Goal: Task Accomplishment & Management: Use online tool/utility

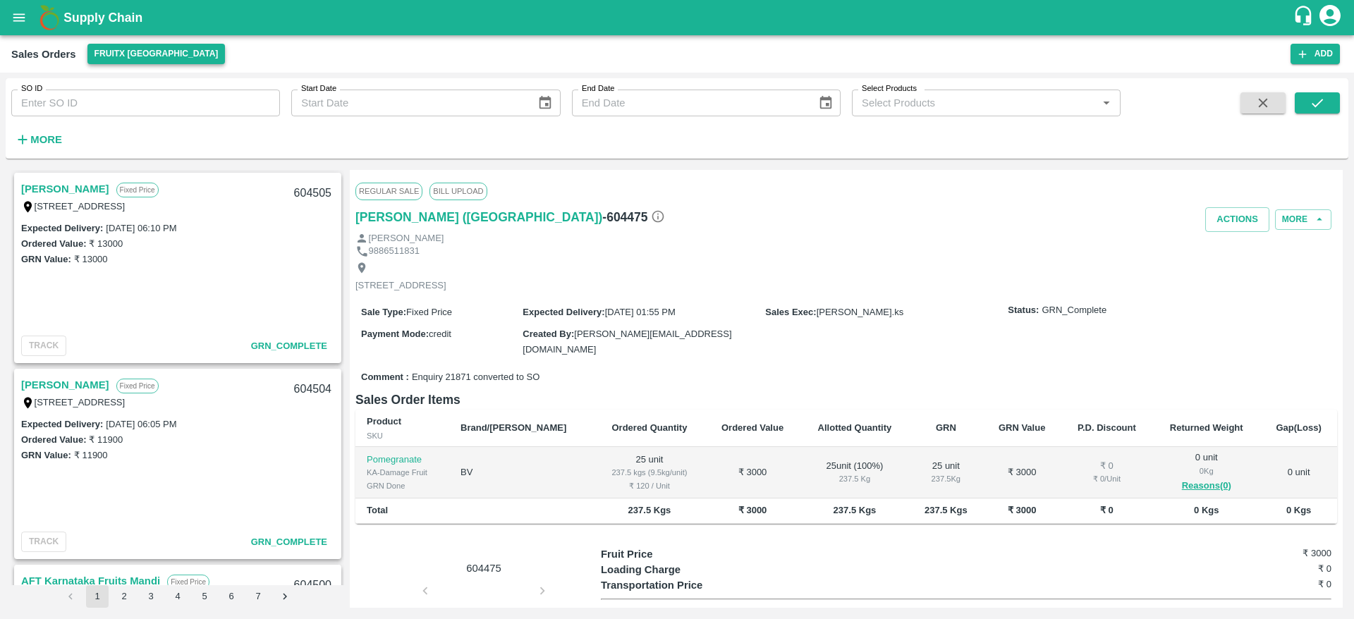
drag, startPoint x: 0, startPoint y: 0, endPoint x: 148, endPoint y: 49, distance: 156.1
click at [148, 49] on button "FruitX [GEOGRAPHIC_DATA]" at bounding box center [156, 54] width 138 height 20
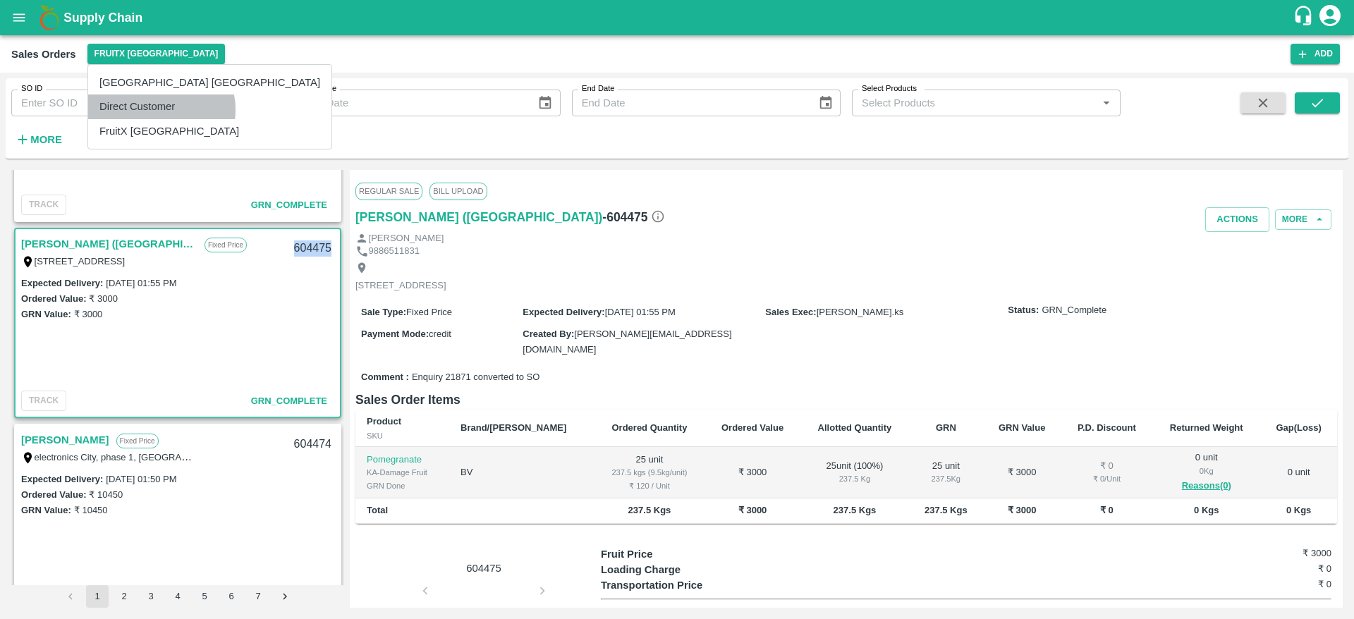
click at [161, 109] on li "Direct Customer" at bounding box center [209, 106] width 243 height 24
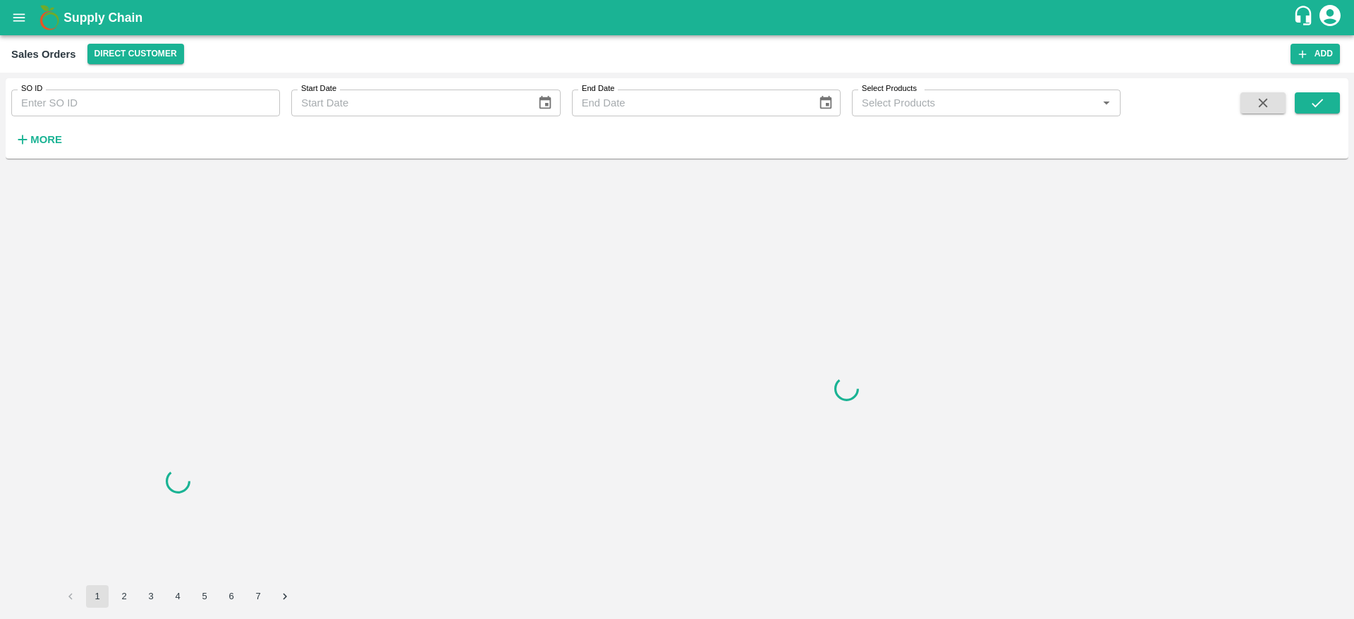
scroll to position [0, 0]
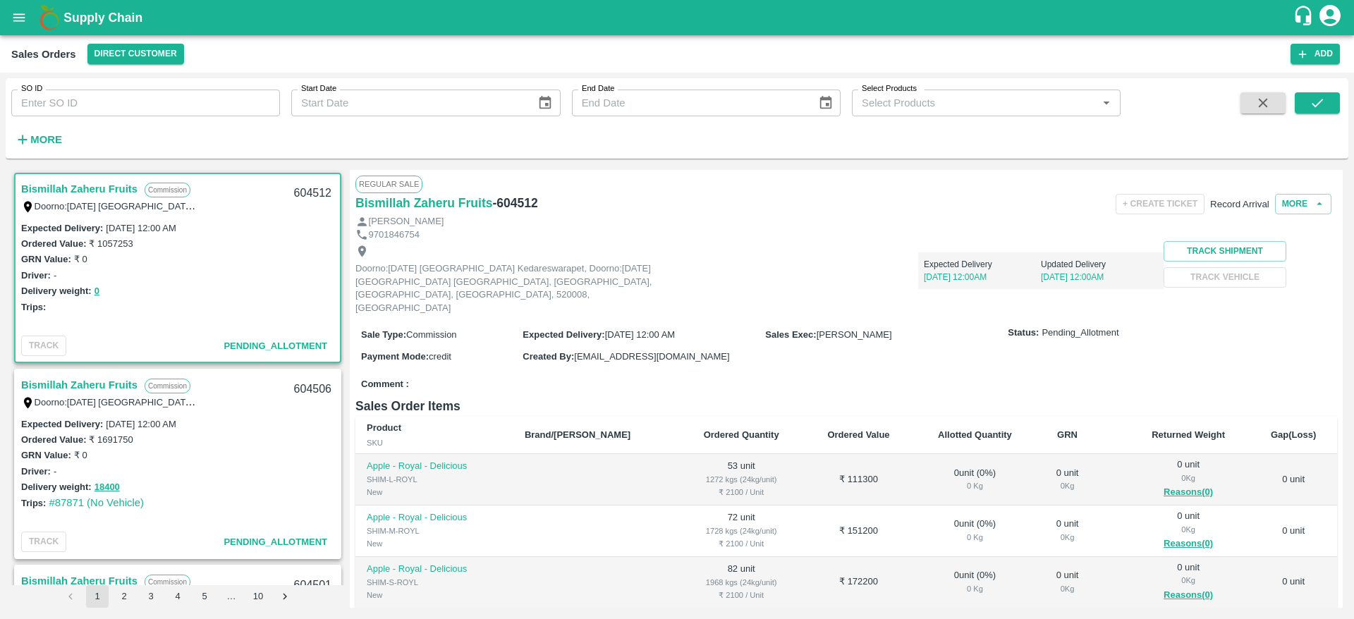
click at [310, 188] on div "604512" at bounding box center [313, 193] width 54 height 33
copy div "604512"
click at [1301, 214] on button "More" at bounding box center [1303, 204] width 56 height 20
click at [1143, 240] on span "Edit" at bounding box center [1134, 234] width 18 height 11
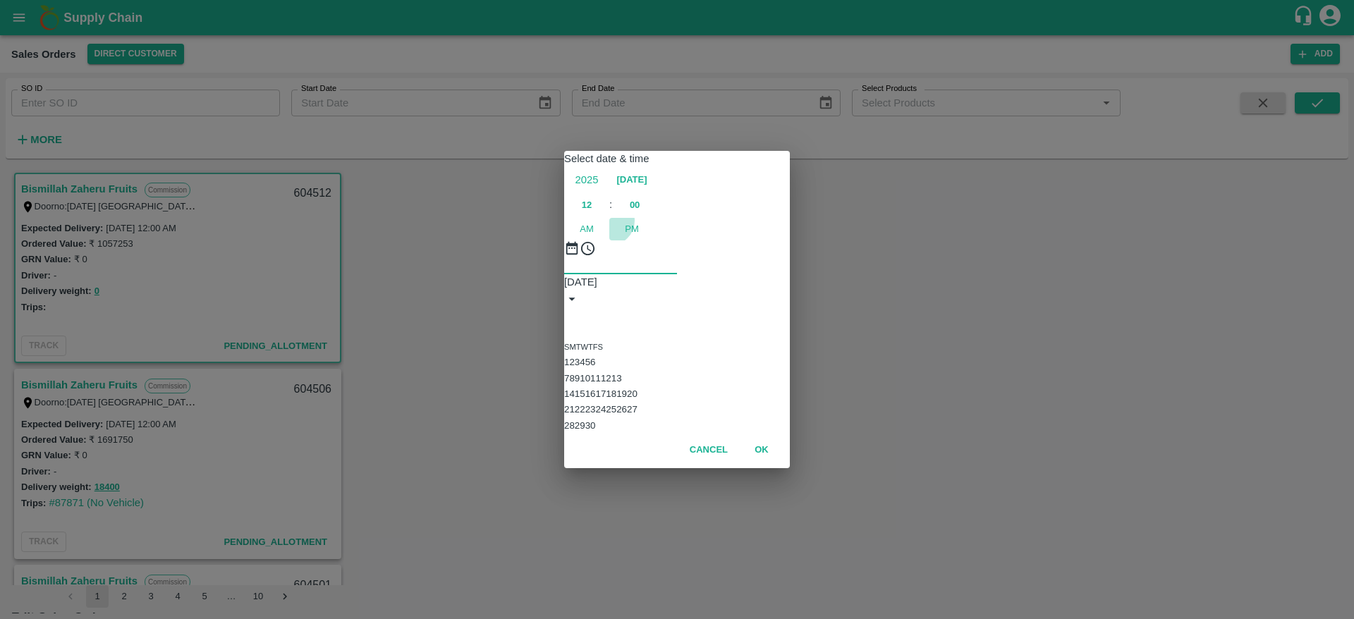
click at [639, 222] on span "PM" at bounding box center [632, 229] width 14 height 14
type input "11/09/2025 12:00 PM"
click at [760, 463] on button "OK" at bounding box center [761, 450] width 45 height 25
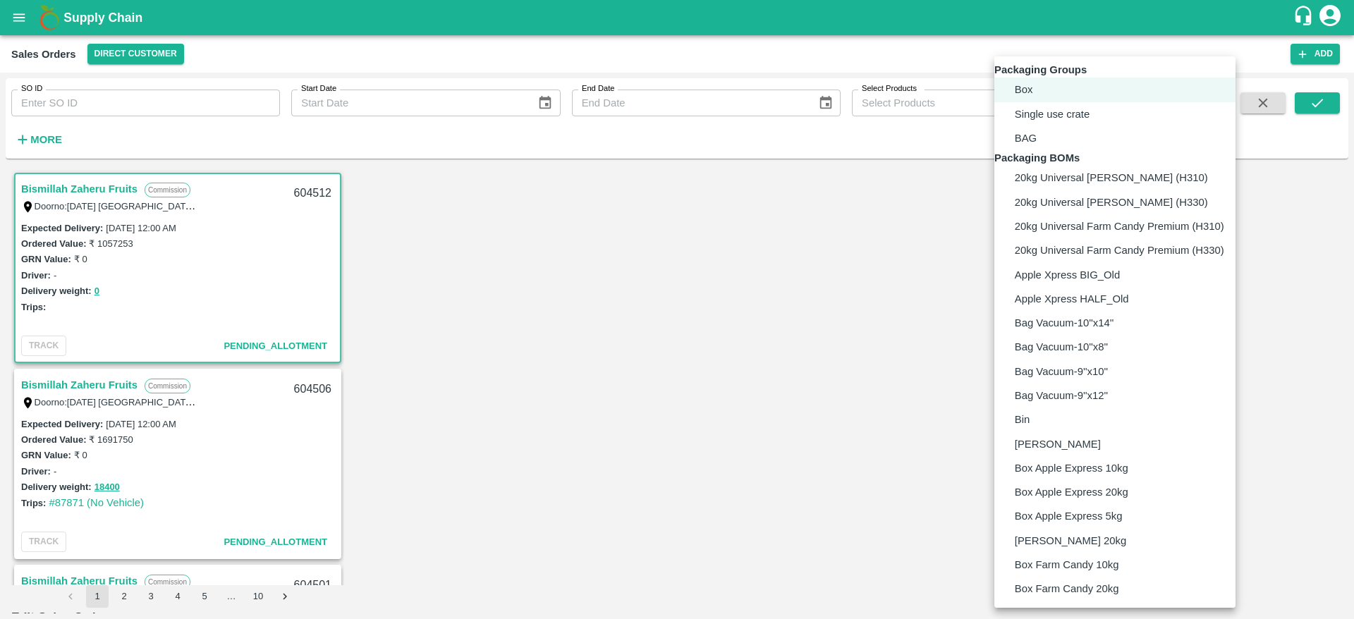
click at [1081, 369] on body "Supply Chain Sales Orders Direct Customer Add SO ID SO ID Start Date Start Date…" at bounding box center [677, 309] width 1354 height 619
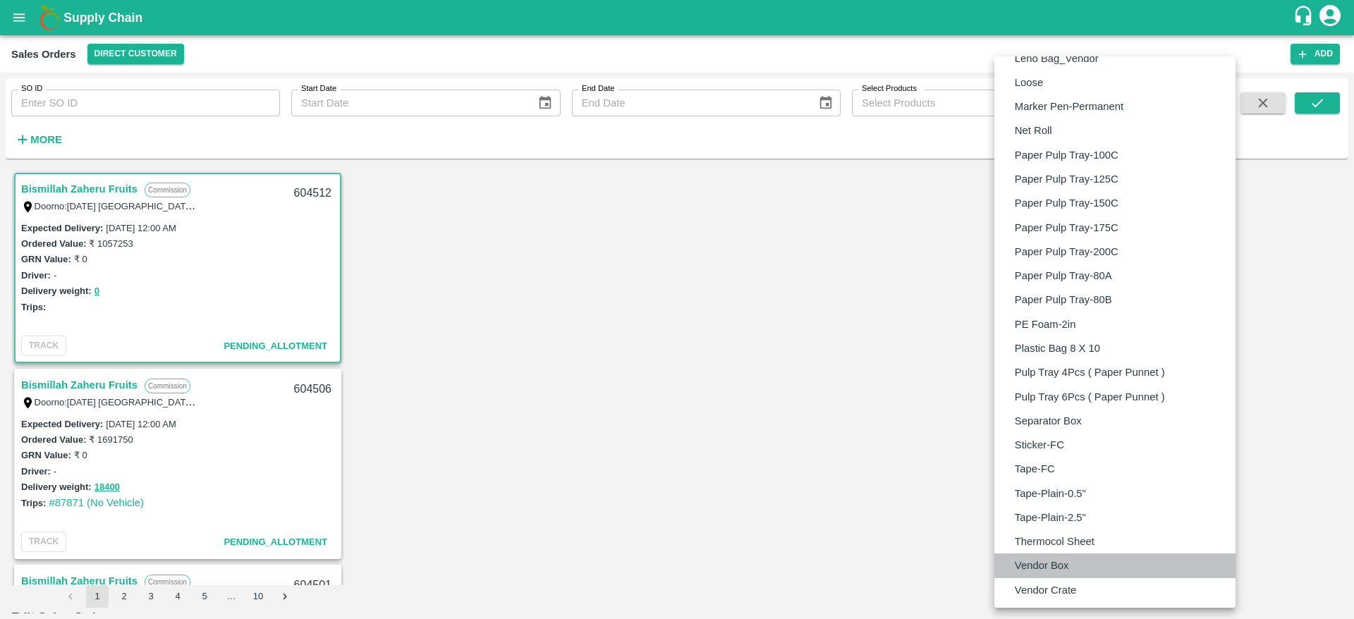
click at [1064, 562] on p "Vendor Box" at bounding box center [1042, 566] width 54 height 16
type input "BOM/276"
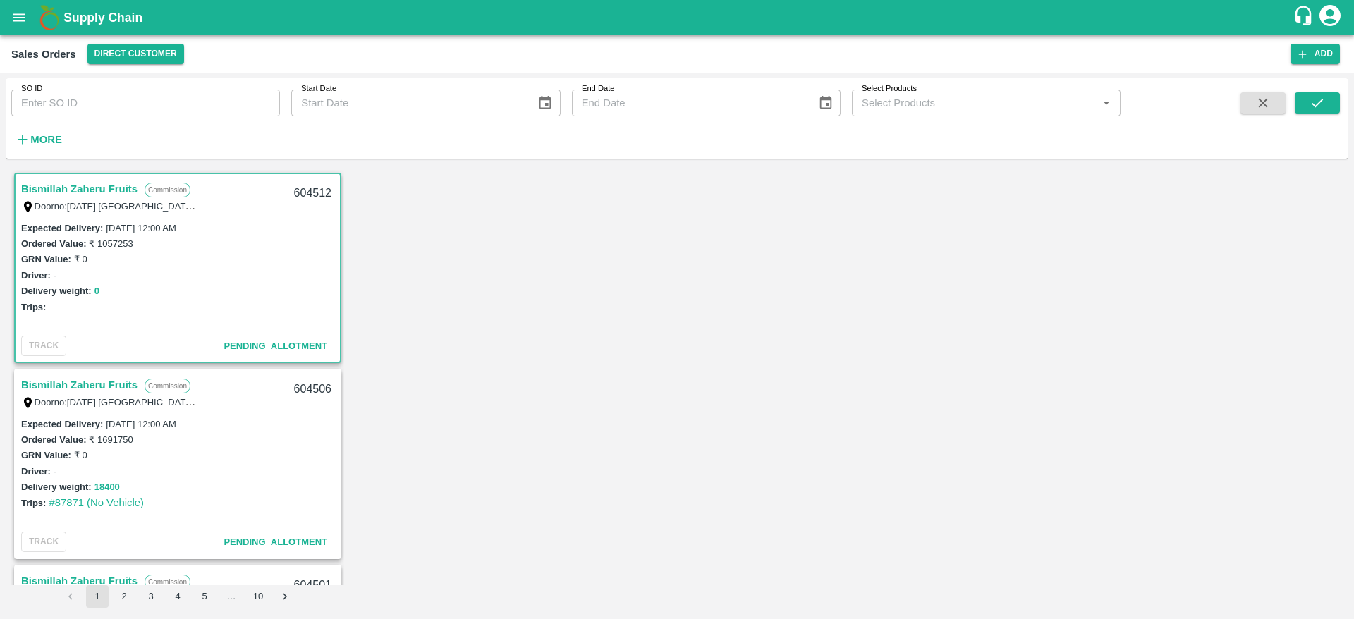
click at [1159, 487] on body "Supply Chain Sales Orders Direct Customer Add SO ID SO ID Start Date Start Date…" at bounding box center [677, 309] width 1354 height 619
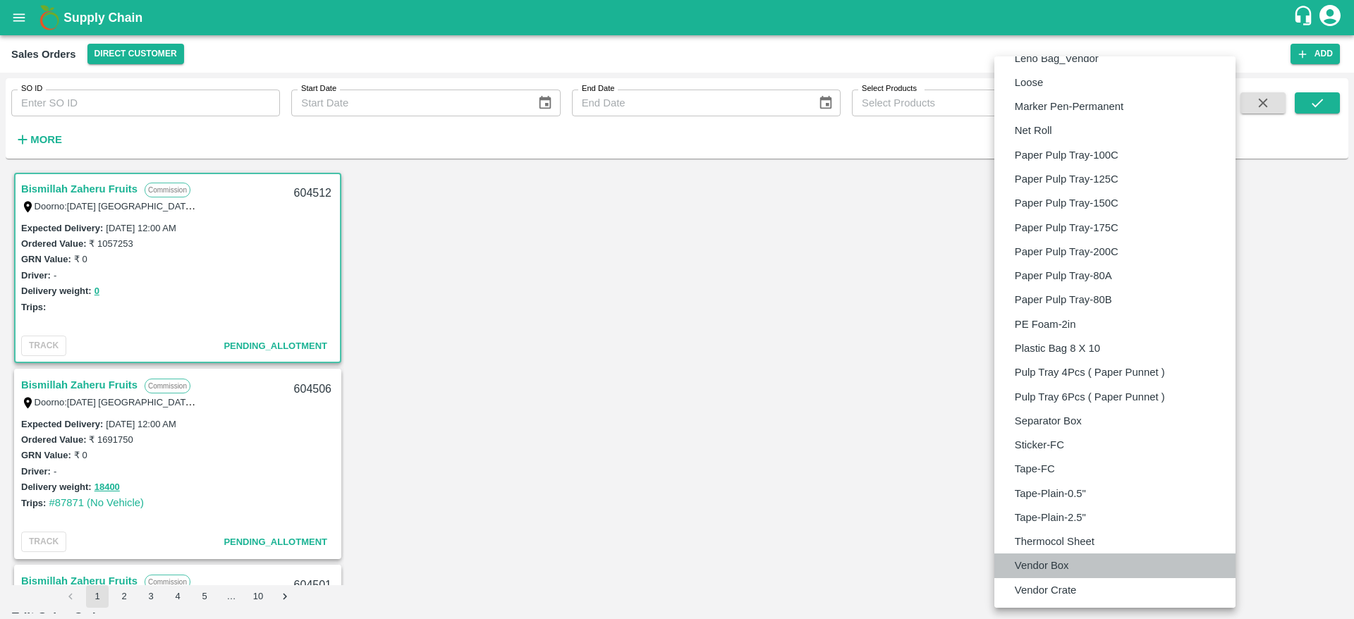
click at [1078, 563] on li "Vendor Box" at bounding box center [1114, 566] width 241 height 24
type input "BOM/276"
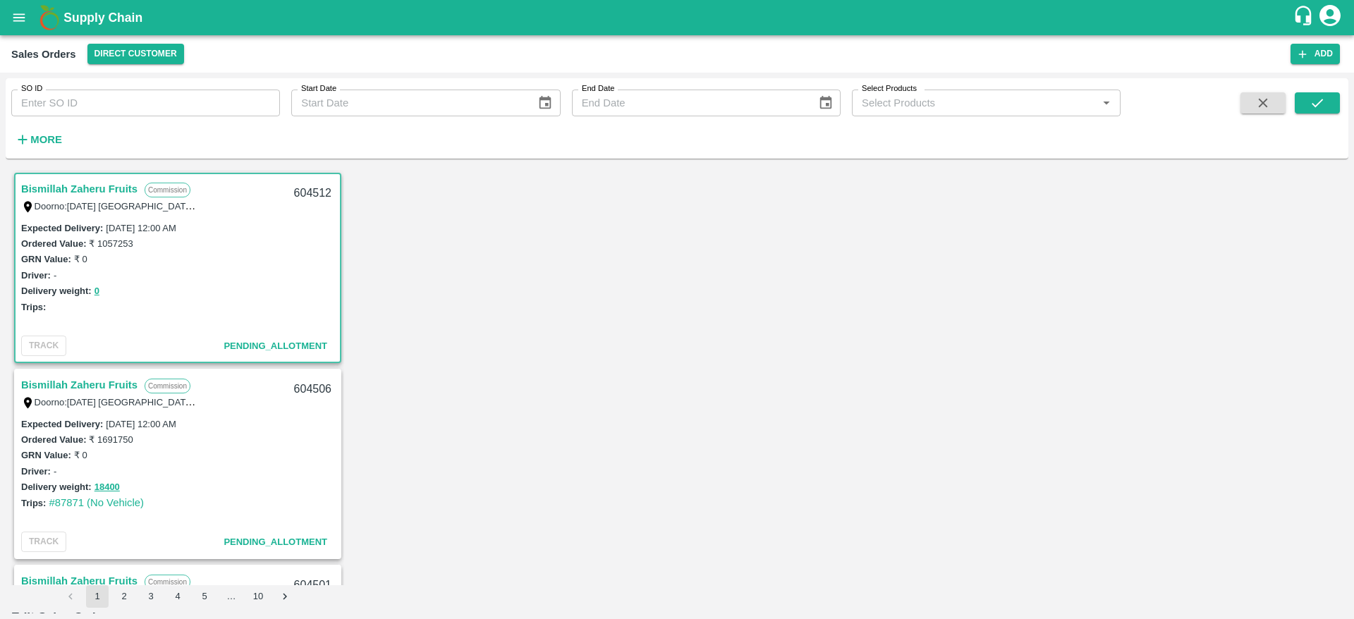
scroll to position [517, 0]
click at [1161, 474] on body "Supply Chain Sales Orders Direct Customer Add SO ID SO ID Start Date Start Date…" at bounding box center [677, 309] width 1354 height 619
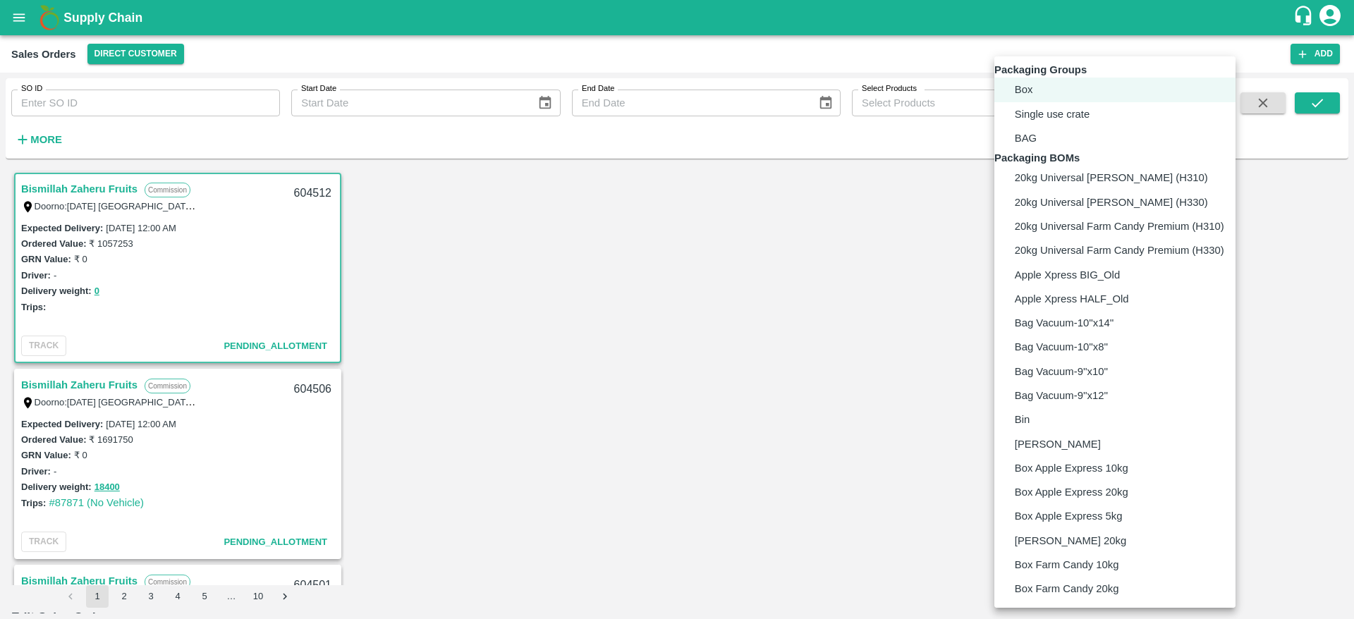
scroll to position [857, 0]
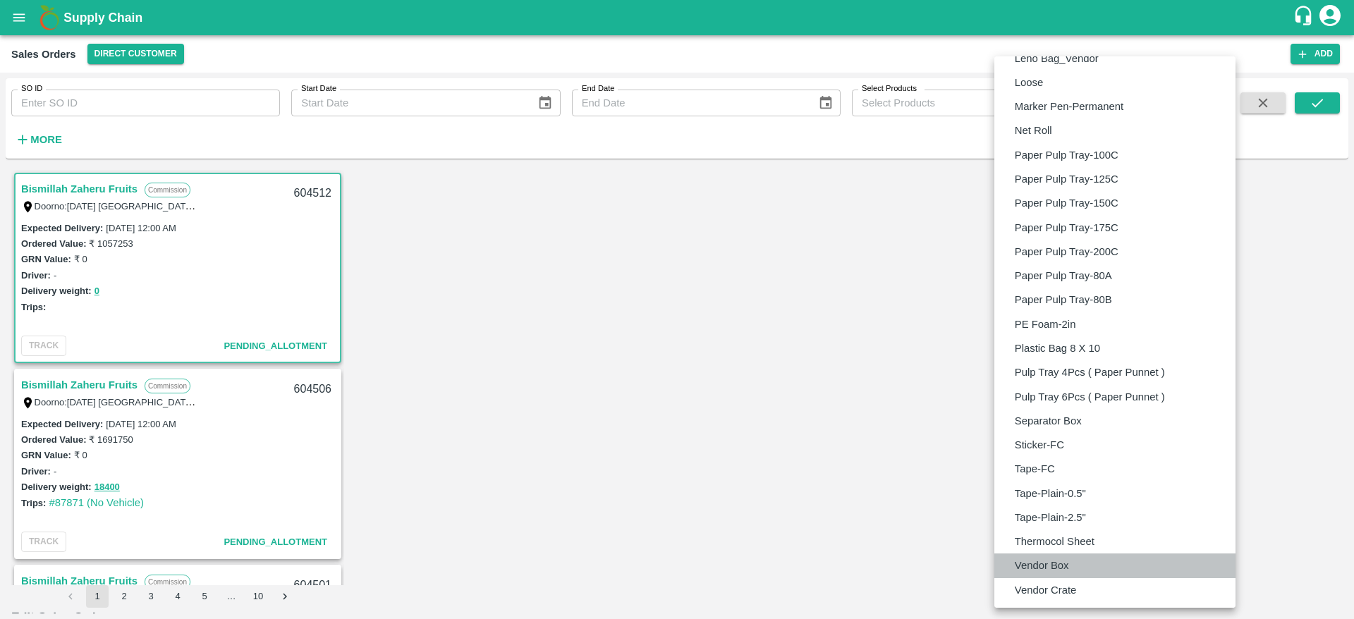
click at [1071, 557] on li "Vendor Box" at bounding box center [1114, 566] width 241 height 24
type input "BOM/276"
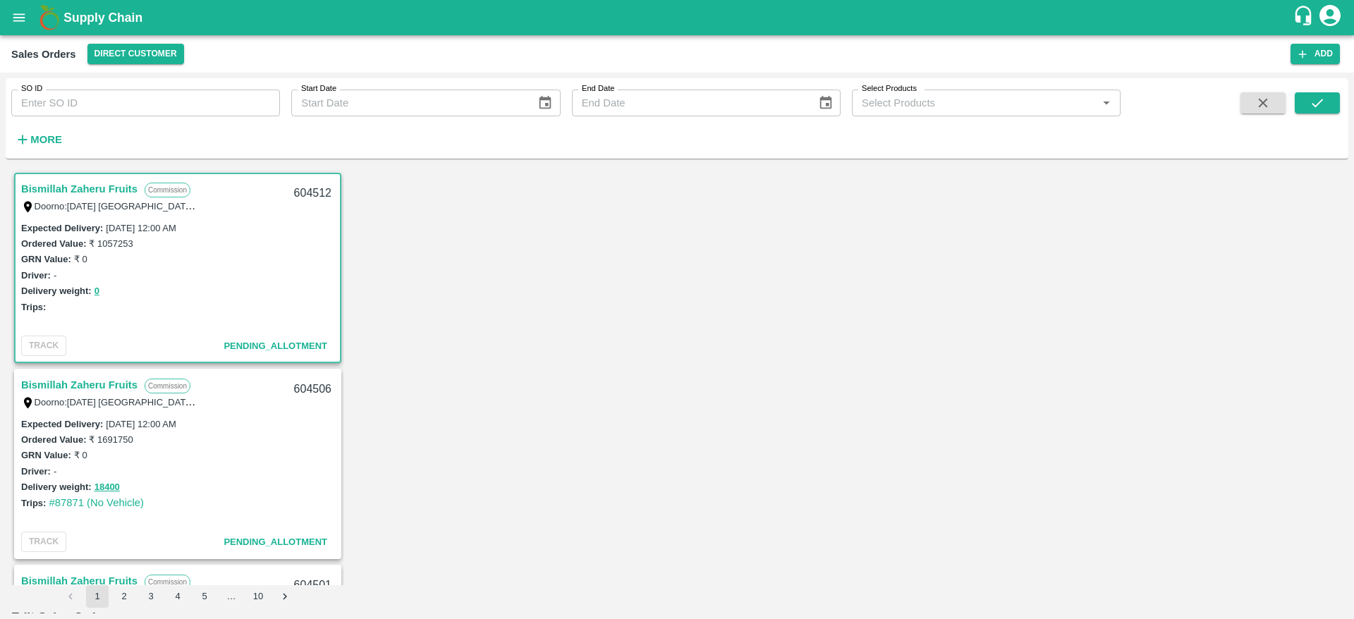
click at [1085, 378] on body "Supply Chain Sales Orders Direct Customer Add SO ID SO ID Start Date Start Date…" at bounding box center [677, 309] width 1354 height 619
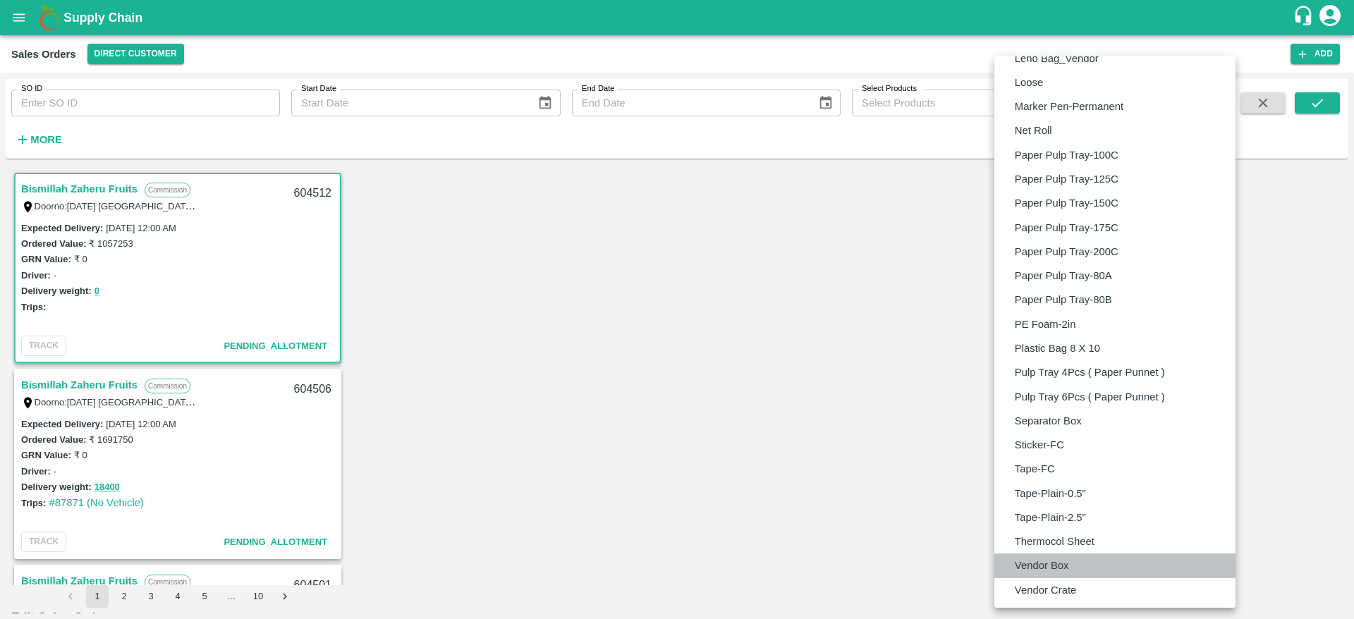
click at [1074, 566] on li "Vendor Box" at bounding box center [1114, 566] width 241 height 24
type input "BOM/276"
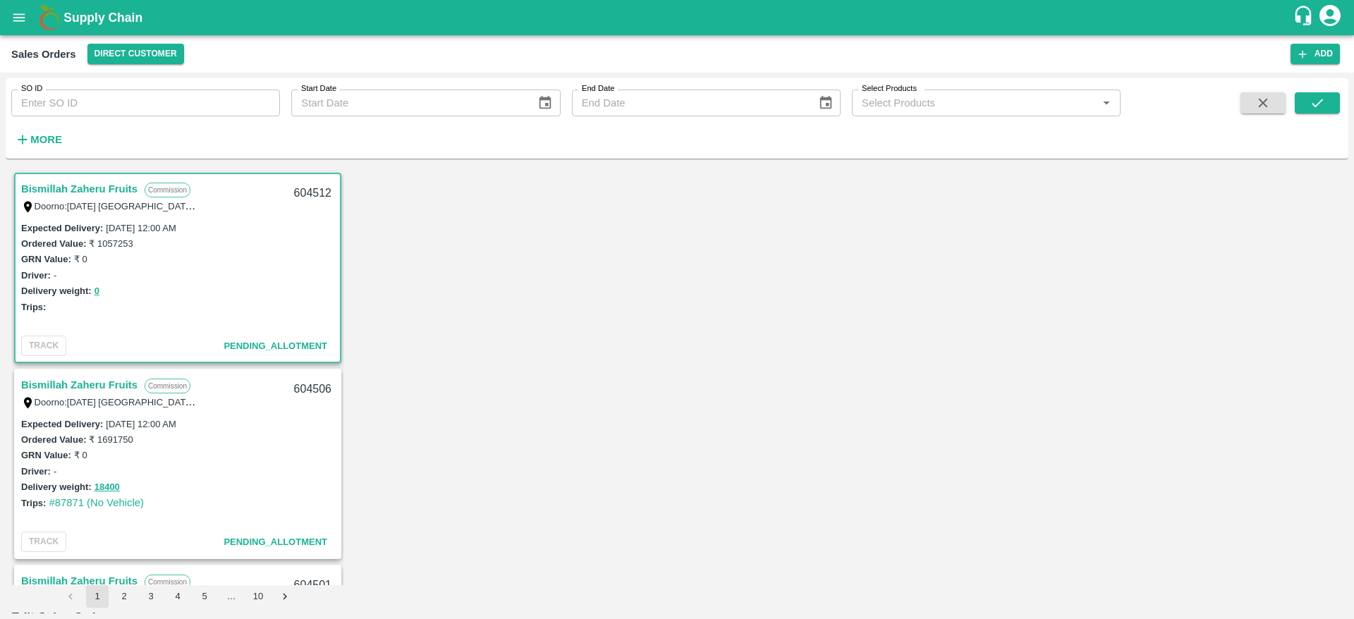
scroll to position [407, 0]
click at [1154, 377] on body "Supply Chain Sales Orders Direct Customer Add SO ID SO ID Start Date Start Date…" at bounding box center [677, 309] width 1354 height 619
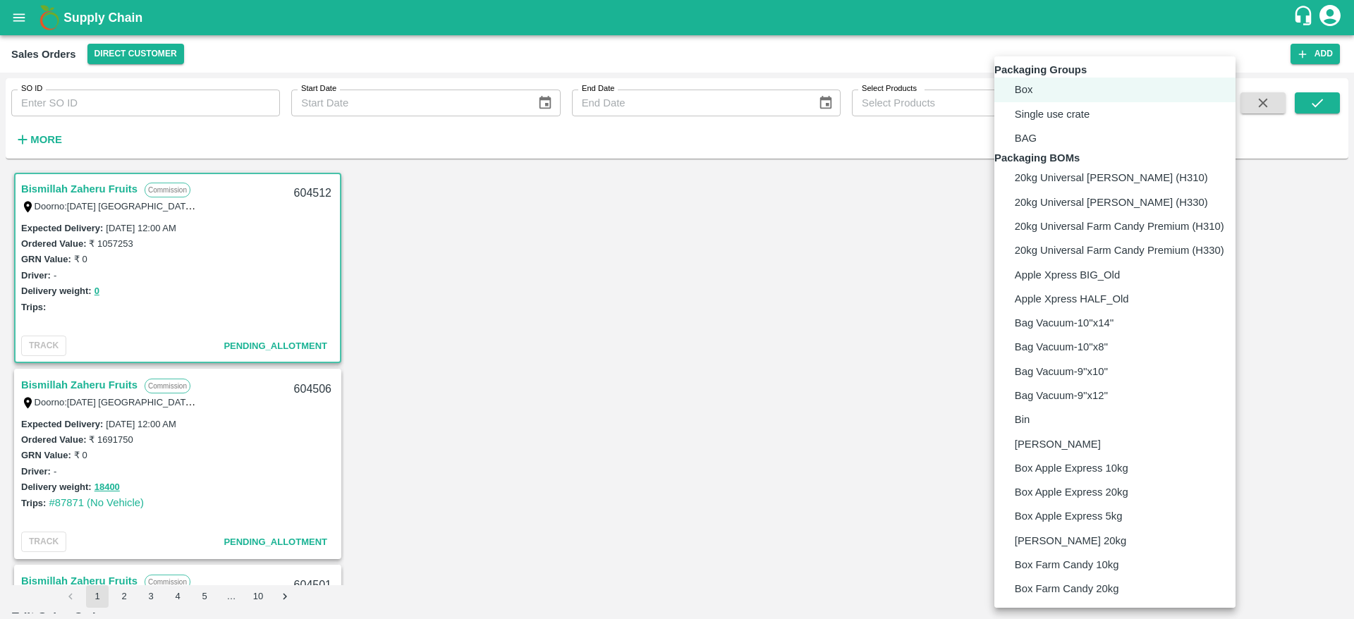
scroll to position [857, 0]
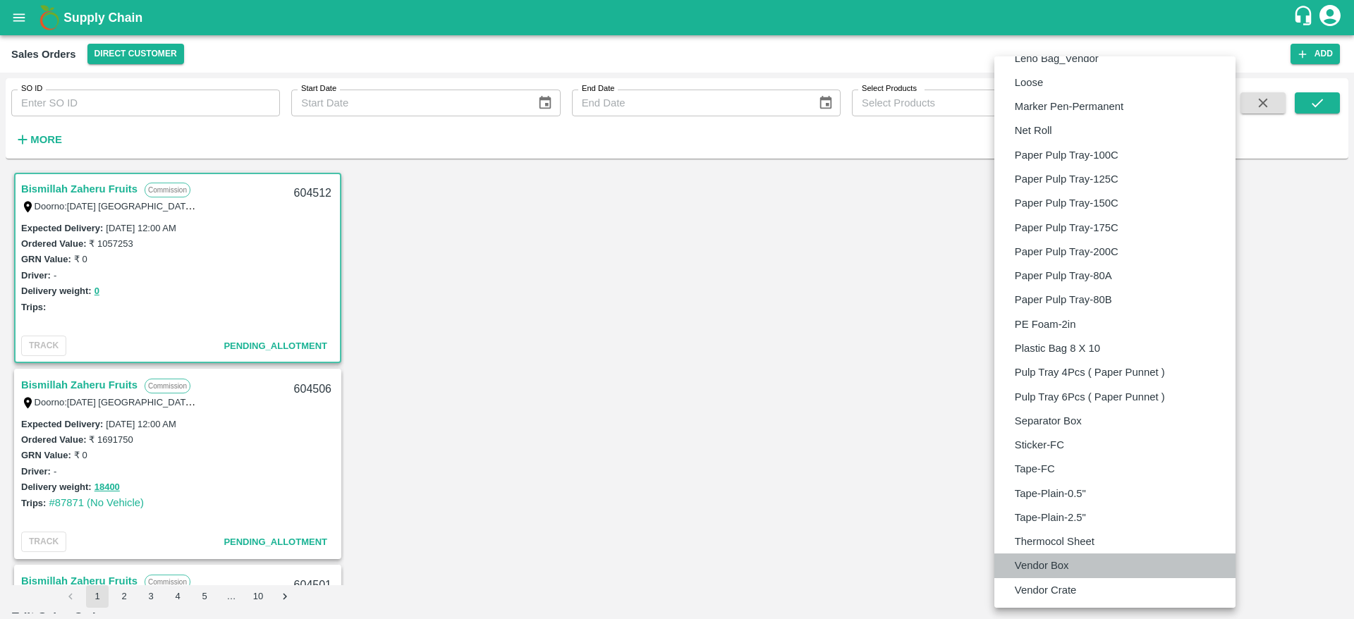
click at [1091, 565] on li "Vendor Box" at bounding box center [1114, 566] width 241 height 24
type input "BOM/276"
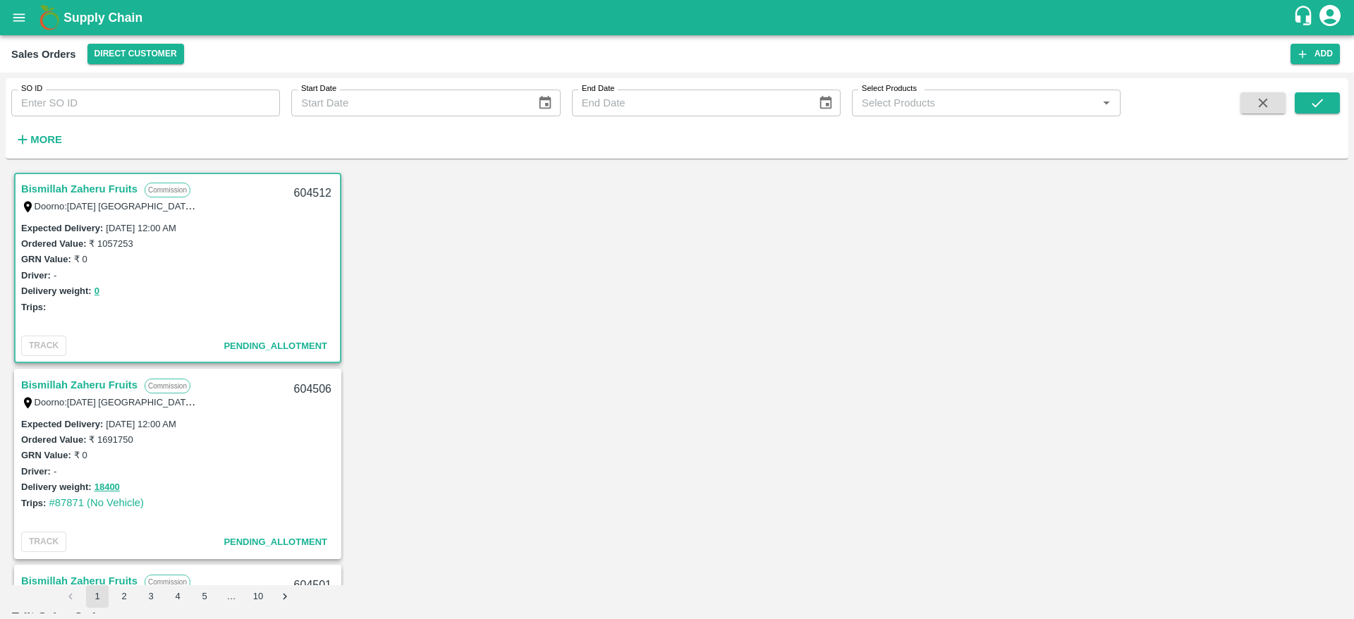
scroll to position [225, 0]
click at [1138, 453] on body "Supply Chain Sales Orders Direct Customer Add SO ID SO ID Start Date Start Date…" at bounding box center [677, 309] width 1354 height 619
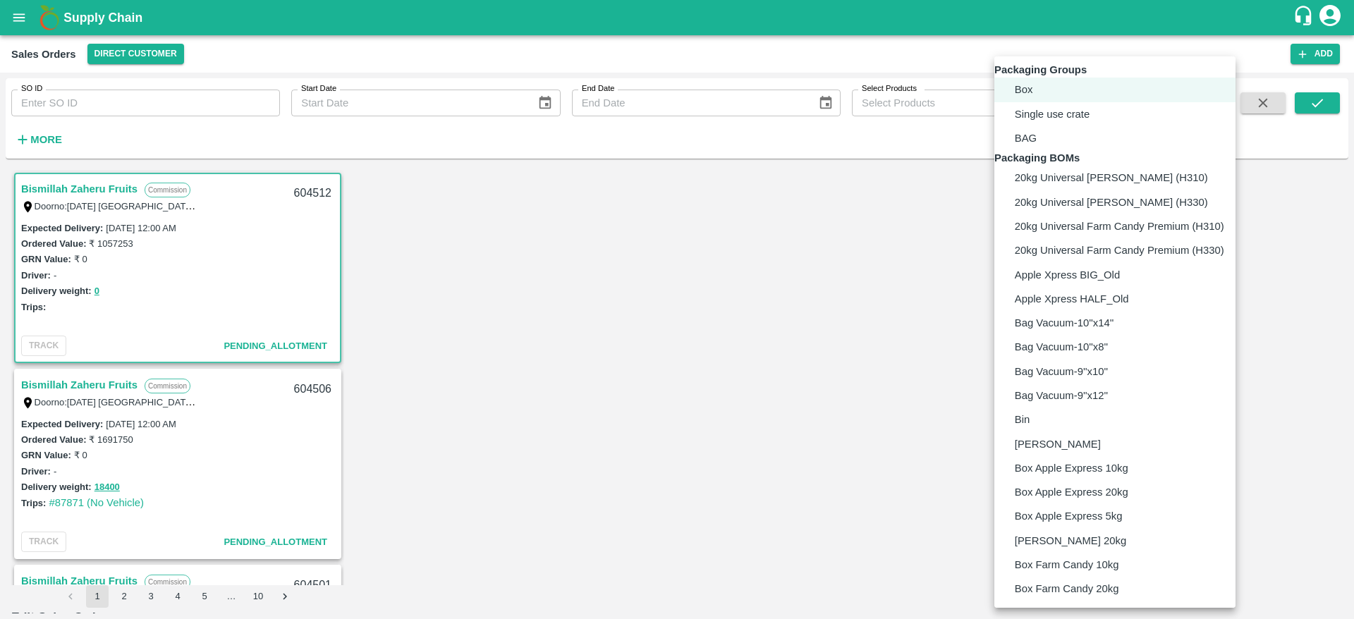
scroll to position [857, 0]
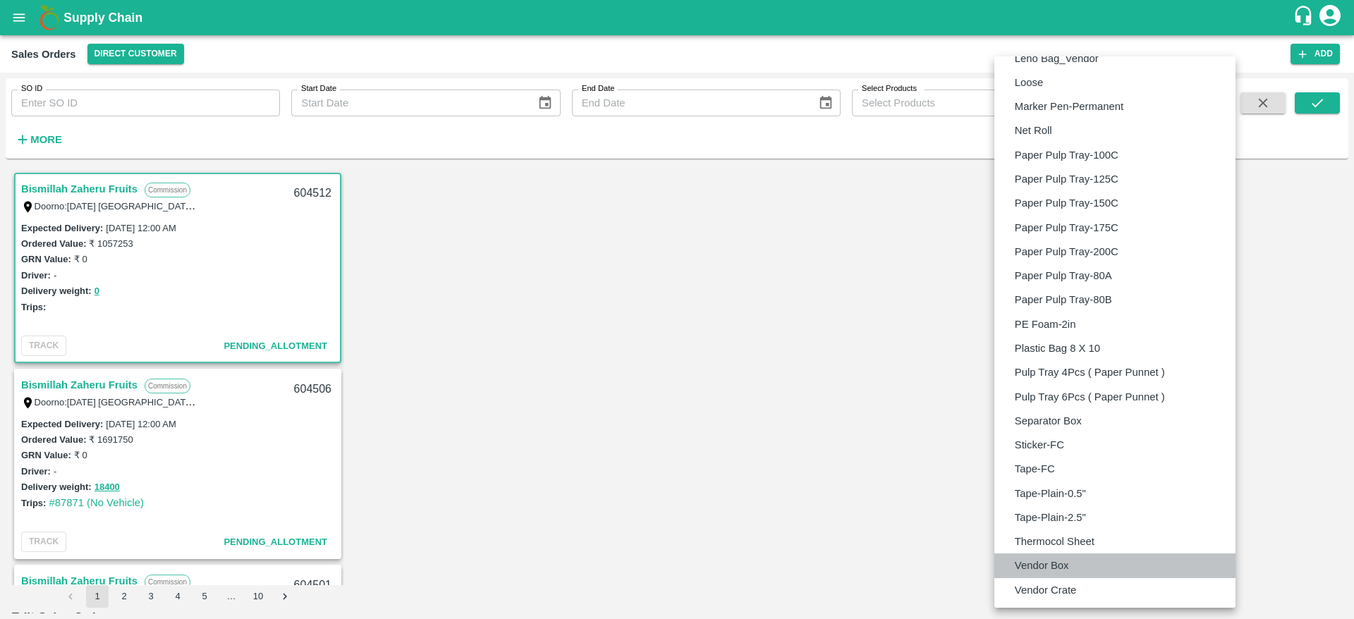
click at [1068, 564] on p "Vendor Box" at bounding box center [1042, 566] width 54 height 16
type input "BOM/276"
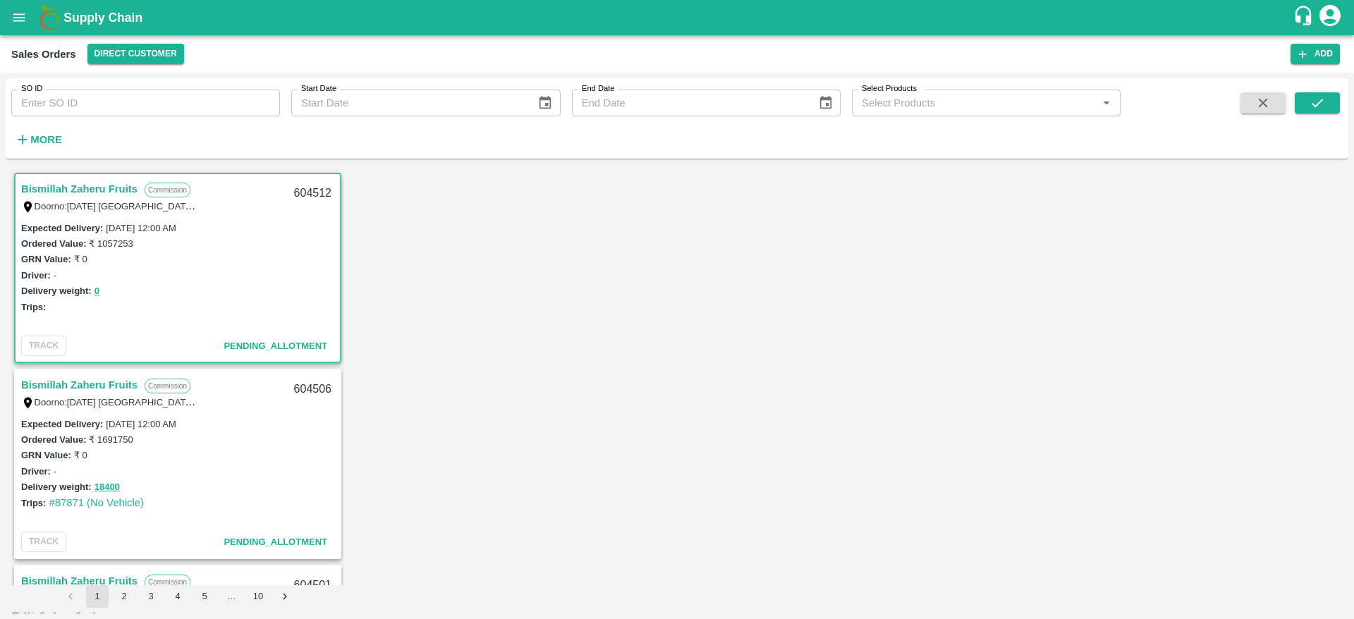
click at [1118, 359] on body "Supply Chain Sales Orders Direct Customer Add SO ID SO ID Start Date Start Date…" at bounding box center [677, 309] width 1354 height 619
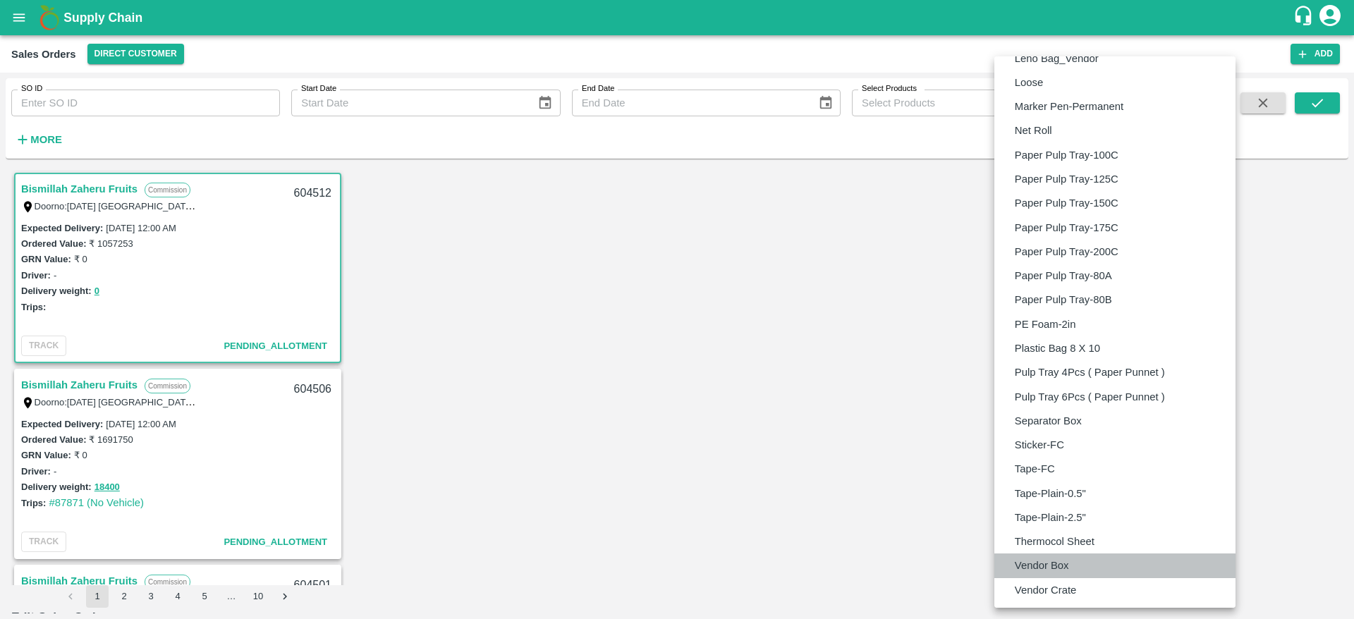
click at [1085, 564] on li "Vendor Box" at bounding box center [1114, 566] width 241 height 24
type input "BOM/276"
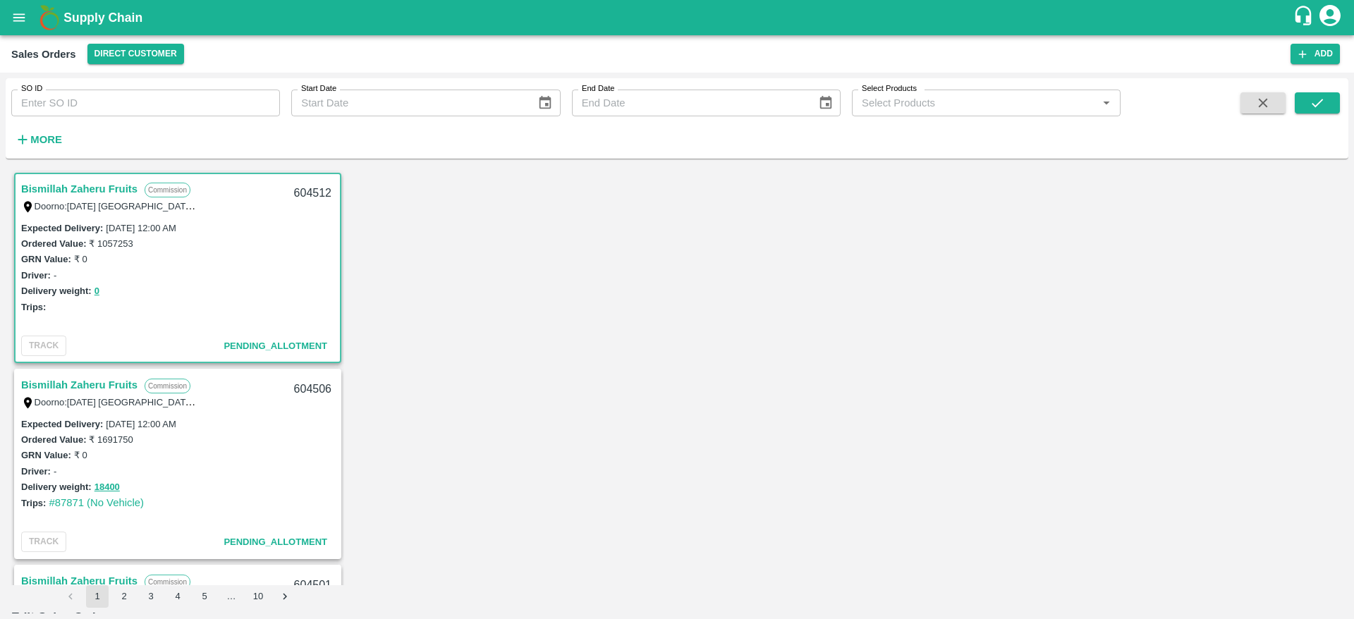
click at [315, 188] on div "604512" at bounding box center [313, 193] width 54 height 33
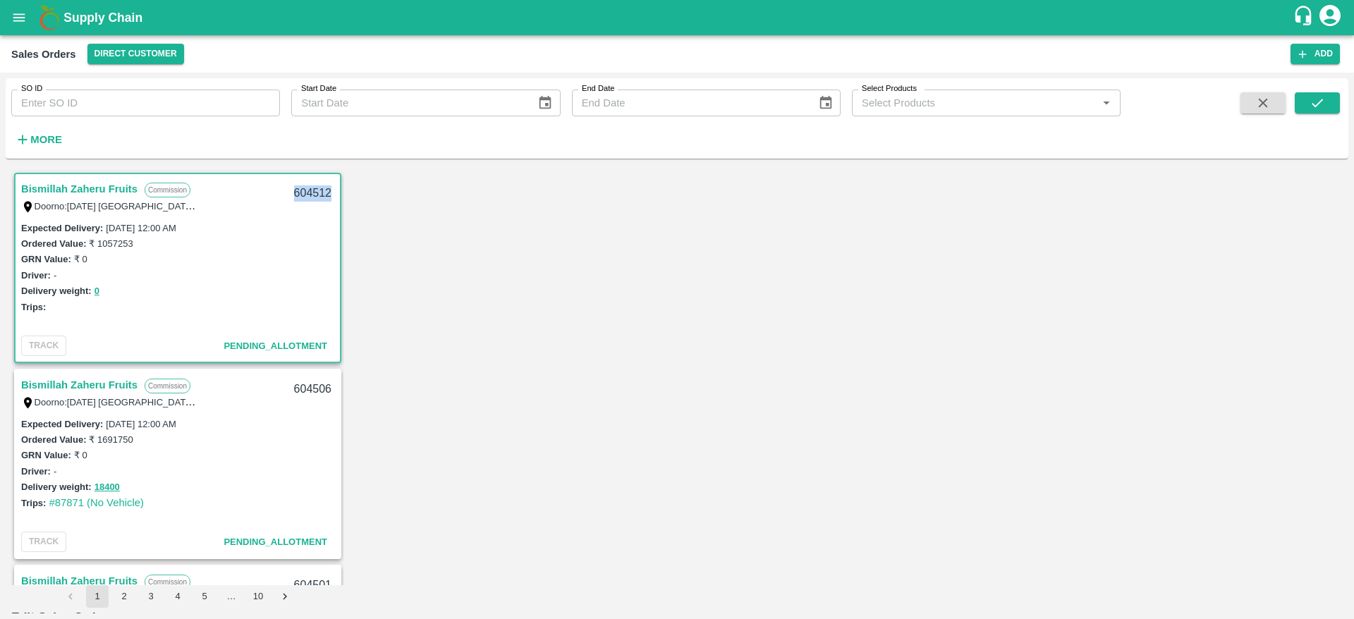
click at [315, 188] on div "604512" at bounding box center [313, 193] width 54 height 33
copy div "604512"
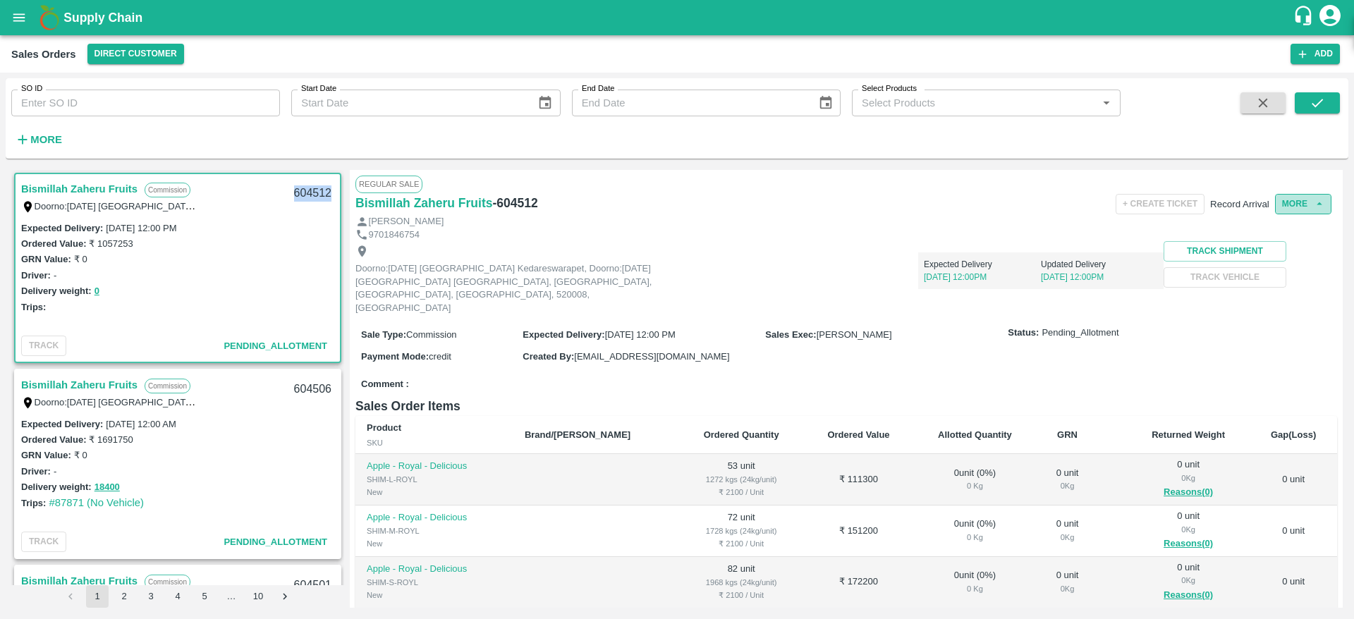
click at [1293, 207] on button "More" at bounding box center [1303, 204] width 56 height 20
click at [1143, 240] on span "Edit" at bounding box center [1134, 234] width 18 height 11
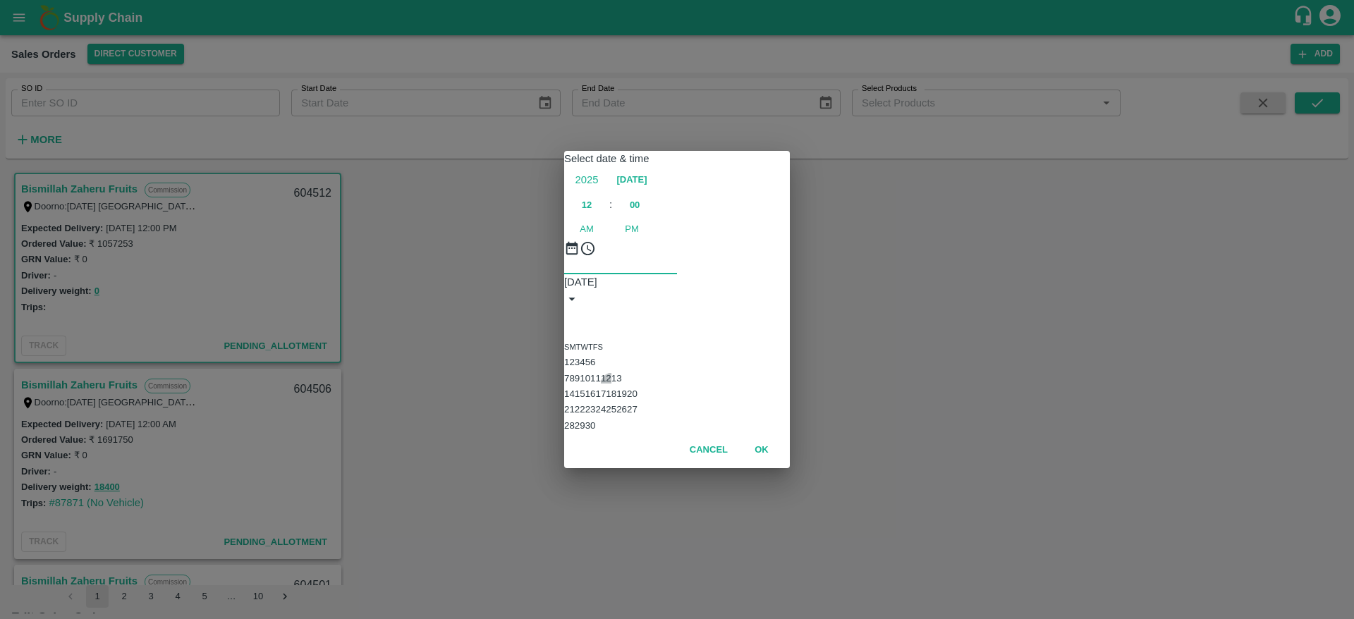
click at [611, 373] on button "12" at bounding box center [606, 378] width 11 height 11
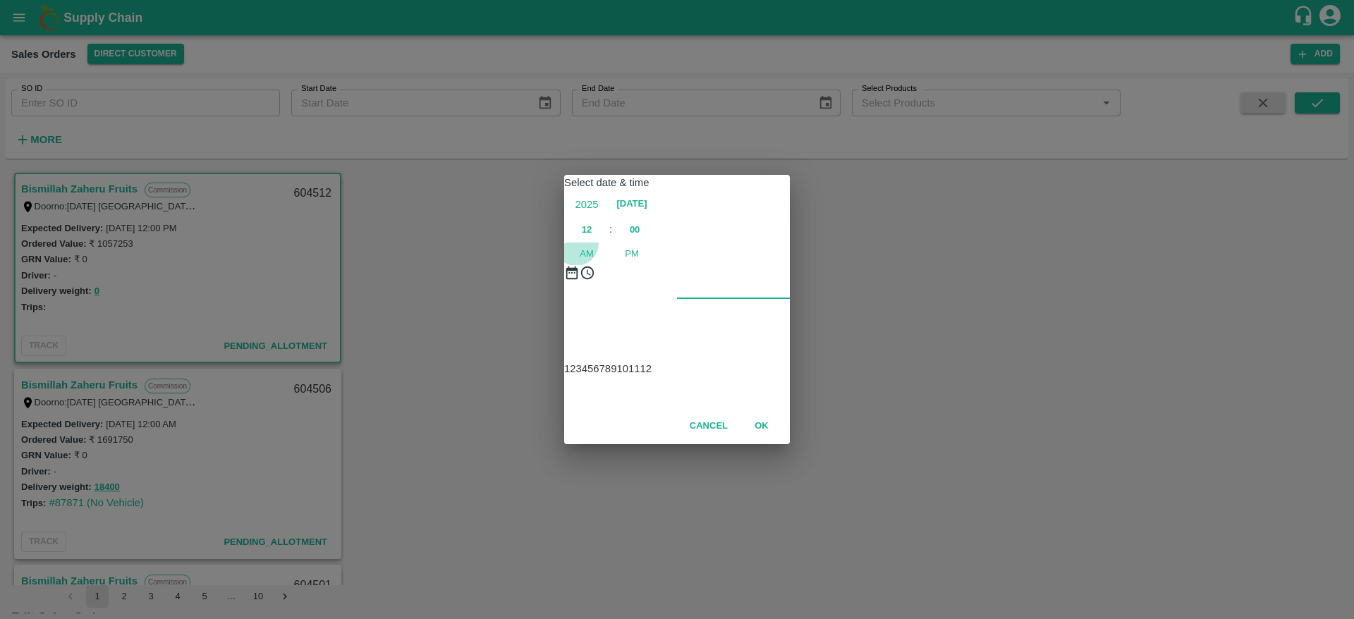
click at [594, 247] on span "AM" at bounding box center [587, 254] width 14 height 14
type input "12/09/2025 12:00 AM"
click at [763, 439] on button "OK" at bounding box center [761, 426] width 45 height 25
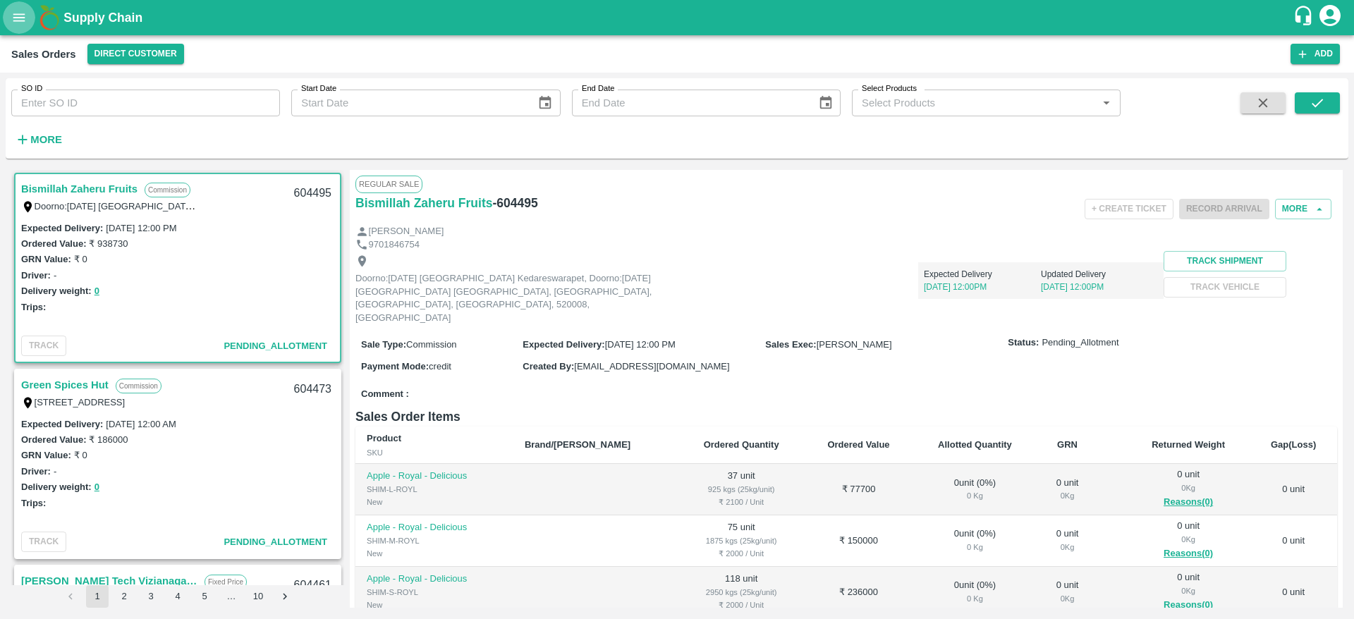
click at [13, 20] on icon "open drawer" at bounding box center [19, 17] width 12 height 8
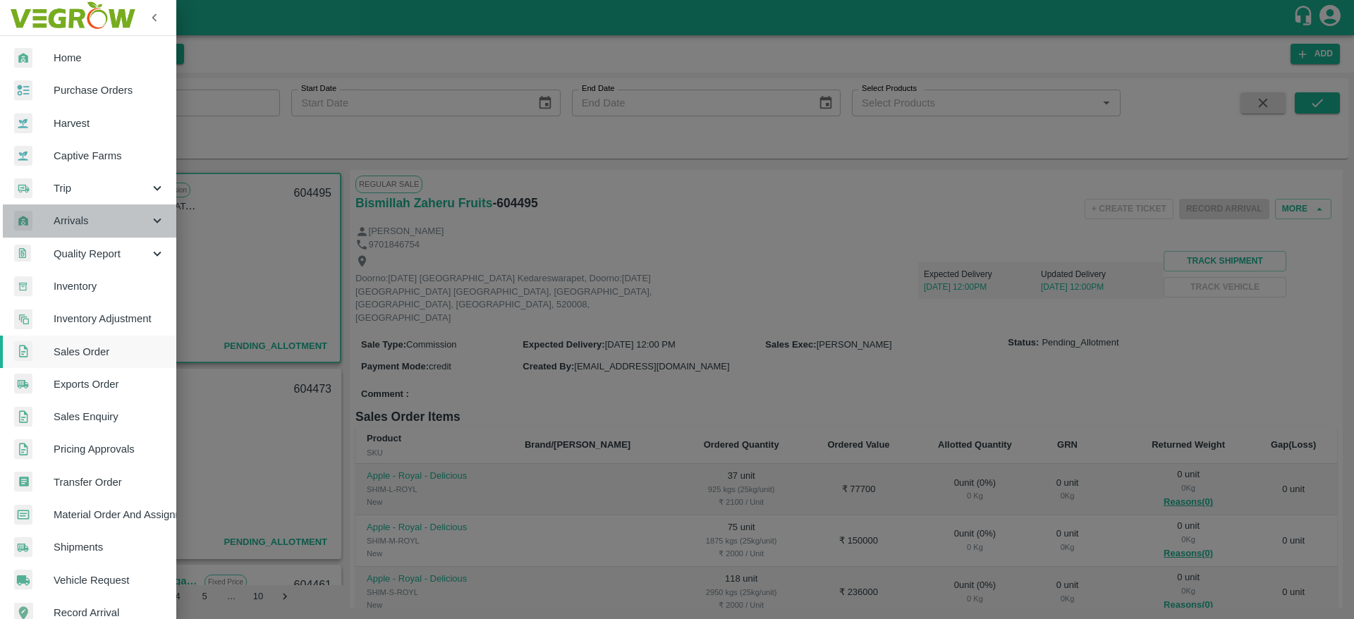
click at [110, 221] on span "Arrivals" at bounding box center [102, 221] width 96 height 16
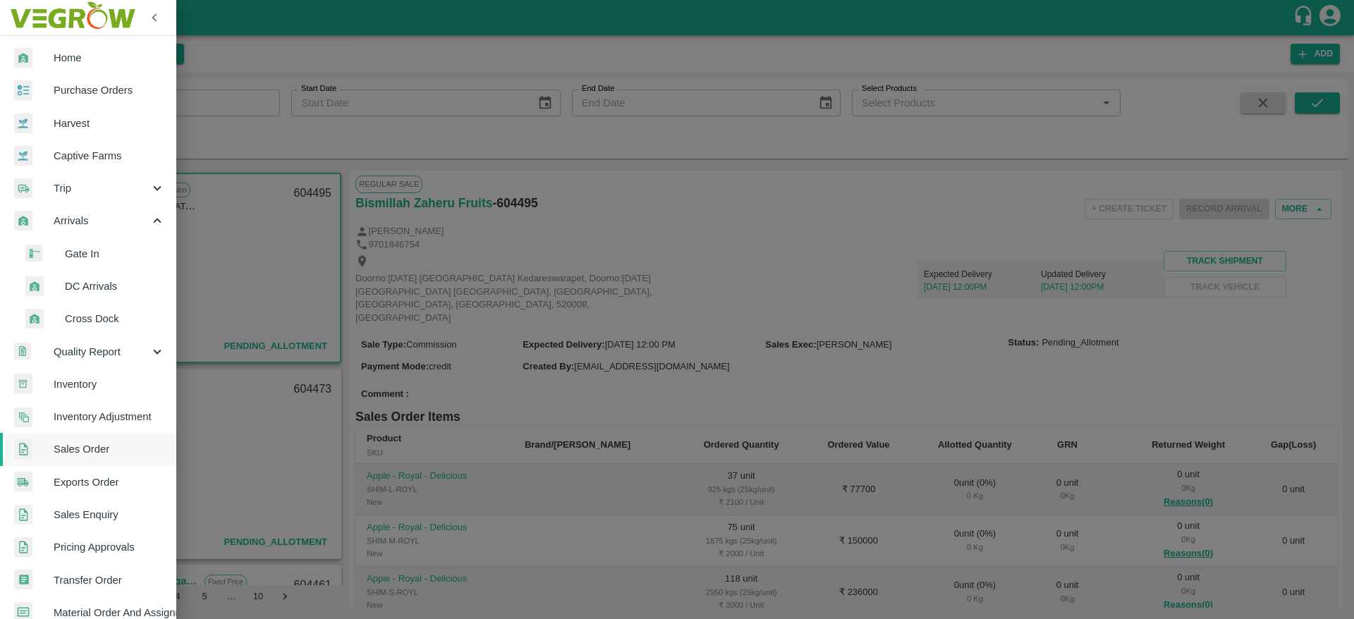
click at [108, 283] on span "DC Arrivals" at bounding box center [115, 287] width 100 height 16
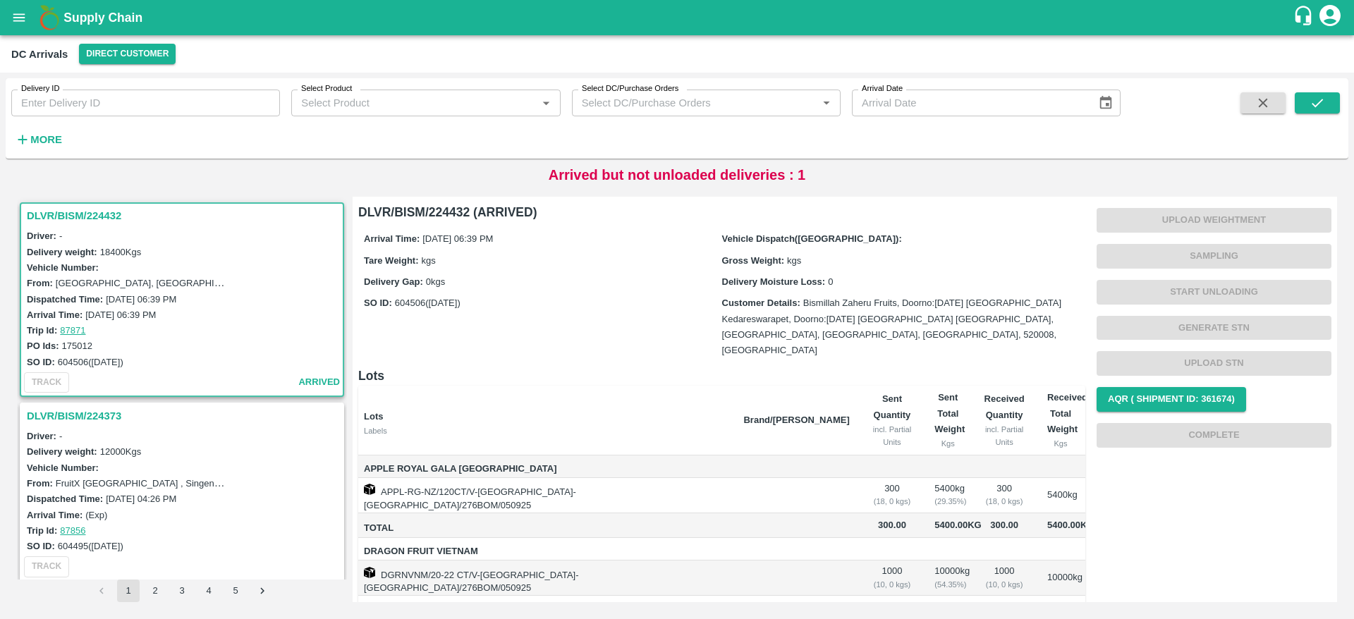
scroll to position [140, 0]
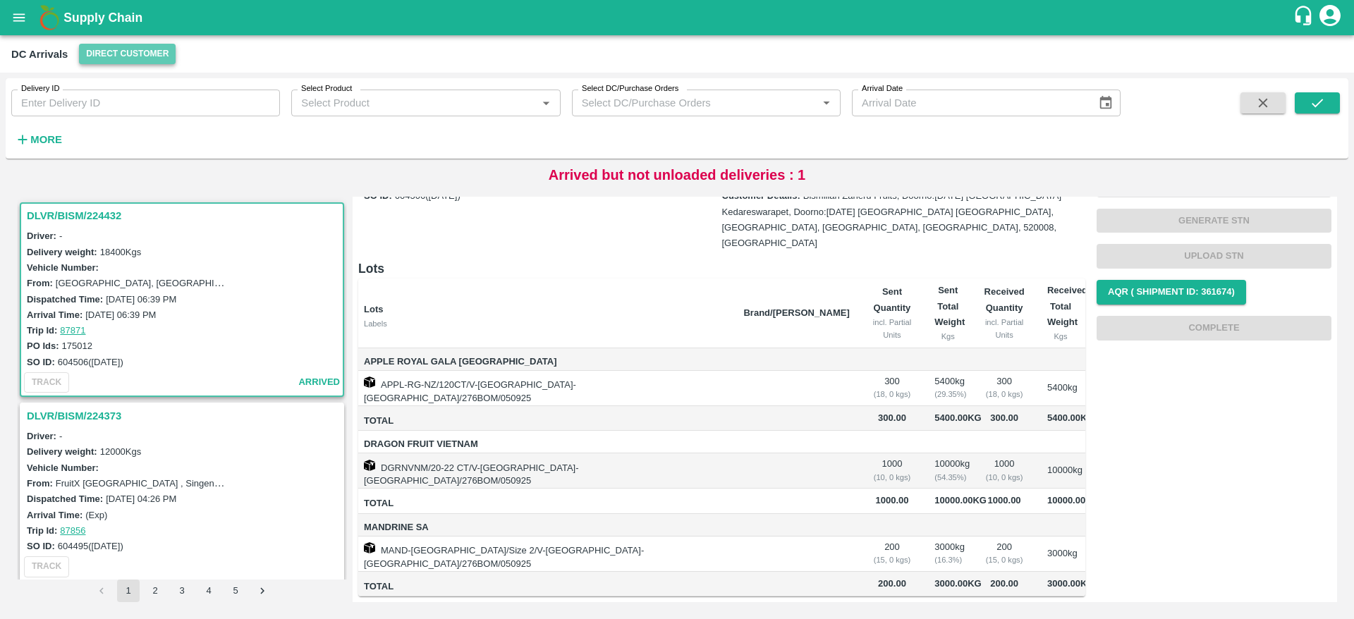
click at [146, 45] on button "Direct Customer" at bounding box center [127, 54] width 97 height 20
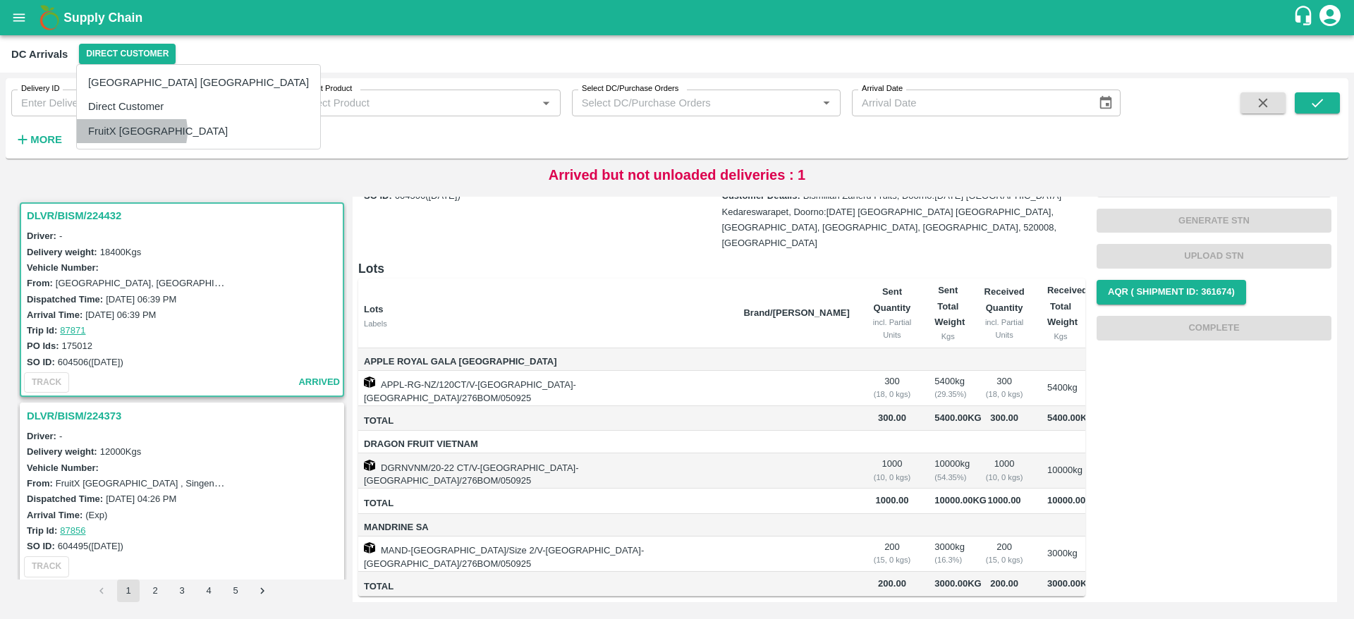
click at [131, 131] on li "FruitX [GEOGRAPHIC_DATA]" at bounding box center [198, 131] width 243 height 24
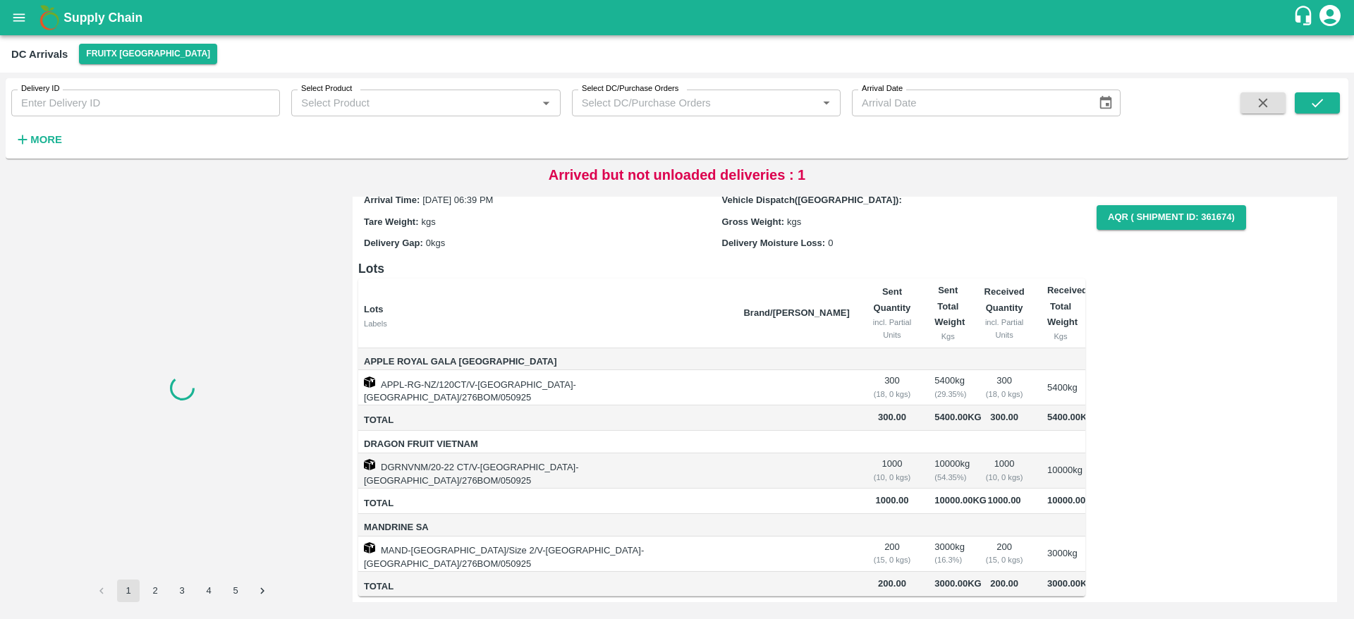
scroll to position [0, 0]
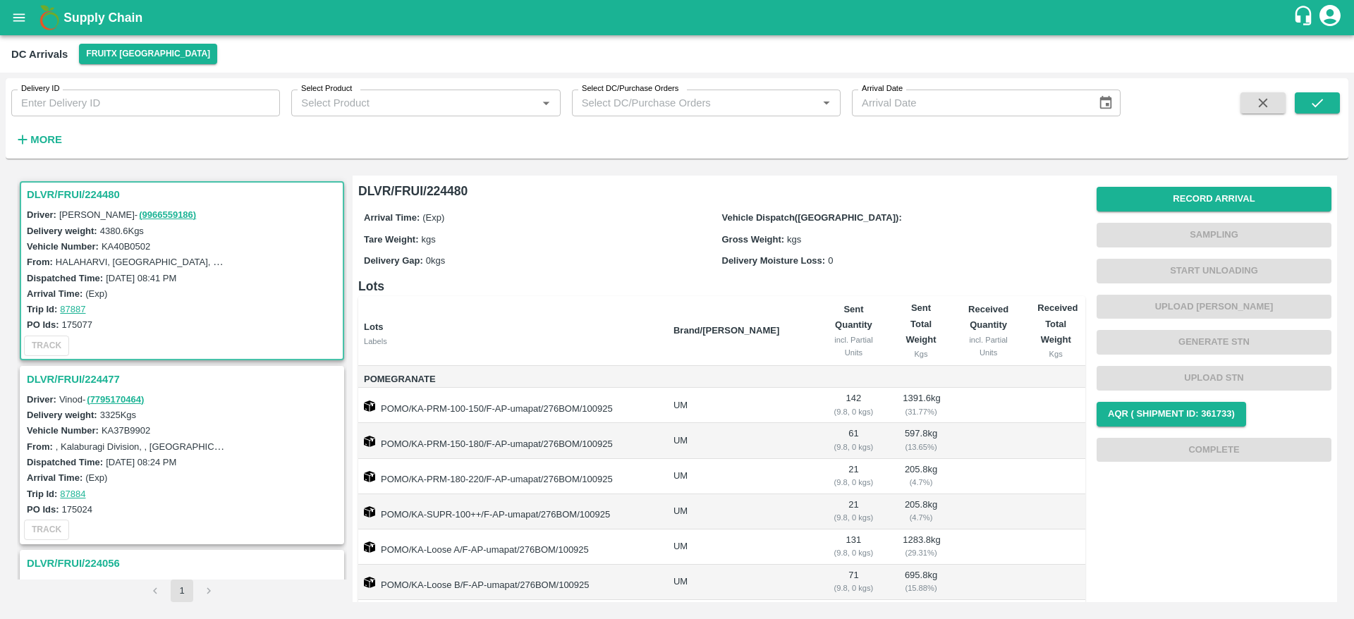
scroll to position [44, 0]
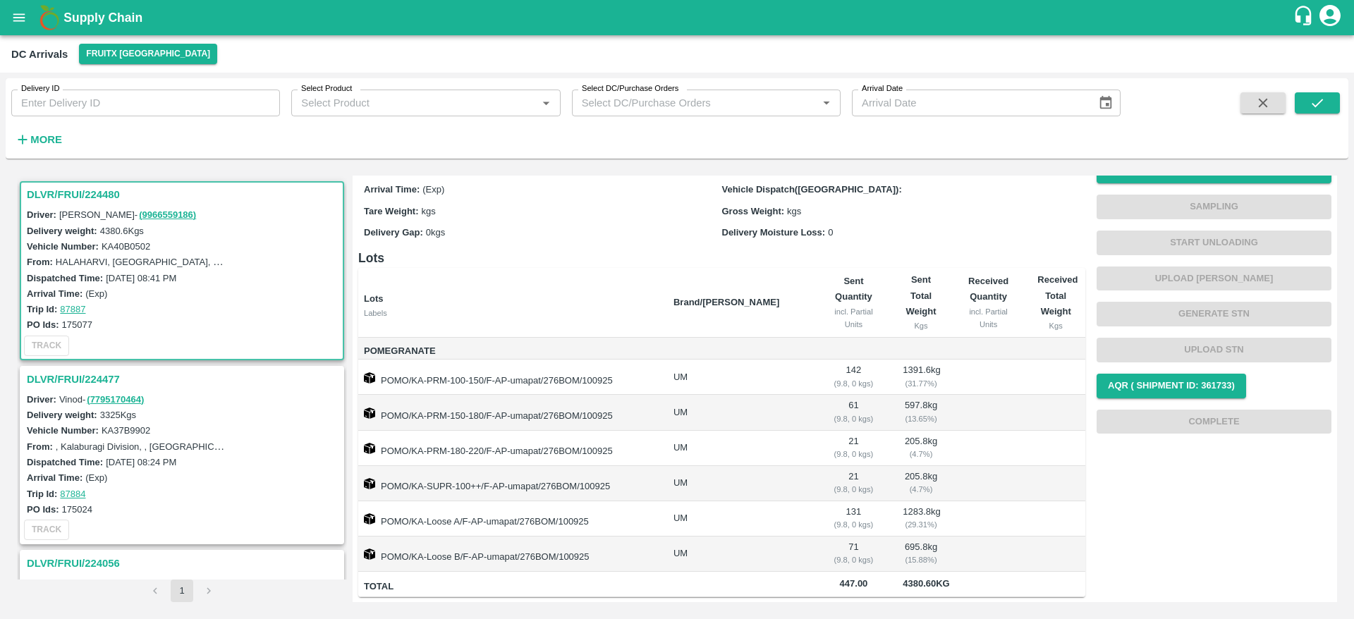
click at [74, 385] on h3 "DLVR/FRUI/224477" at bounding box center [184, 379] width 315 height 18
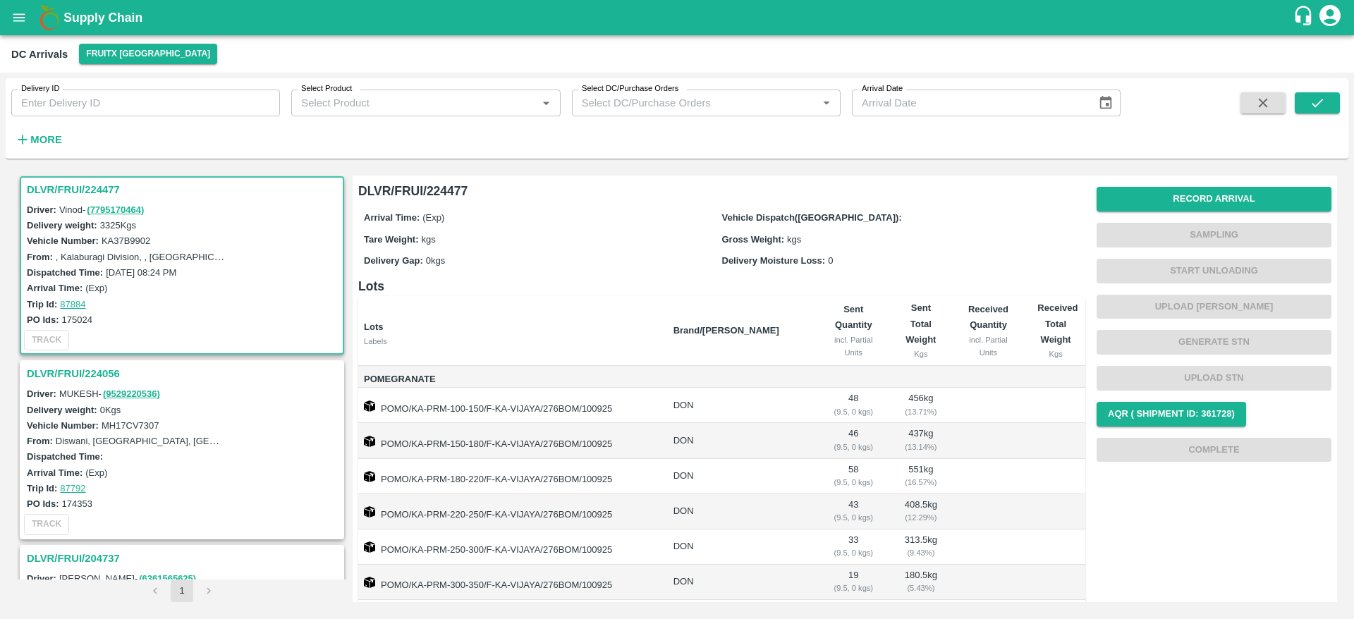
scroll to position [256, 0]
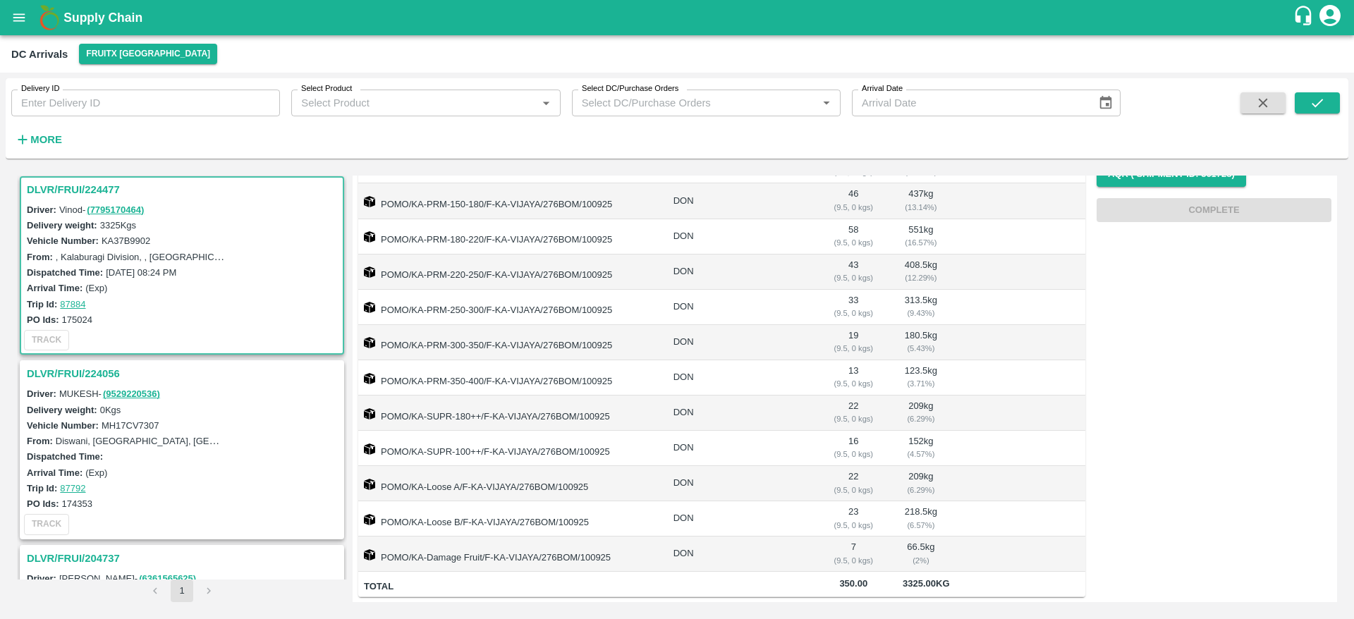
click at [59, 367] on h3 "DLVR/FRUI/224056" at bounding box center [184, 374] width 315 height 18
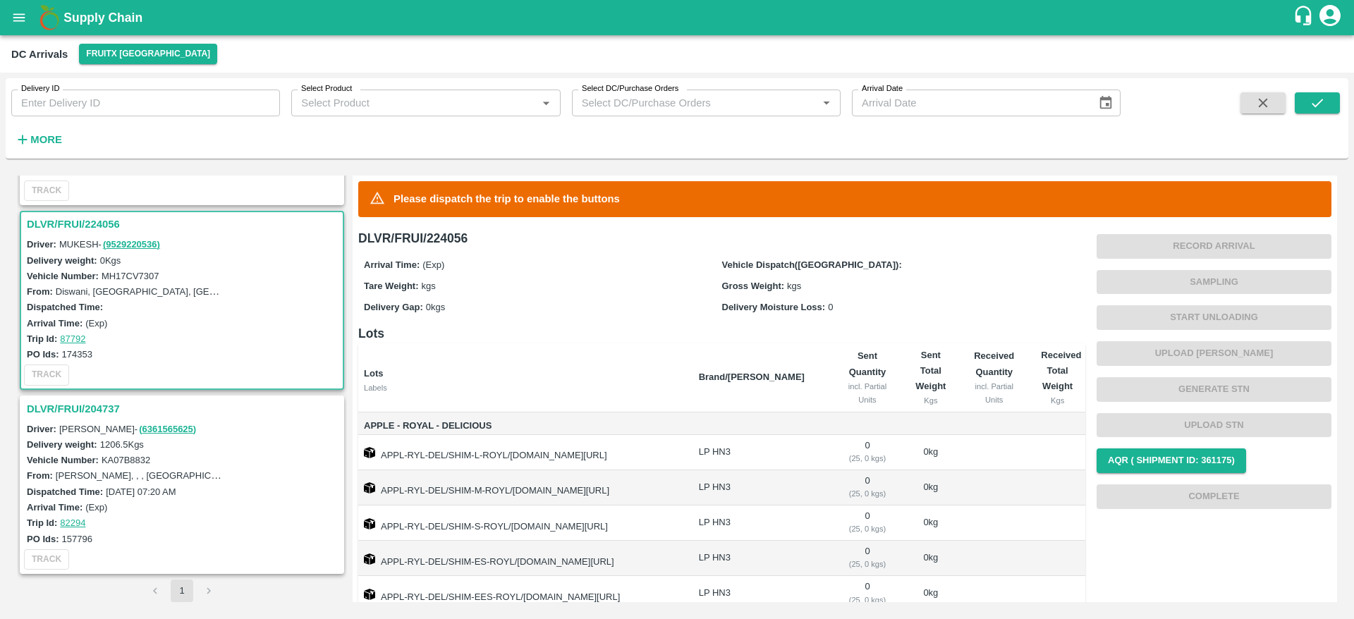
scroll to position [110, 0]
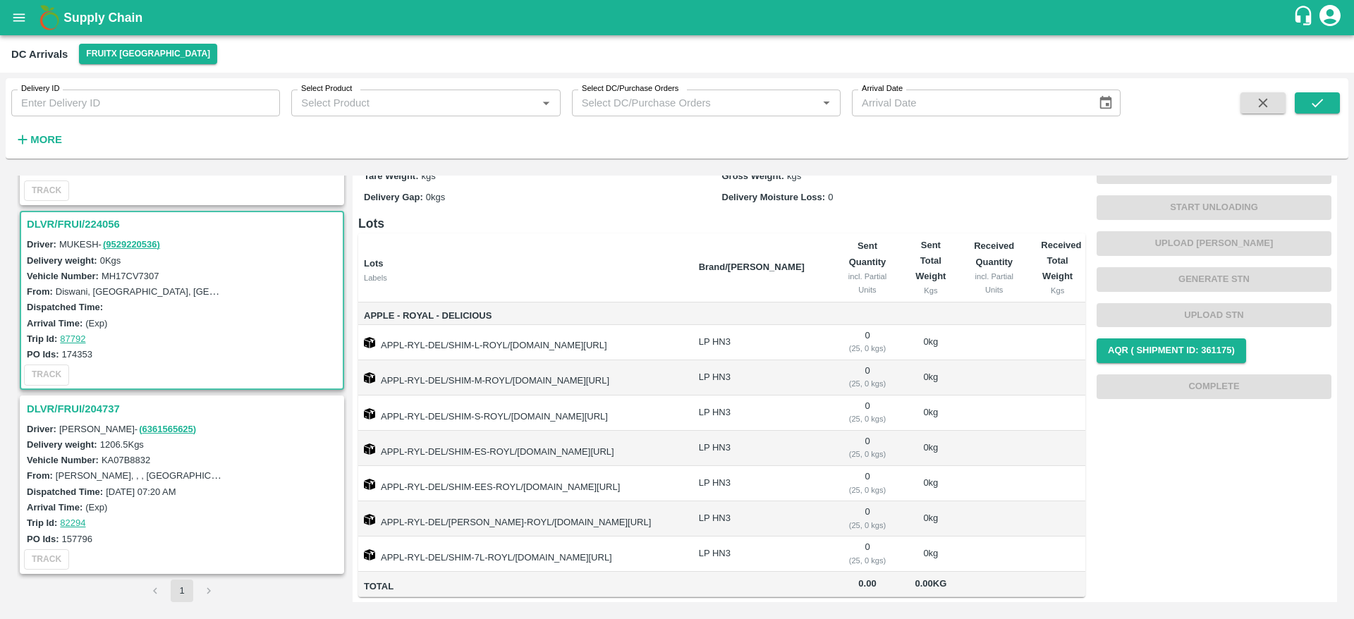
click at [90, 410] on h3 "DLVR/FRUI/204737" at bounding box center [184, 409] width 315 height 18
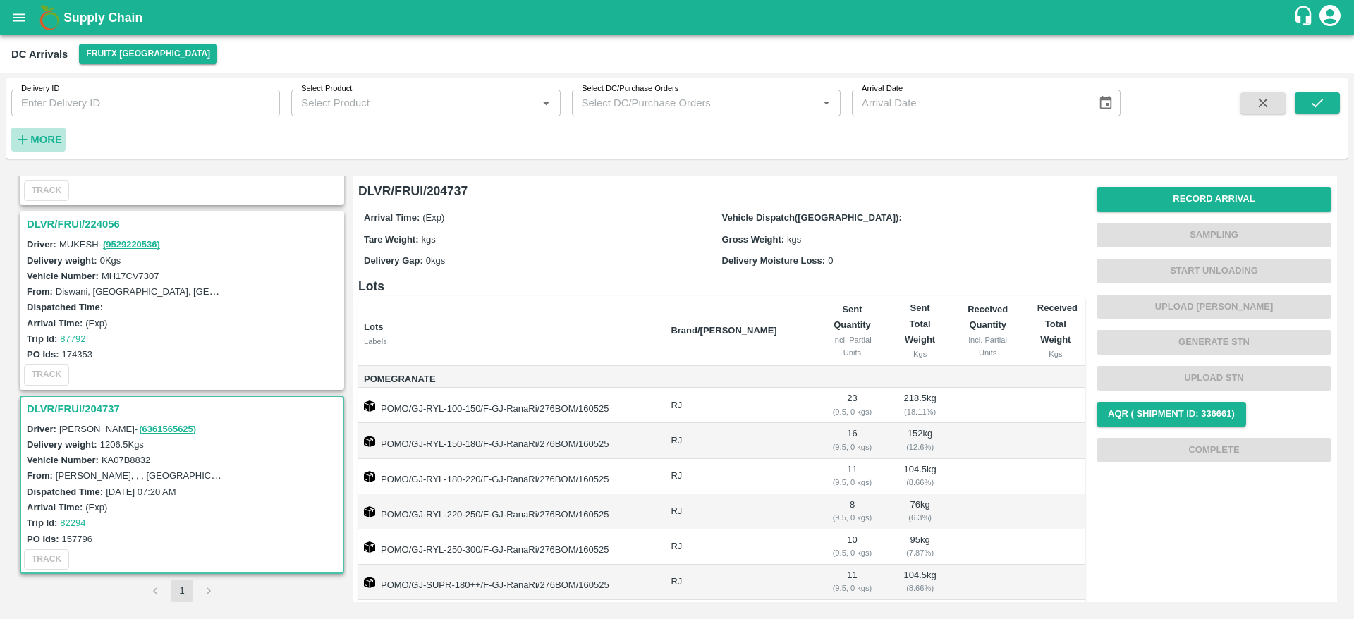
click at [39, 144] on strong "More" at bounding box center [46, 139] width 32 height 11
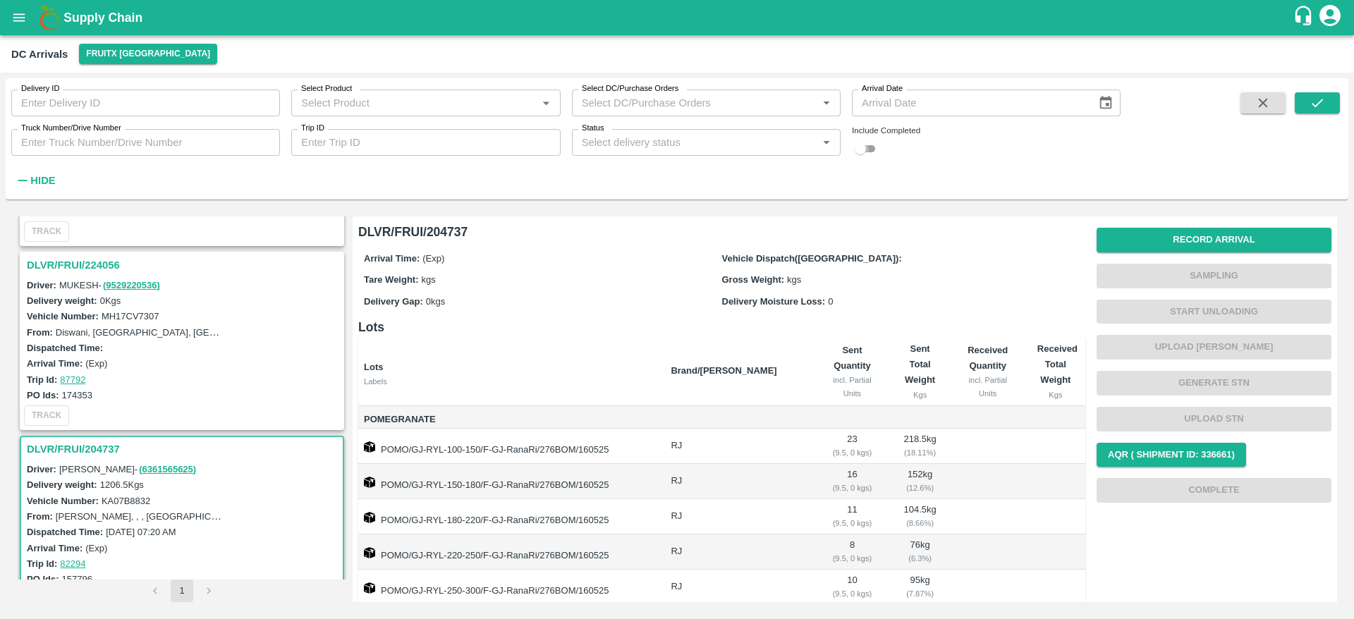
click at [867, 153] on input "checkbox" at bounding box center [860, 148] width 51 height 17
checkbox input "true"
click at [1327, 95] on button "submit" at bounding box center [1317, 102] width 45 height 21
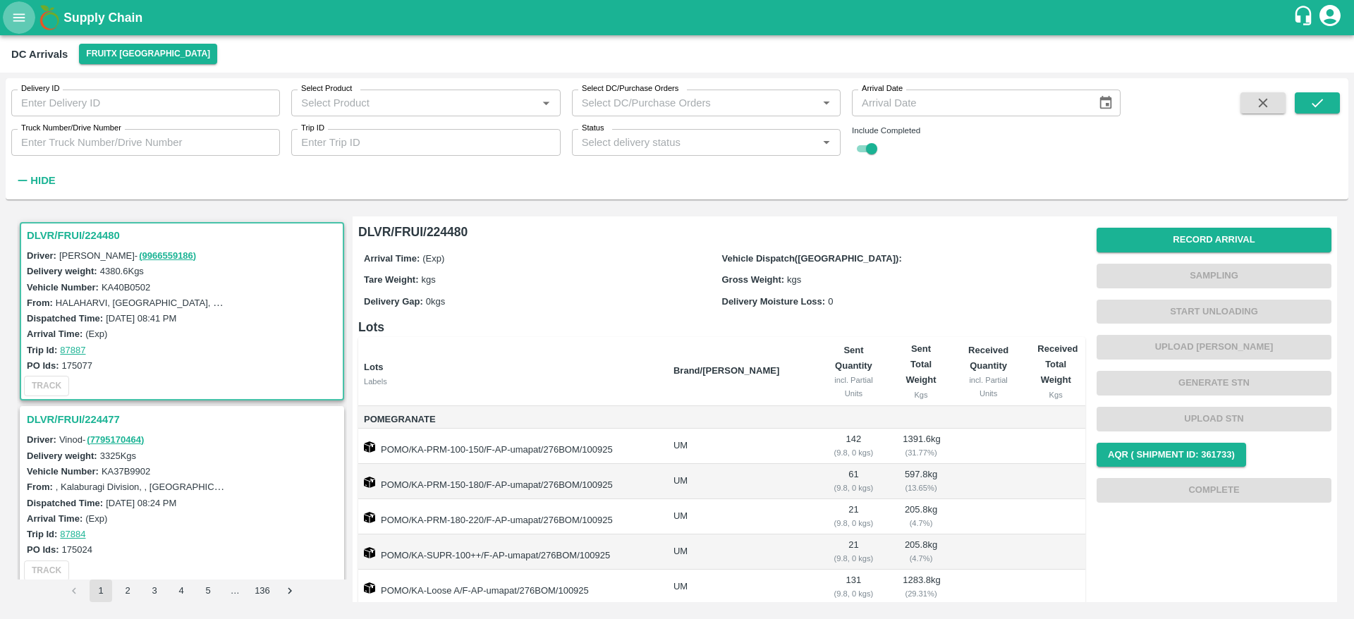
click at [26, 20] on icon "open drawer" at bounding box center [19, 18] width 16 height 16
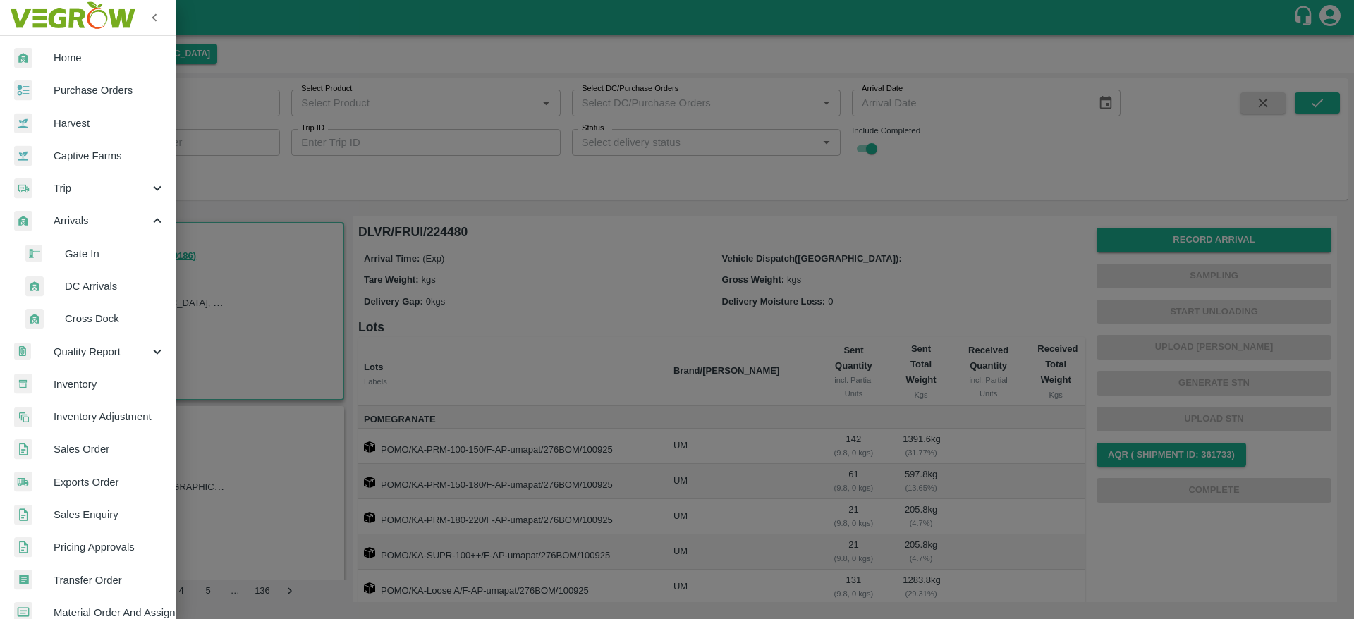
click at [575, 174] on div at bounding box center [677, 309] width 1354 height 619
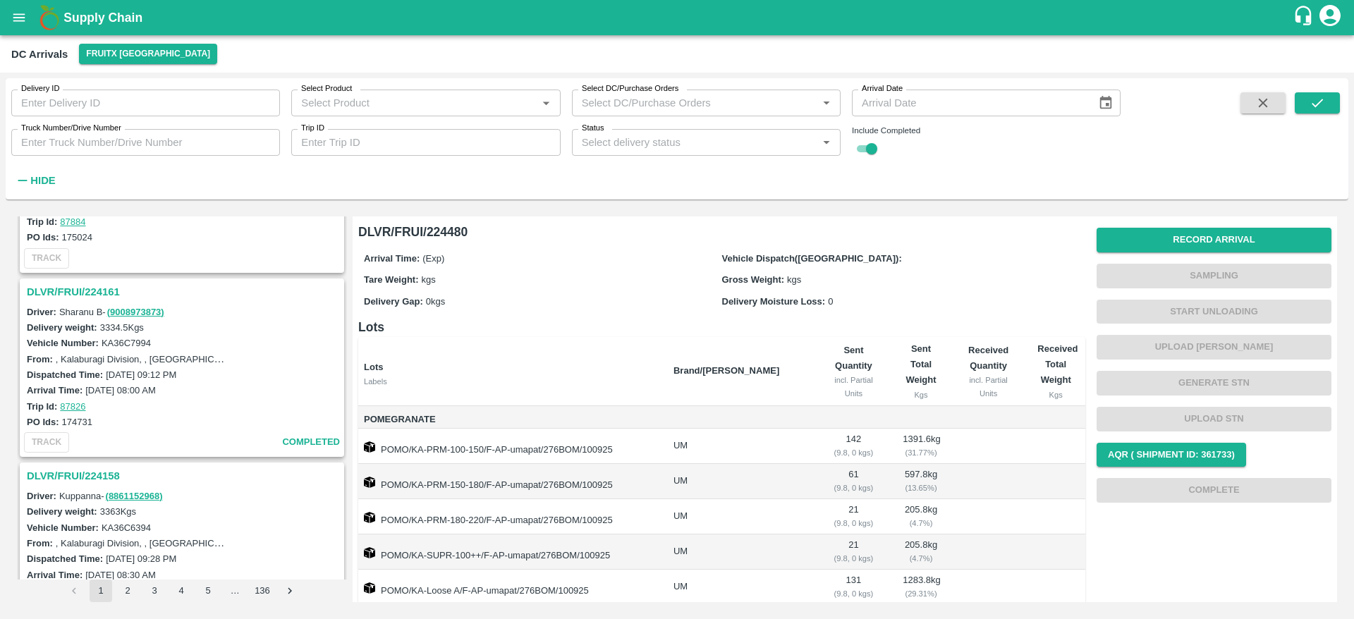
scroll to position [311, 0]
click at [96, 293] on h3 "DLVR/FRUI/224161" at bounding box center [184, 293] width 315 height 18
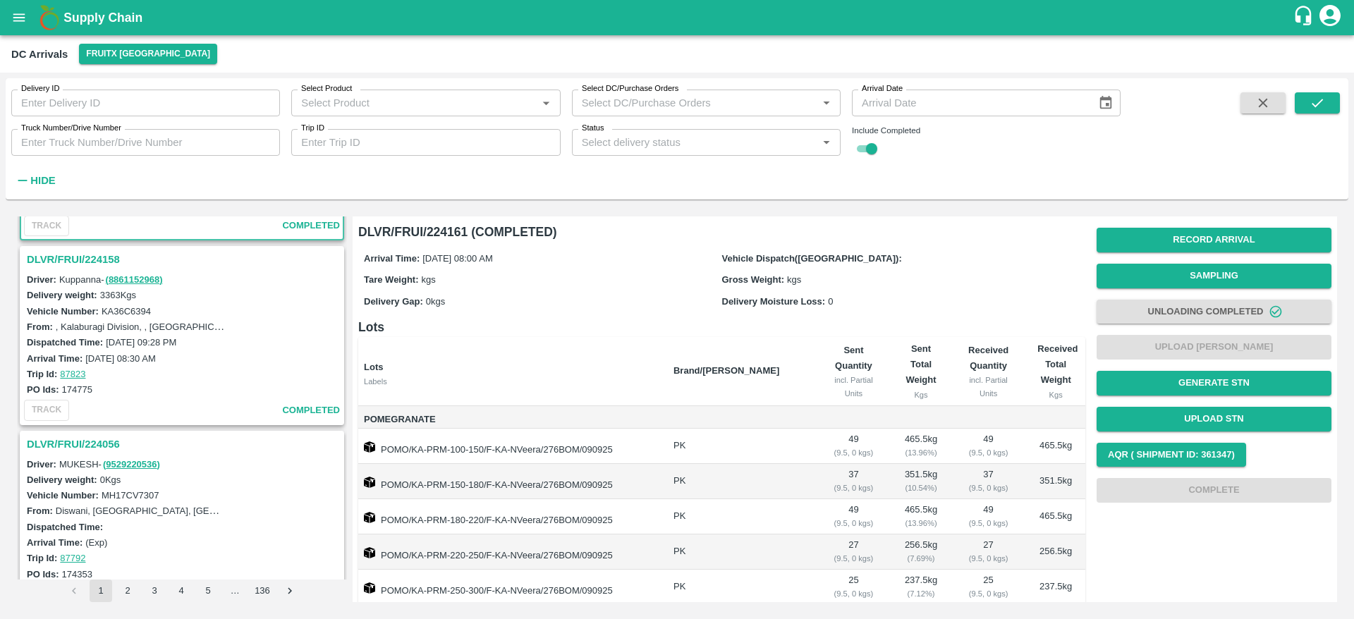
scroll to position [611, 0]
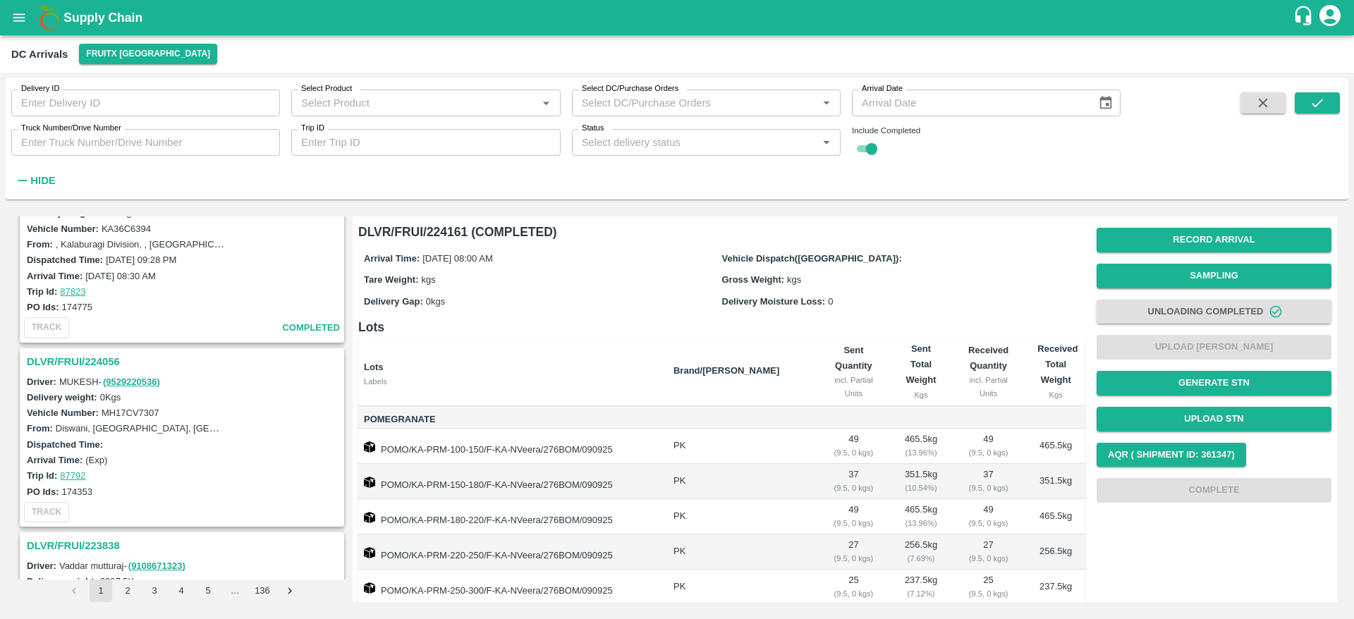
click at [73, 353] on h3 "DLVR/FRUI/224056" at bounding box center [184, 362] width 315 height 18
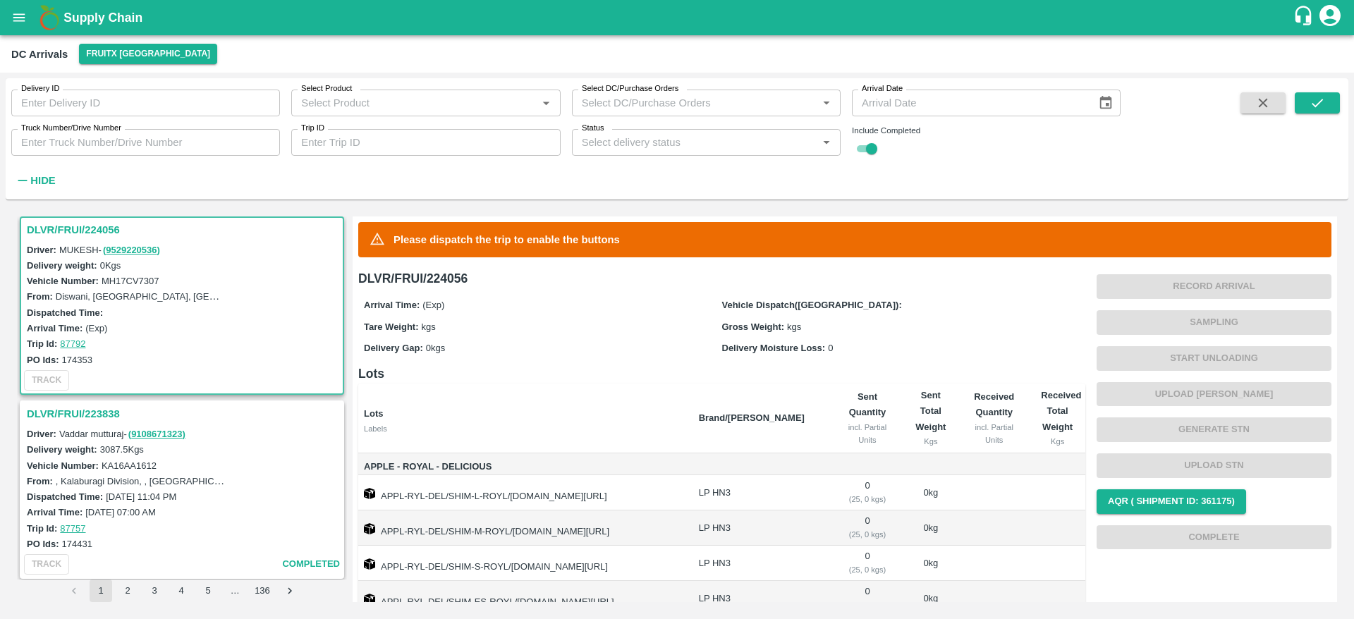
scroll to position [151, 0]
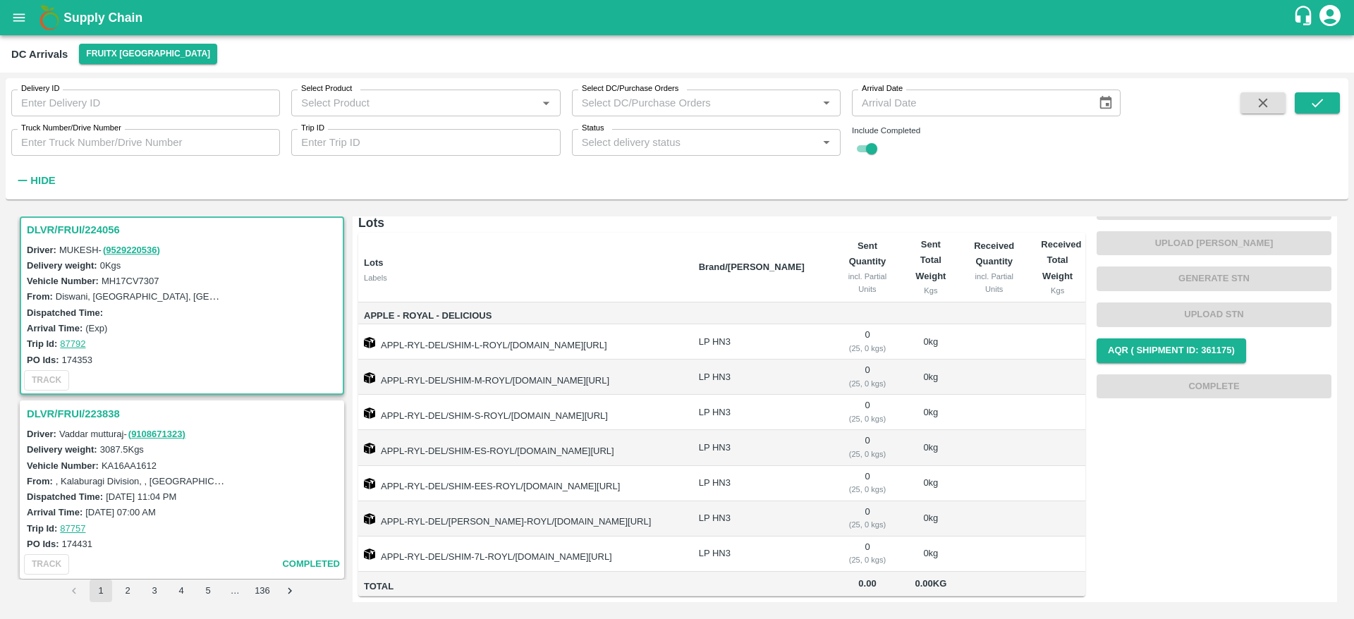
click at [99, 408] on h3 "DLVR/FRUI/223838" at bounding box center [184, 414] width 315 height 18
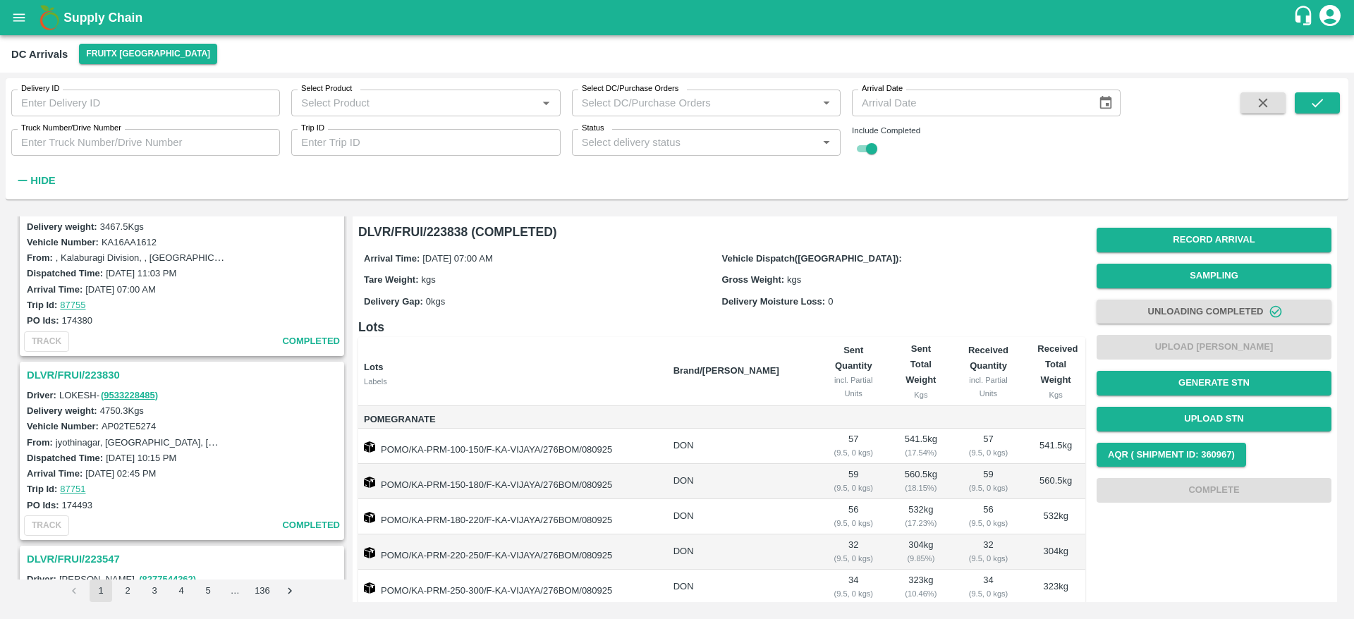
scroll to position [1153, 0]
click at [93, 377] on h3 "DLVR/FRUI/223830" at bounding box center [184, 373] width 315 height 18
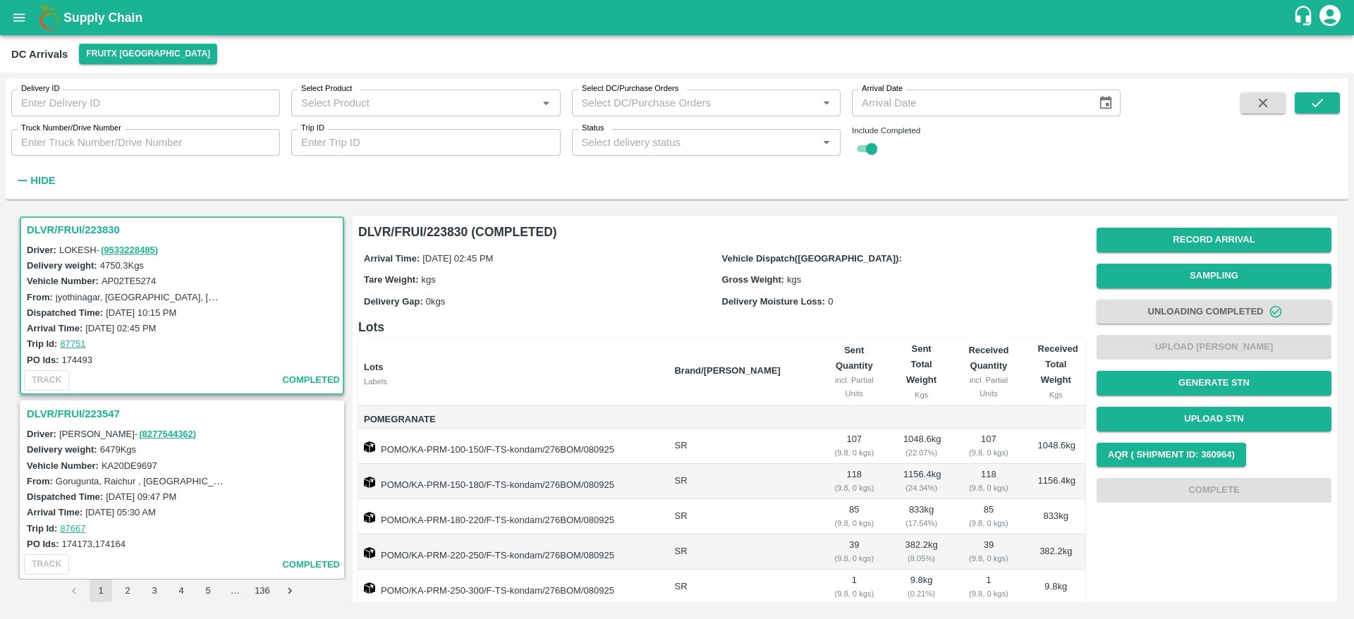
scroll to position [1349, 0]
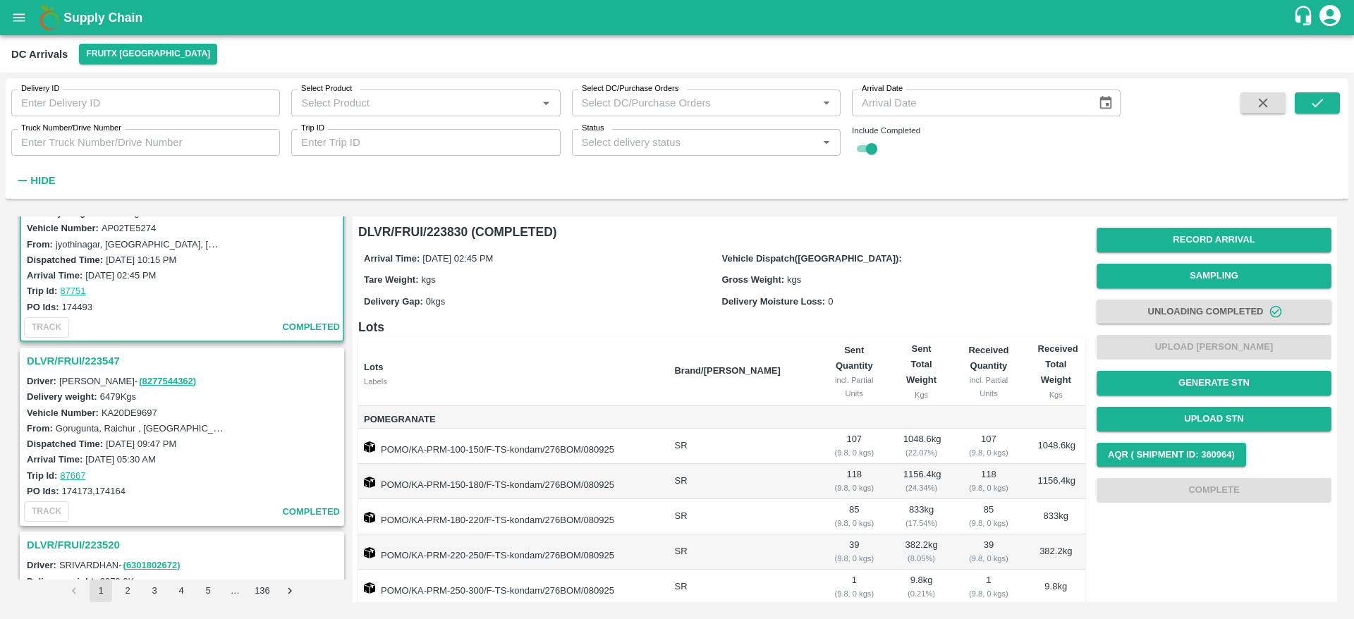
click at [106, 364] on h3 "DLVR/FRUI/223547" at bounding box center [184, 361] width 315 height 18
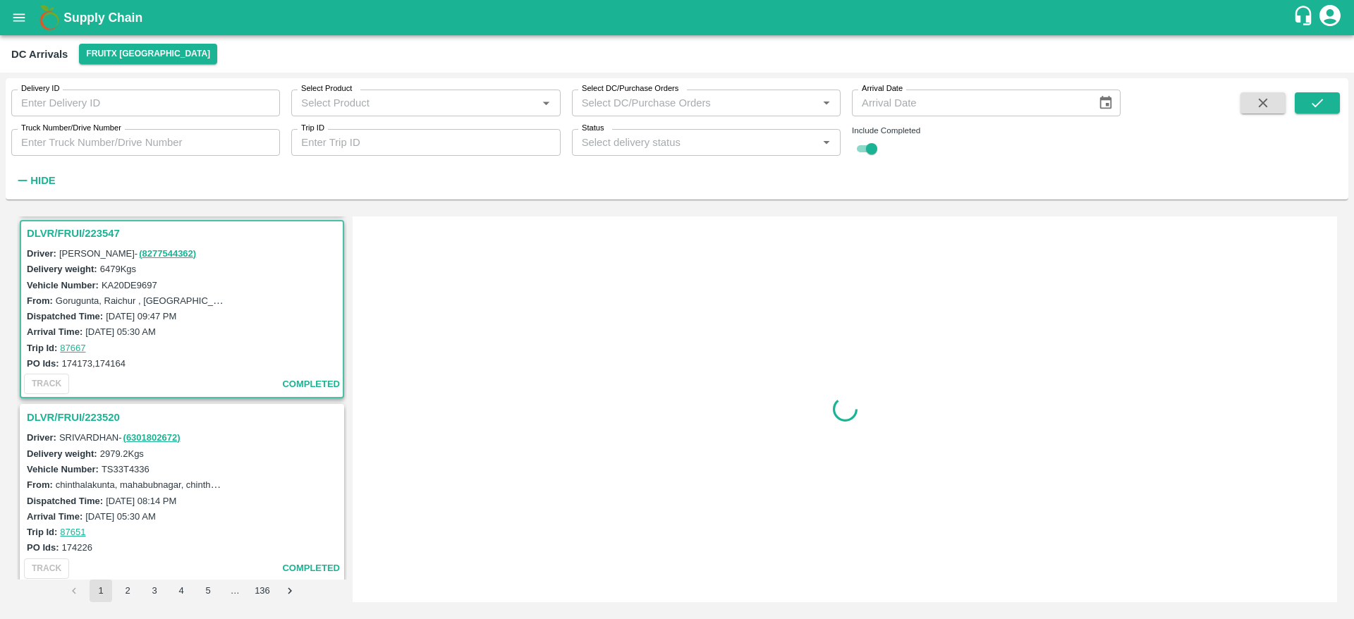
scroll to position [1480, 0]
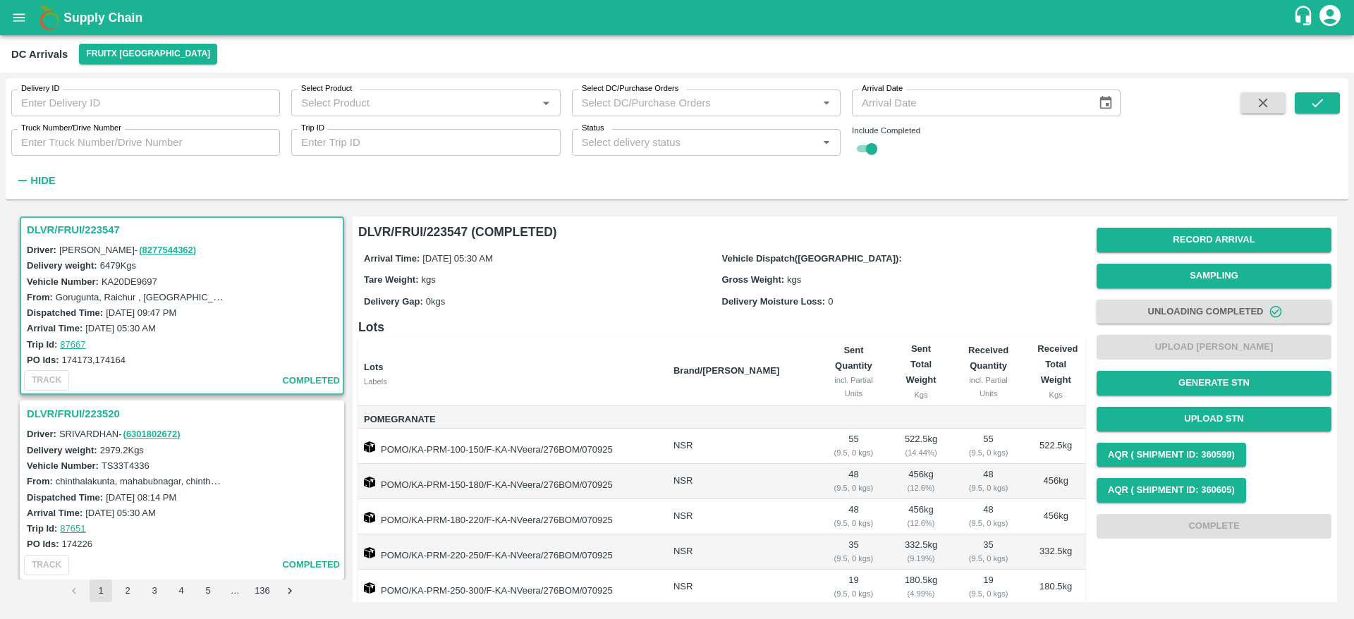
click at [90, 420] on h3 "DLVR/FRUI/223520" at bounding box center [184, 414] width 315 height 18
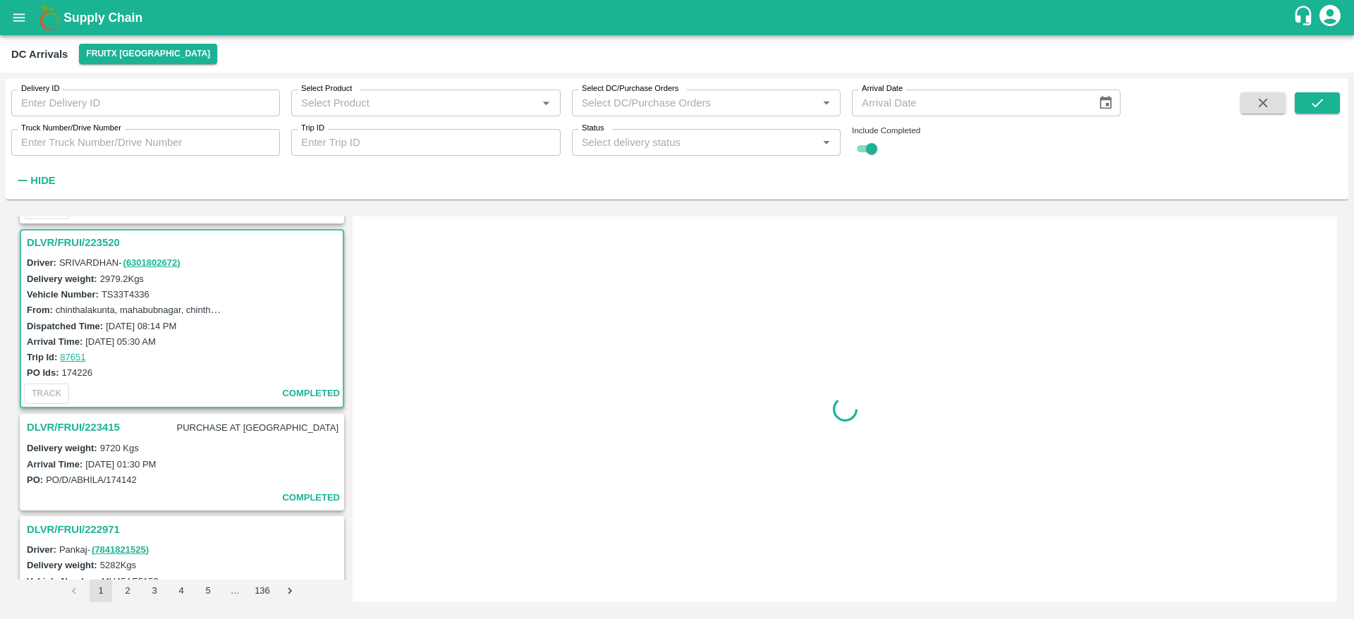
scroll to position [1664, 0]
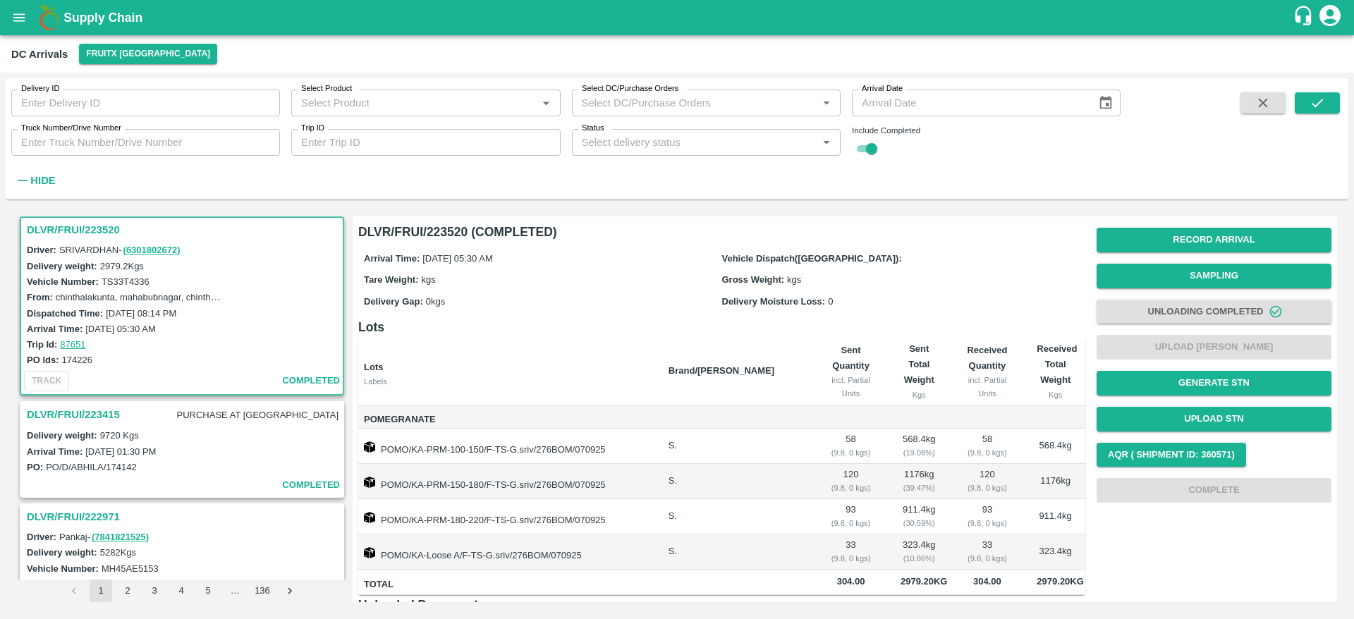
click at [88, 397] on div "DLVR/FRUI/224480 Driver: [PERSON_NAME] - ( 9966559186 ) Delivery weight: 4380.6…" at bounding box center [182, 398] width 330 height 363
click at [88, 406] on h3 "DLVR/FRUI/223415" at bounding box center [73, 414] width 93 height 18
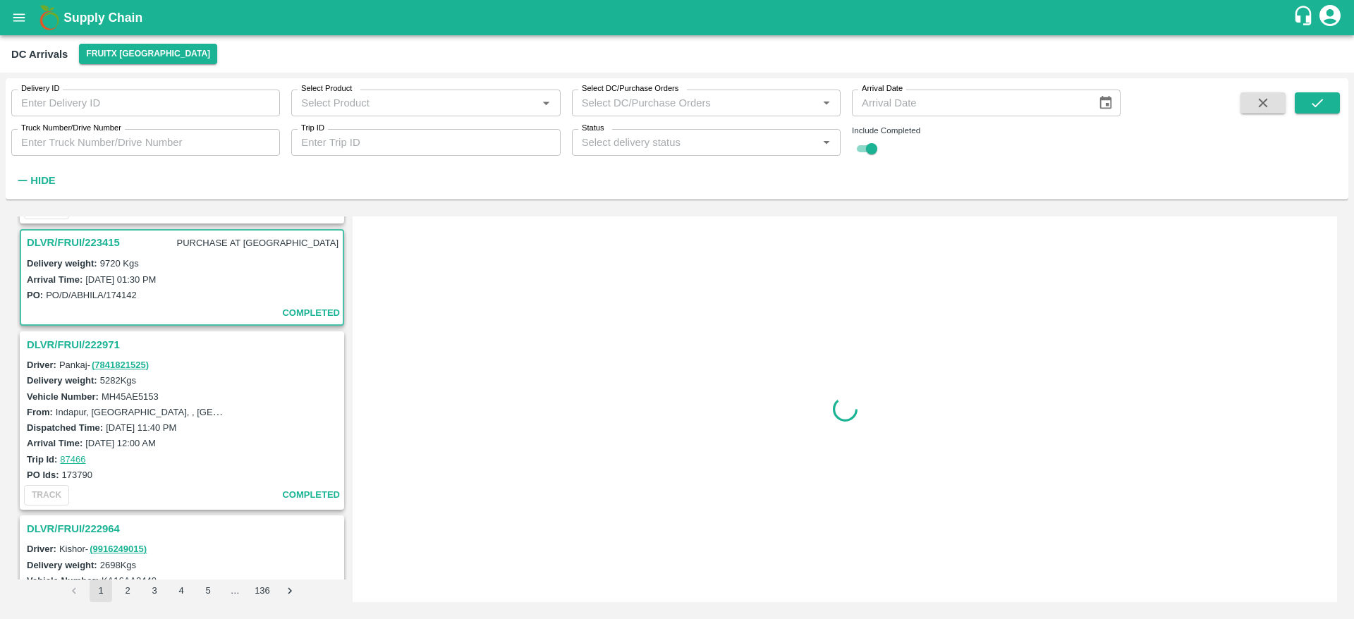
scroll to position [1849, 0]
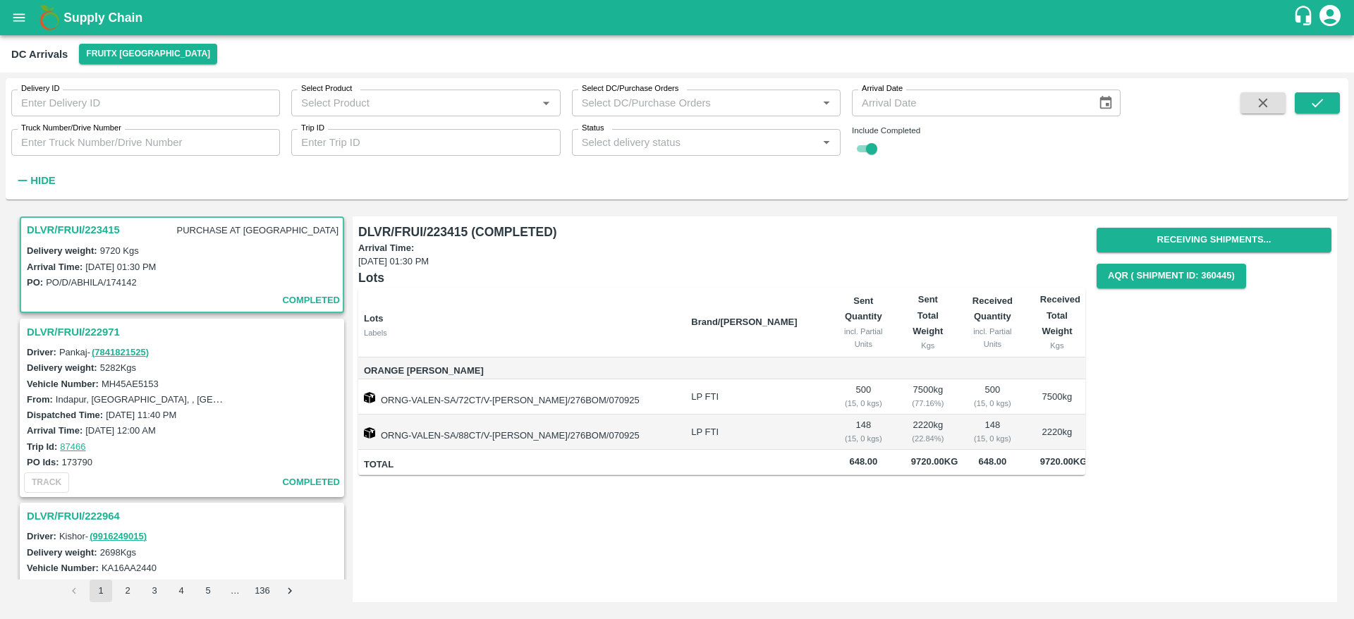
click at [66, 333] on h3 "DLVR/FRUI/222971" at bounding box center [184, 332] width 315 height 18
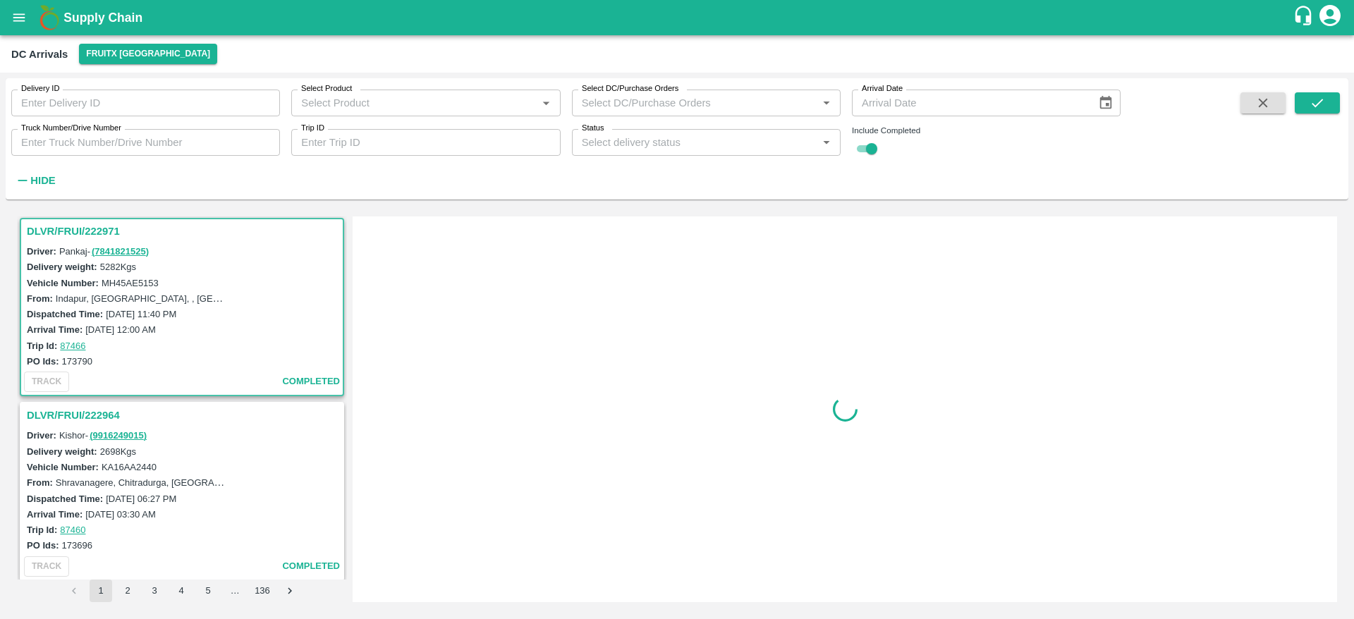
scroll to position [1951, 0]
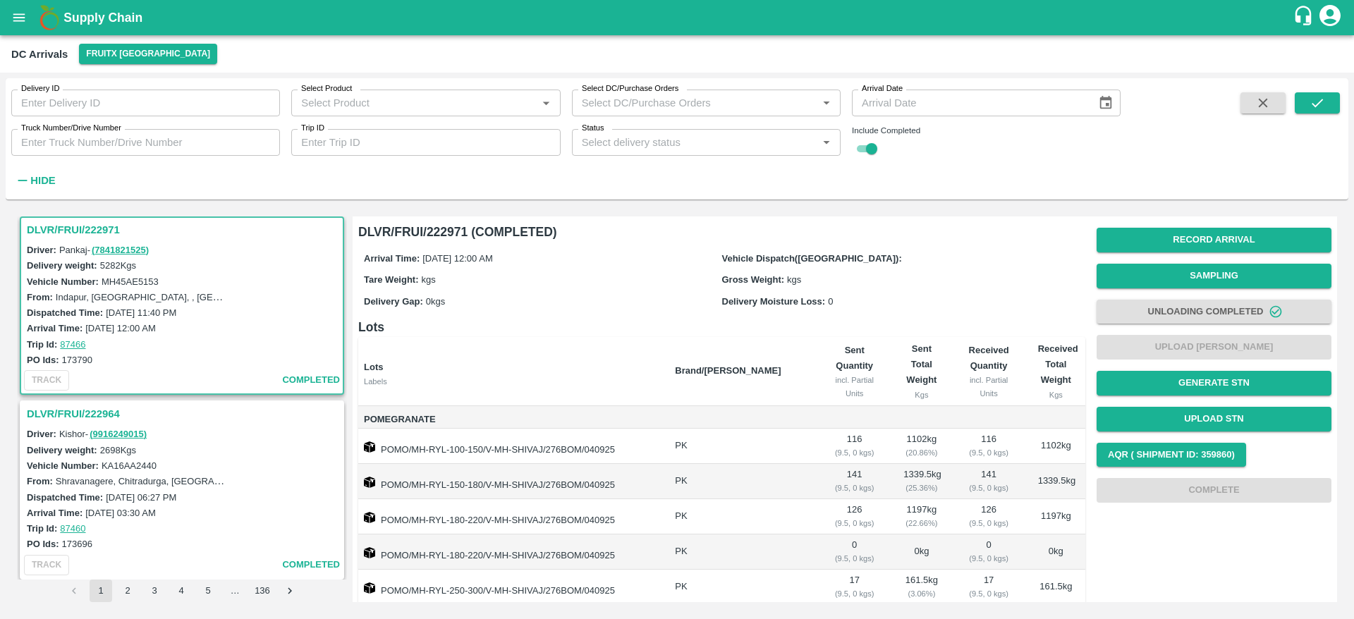
click at [118, 410] on h3 "DLVR/FRUI/222964" at bounding box center [184, 414] width 315 height 18
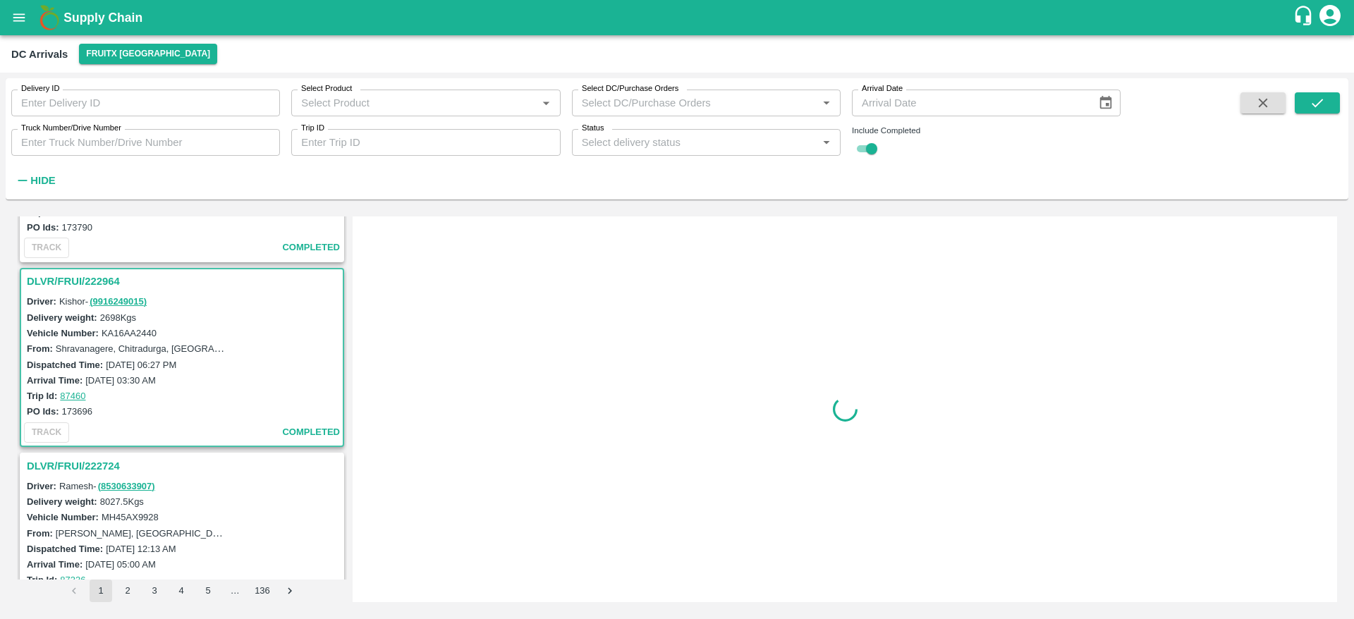
scroll to position [2135, 0]
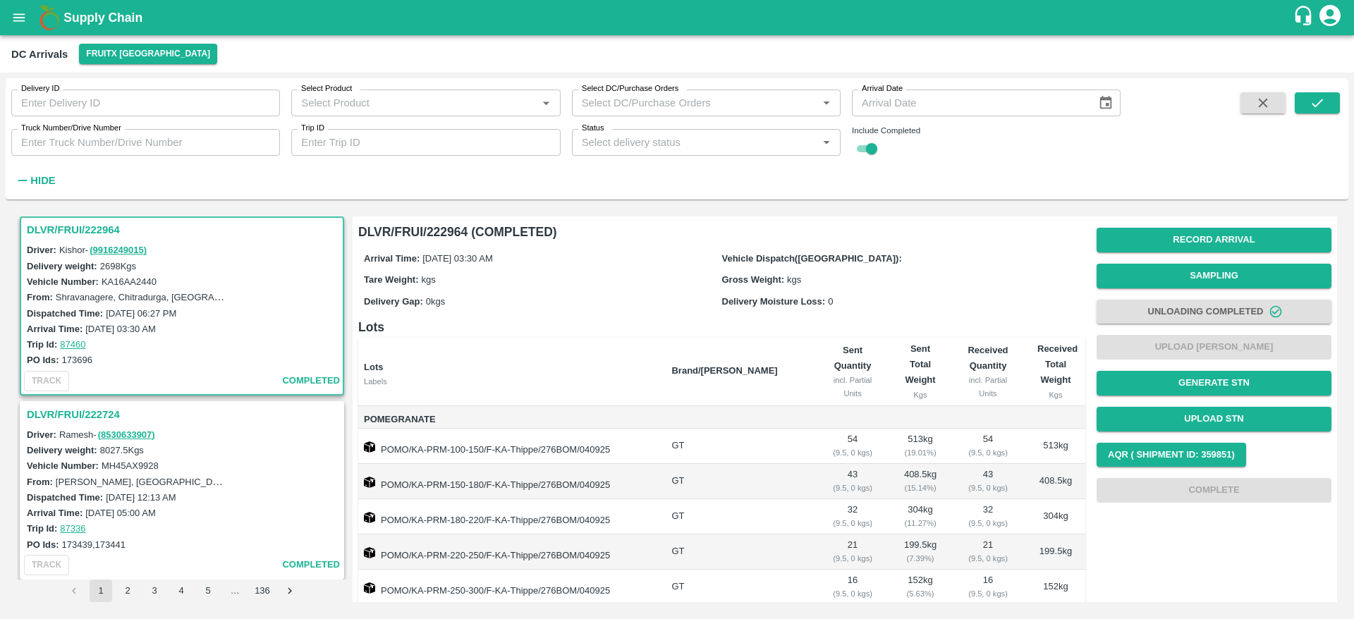
click at [90, 408] on h3 "DLVR/FRUI/222724" at bounding box center [184, 414] width 315 height 18
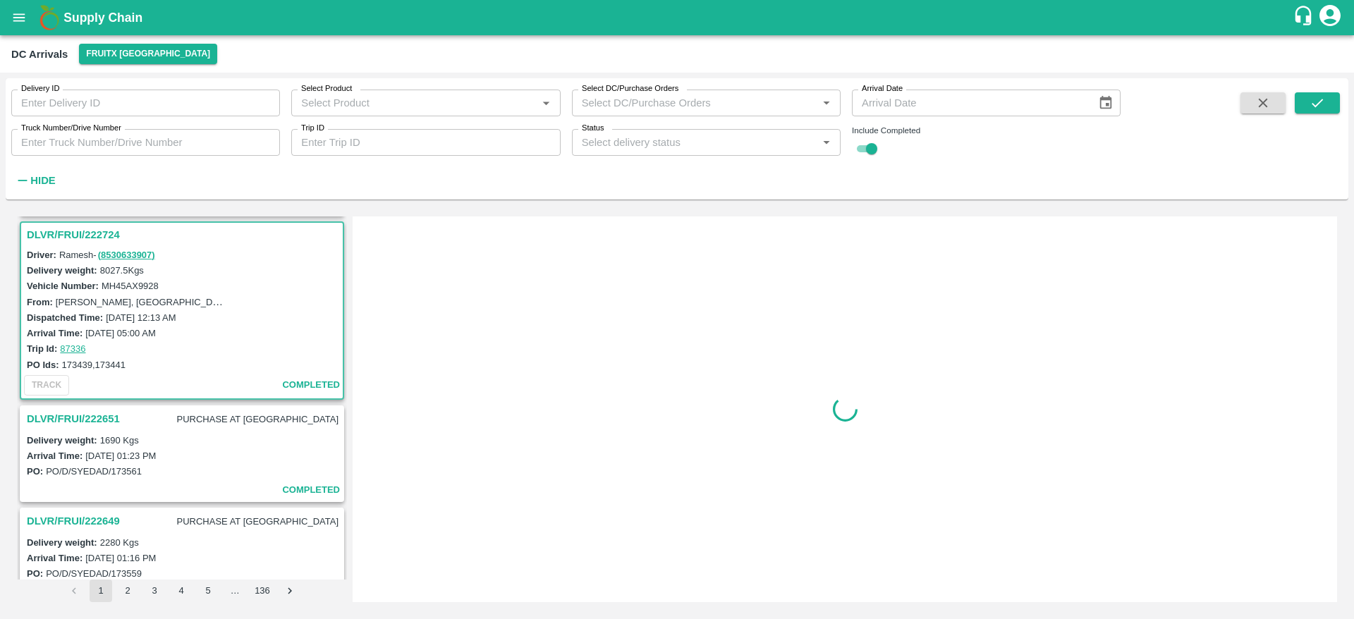
scroll to position [2320, 0]
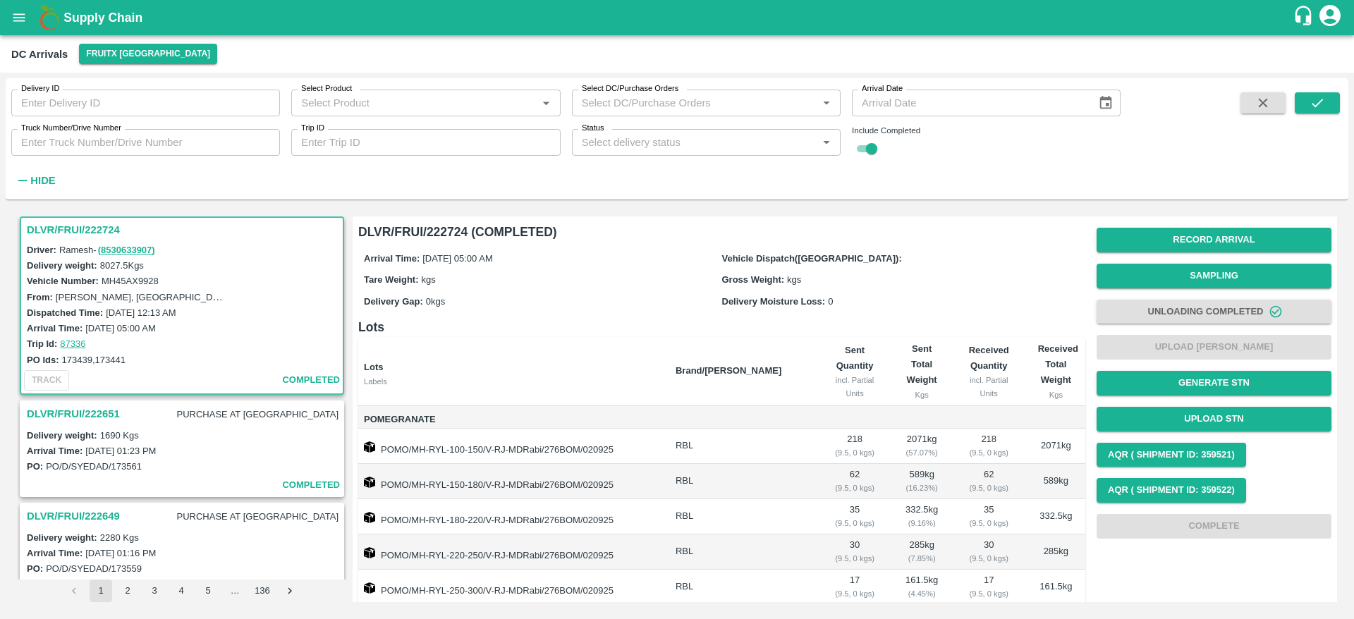
click at [90, 425] on div "DLVR/FRUI/222651 PURCHASE AT [GEOGRAPHIC_DATA]" at bounding box center [182, 414] width 322 height 25
click at [97, 410] on h3 "DLVR/FRUI/222651" at bounding box center [73, 414] width 93 height 18
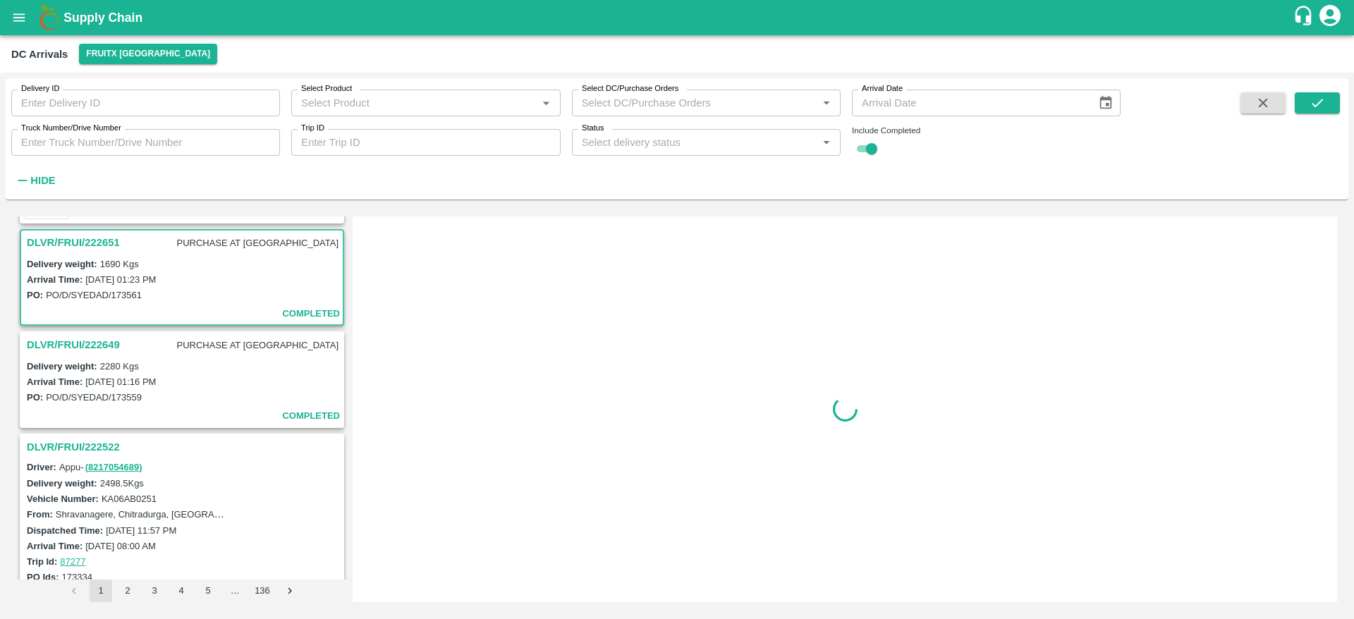
scroll to position [2504, 0]
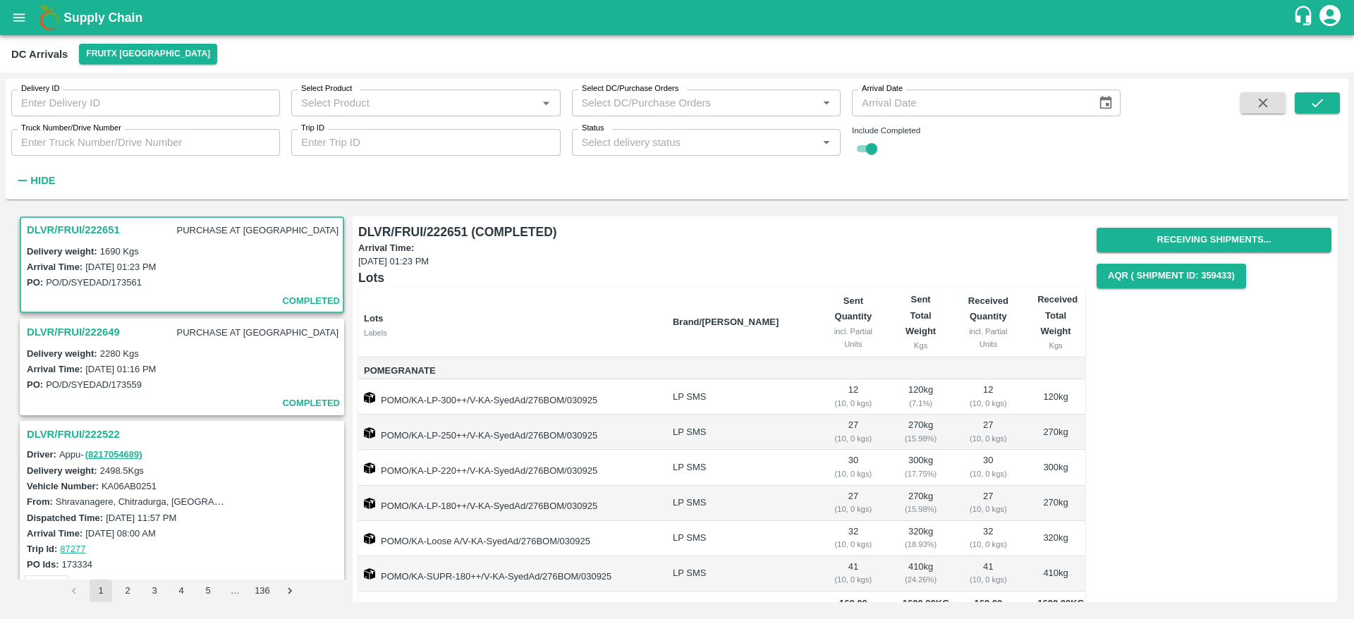
click at [94, 430] on h3 "DLVR/FRUI/222522" at bounding box center [184, 434] width 315 height 18
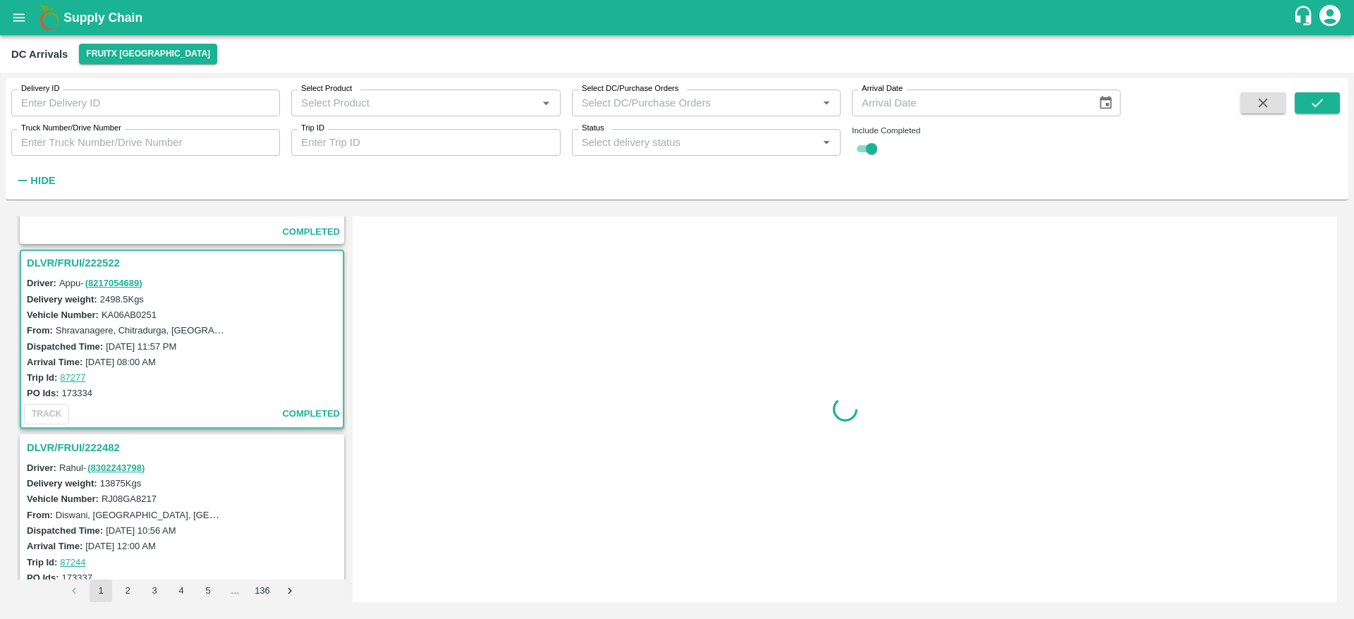
scroll to position [2709, 0]
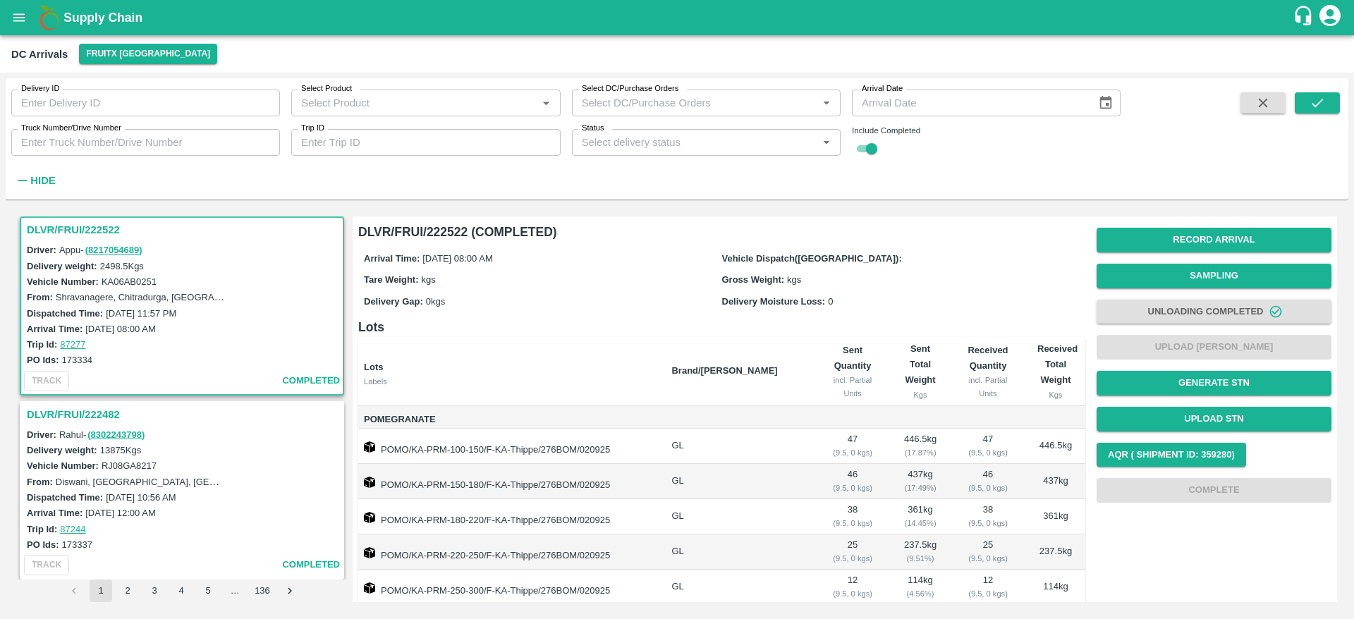
click at [86, 408] on h3 "DLVR/FRUI/222482" at bounding box center [184, 414] width 315 height 18
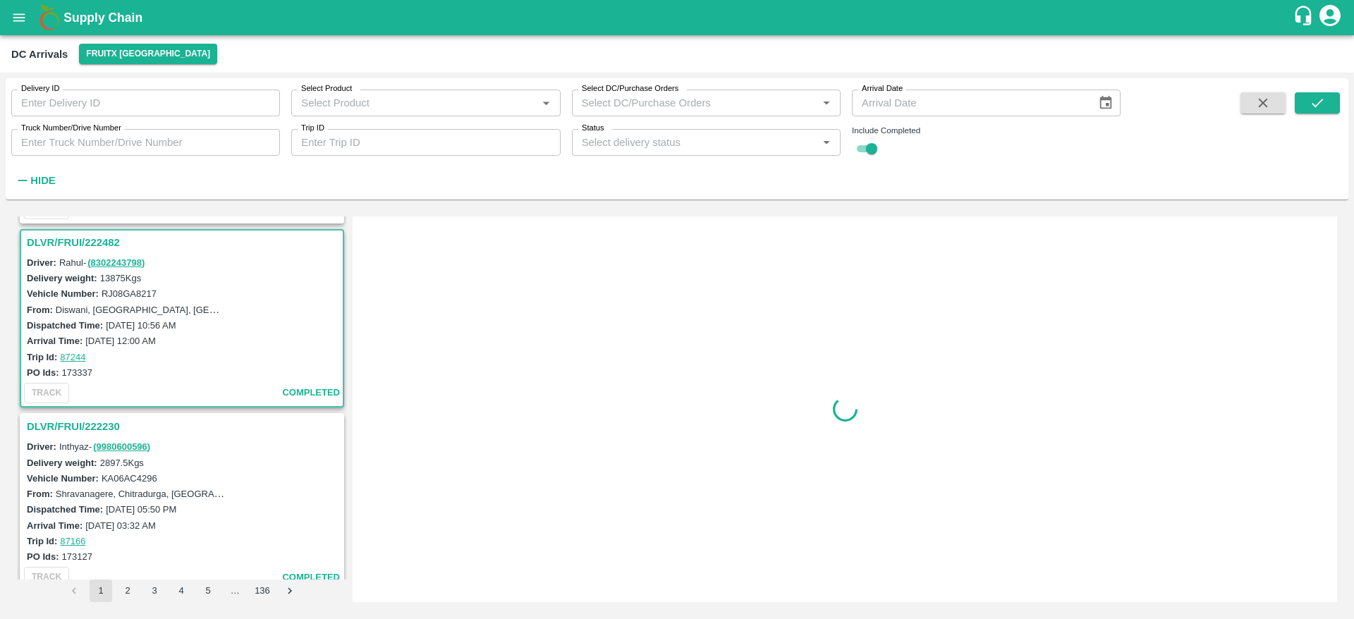
scroll to position [2893, 0]
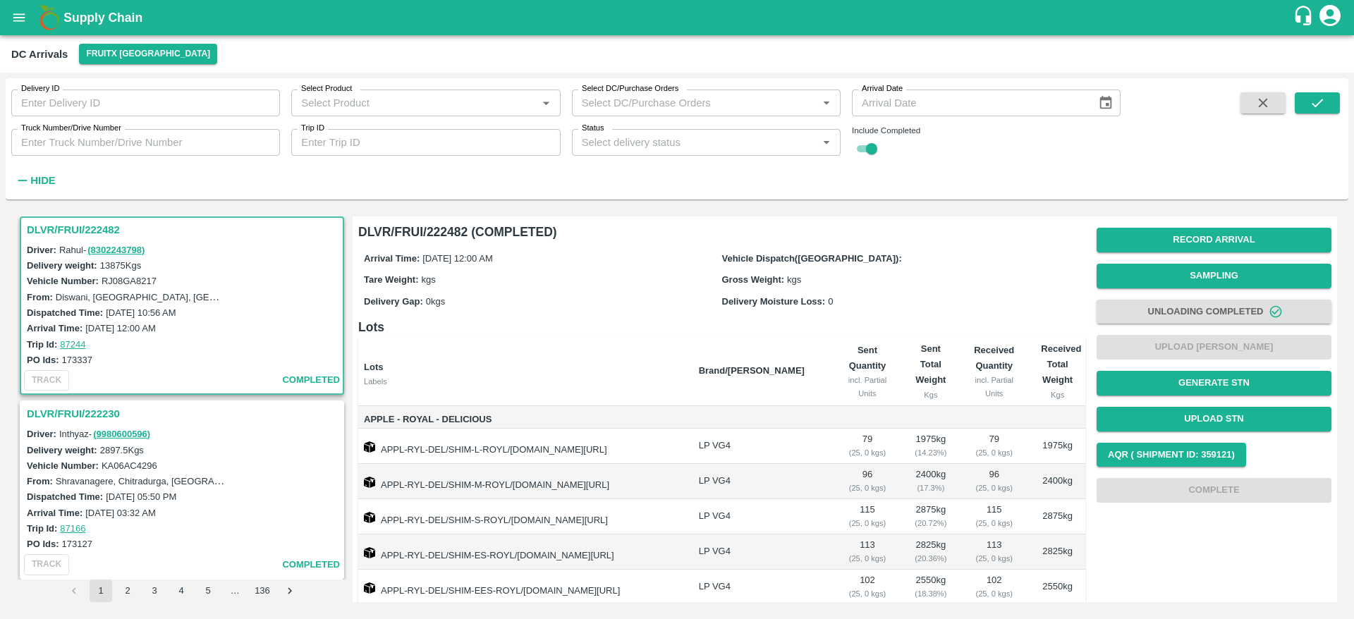
click at [86, 408] on h3 "DLVR/FRUI/222230" at bounding box center [184, 414] width 315 height 18
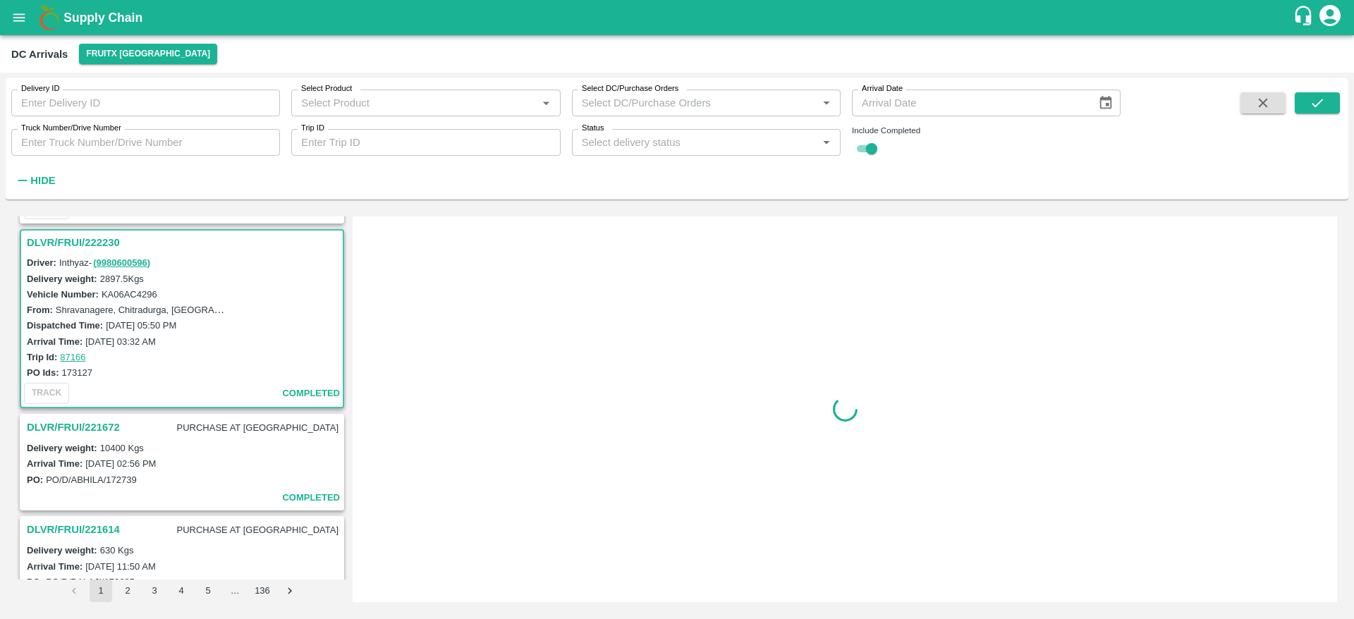
scroll to position [3078, 0]
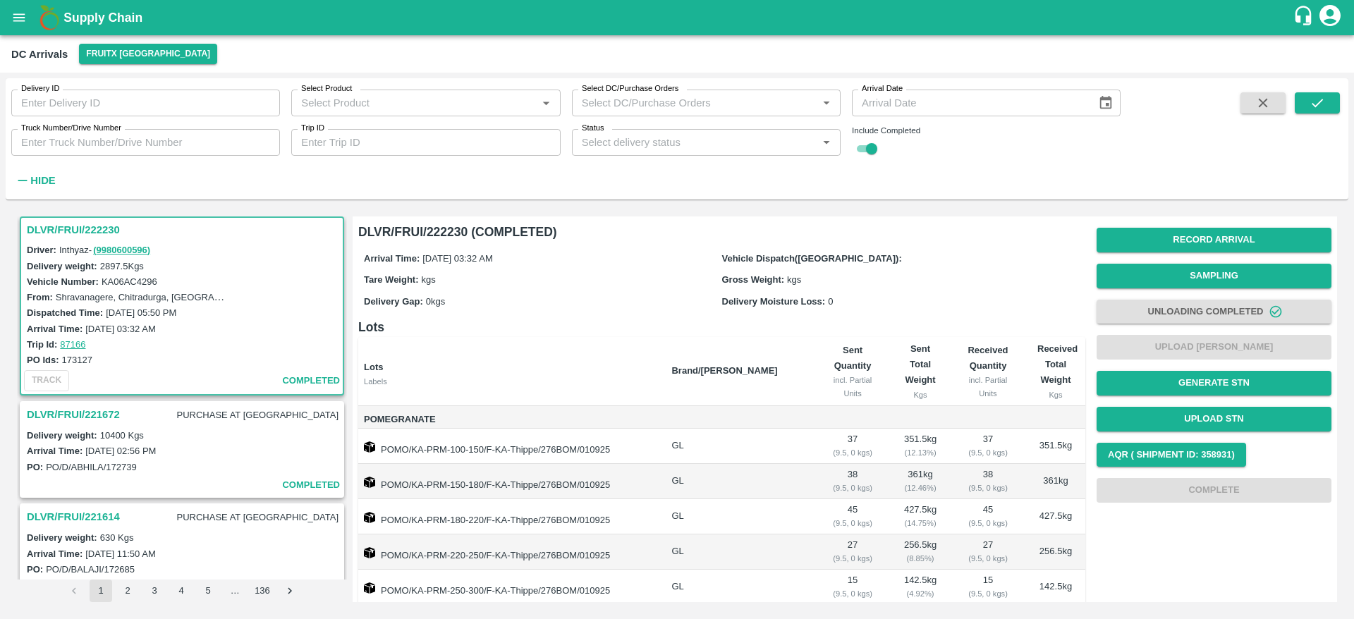
click at [86, 408] on h3 "DLVR/FRUI/221672" at bounding box center [73, 414] width 93 height 18
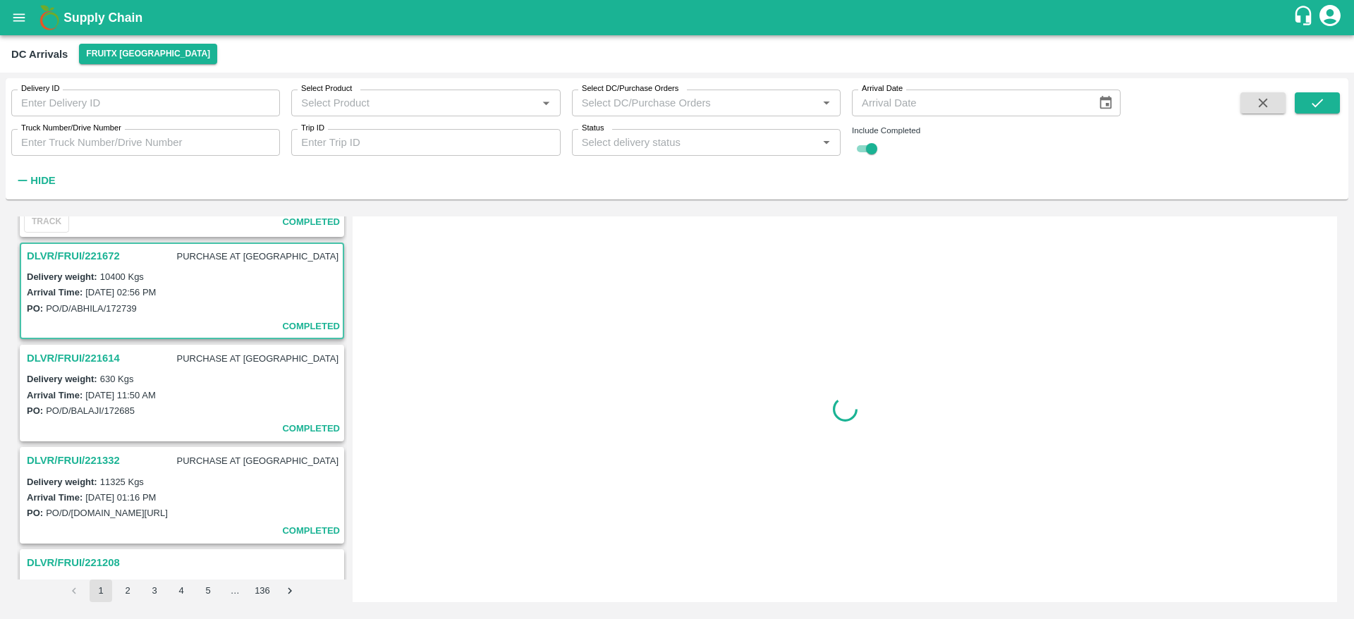
scroll to position [3262, 0]
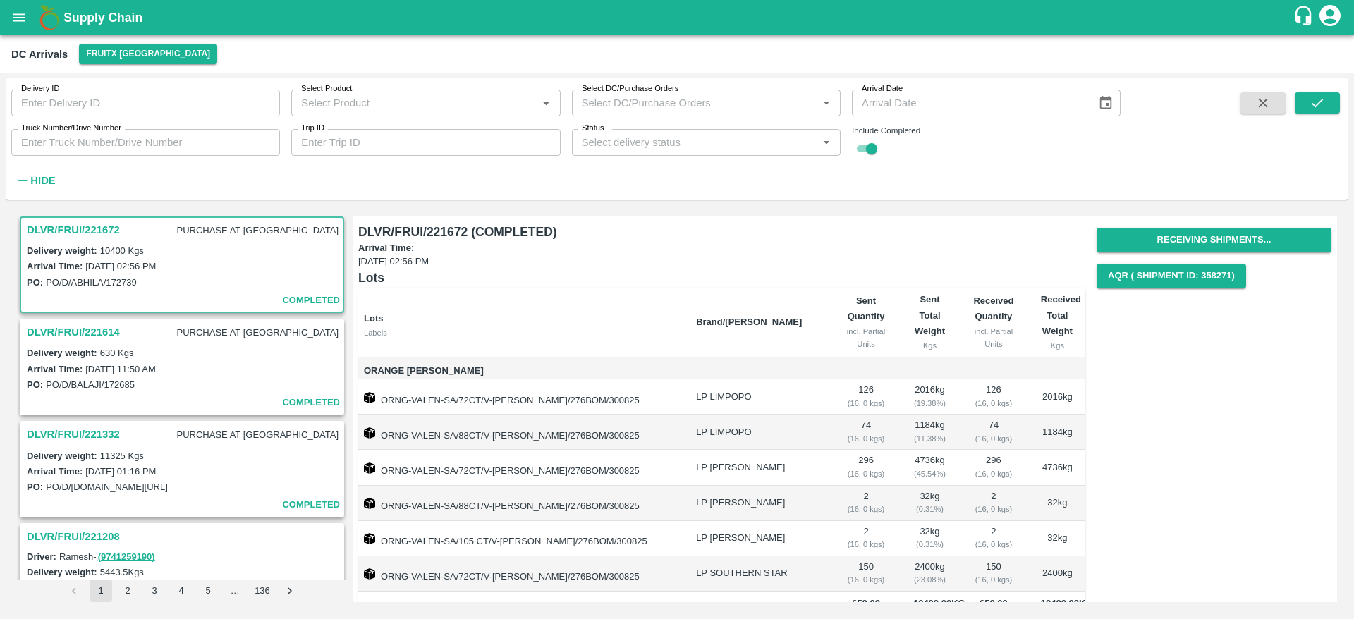
click at [92, 330] on h3 "DLVR/FRUI/221614" at bounding box center [73, 332] width 93 height 18
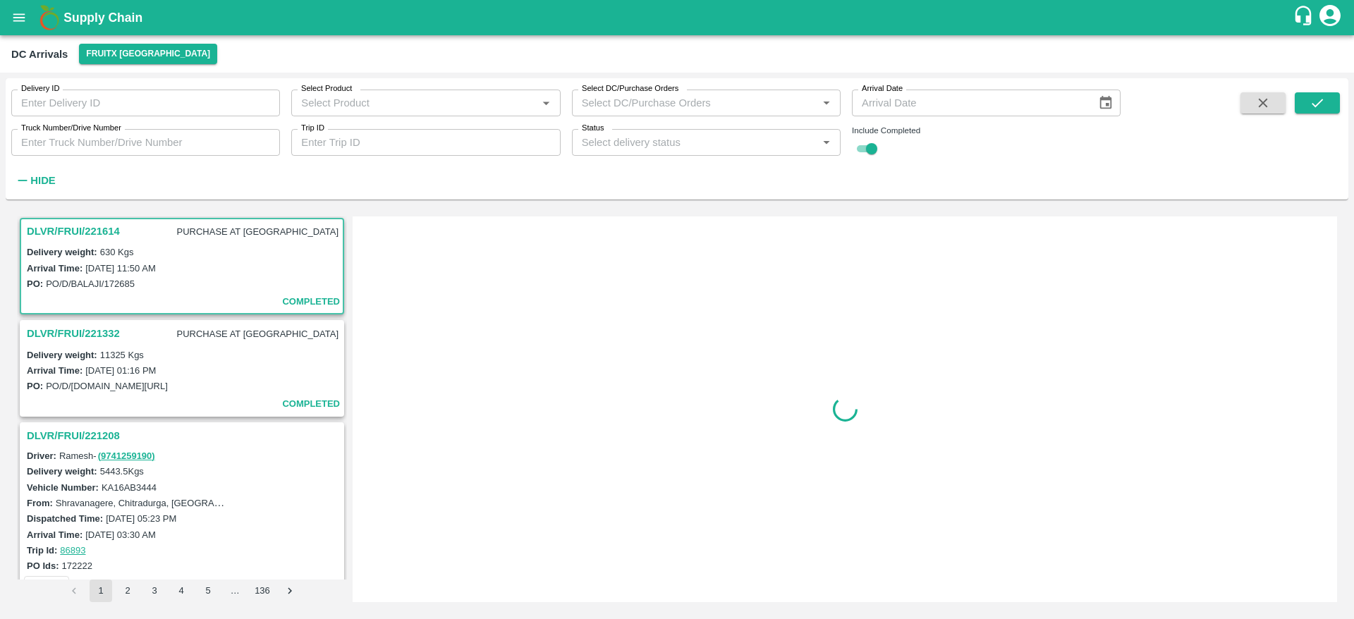
scroll to position [3365, 0]
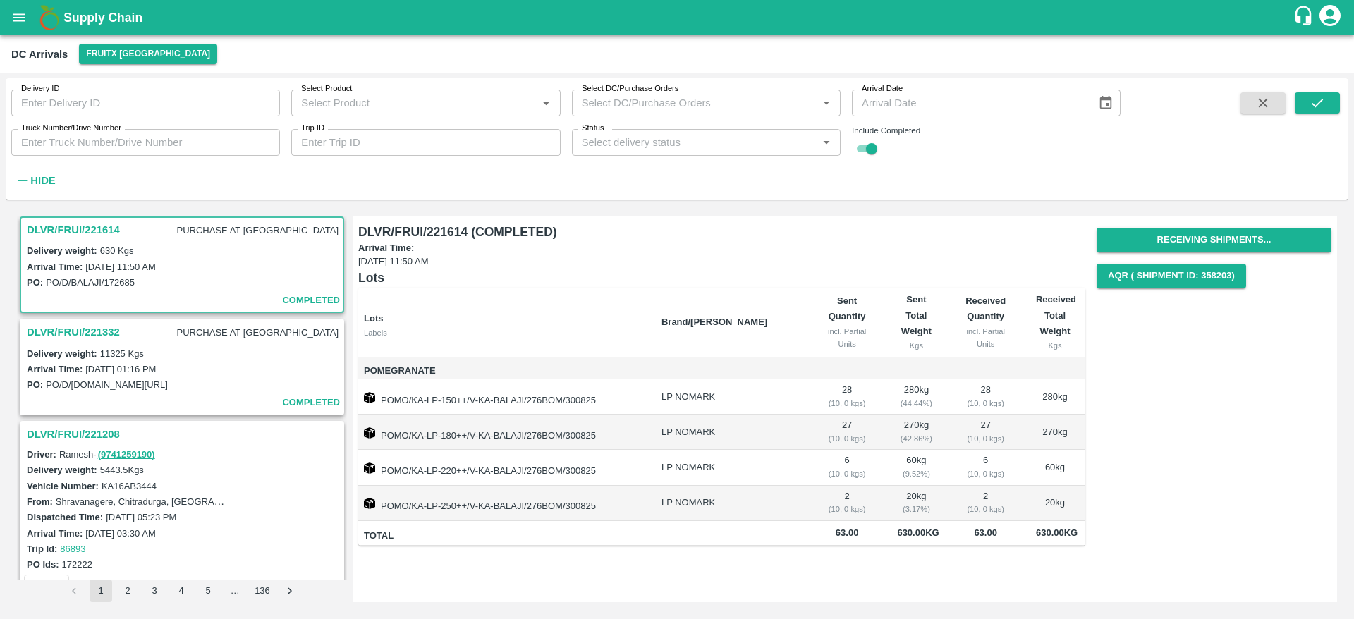
click at [74, 329] on h3 "DLVR/FRUI/221332" at bounding box center [73, 332] width 93 height 18
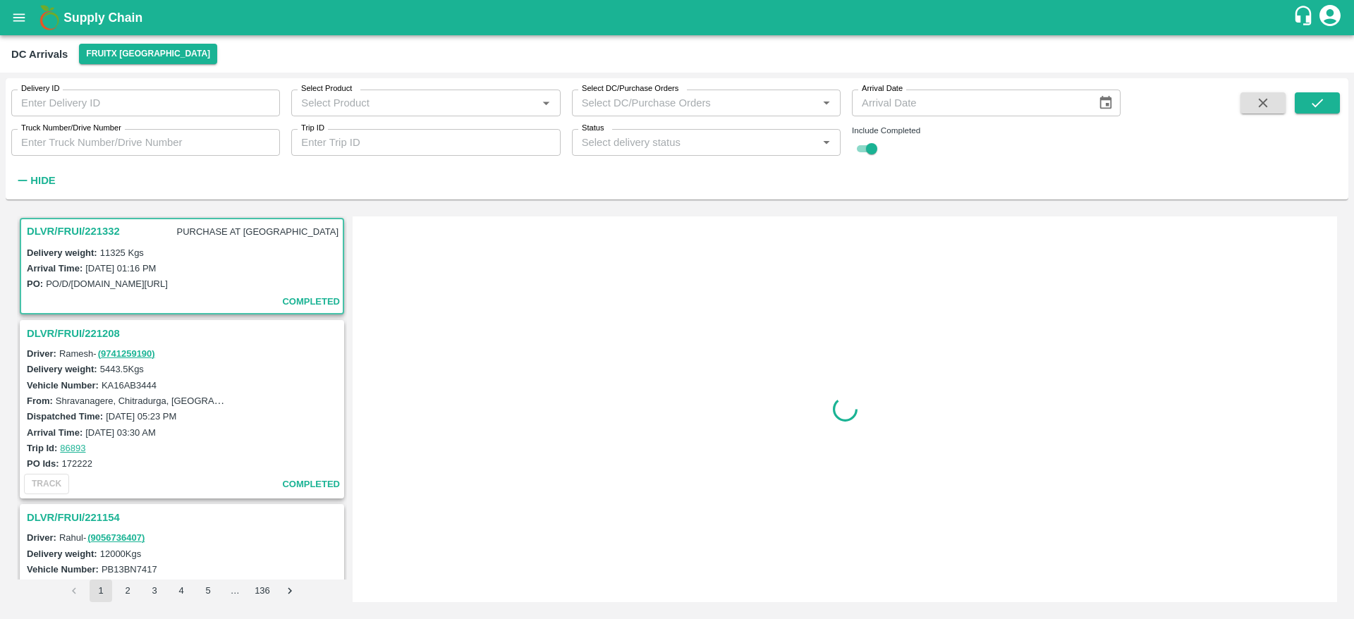
scroll to position [3467, 0]
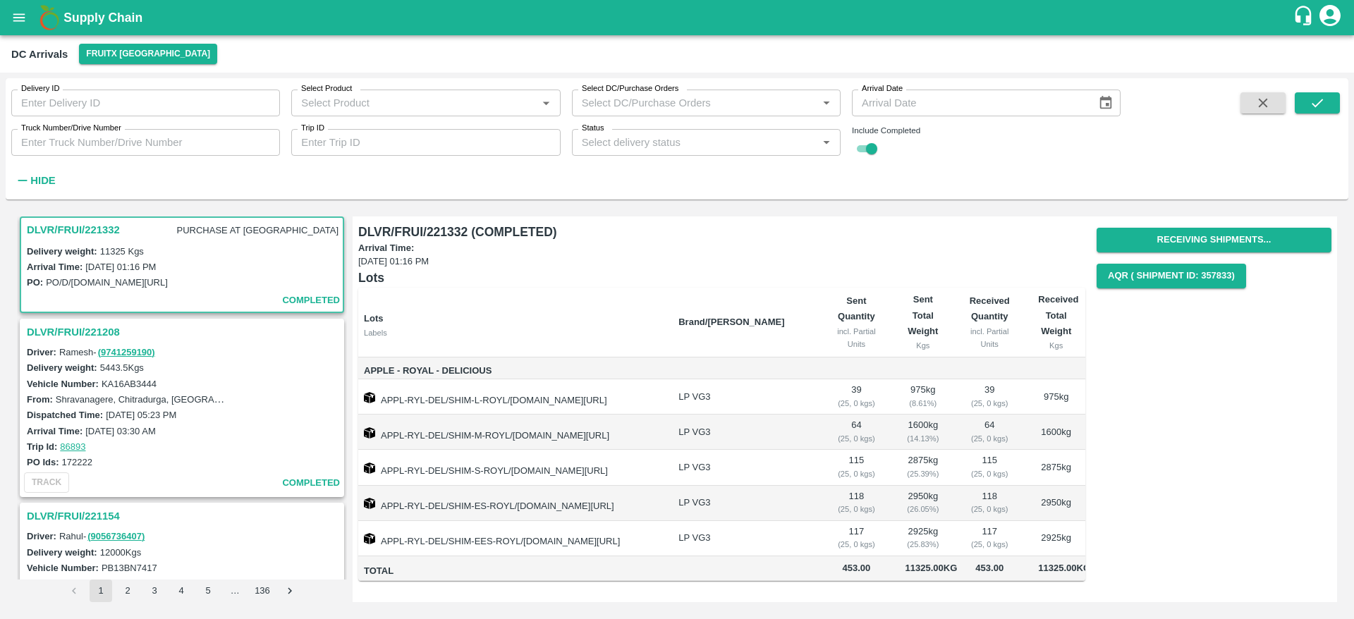
click at [74, 329] on h3 "DLVR/FRUI/221208" at bounding box center [184, 332] width 315 height 18
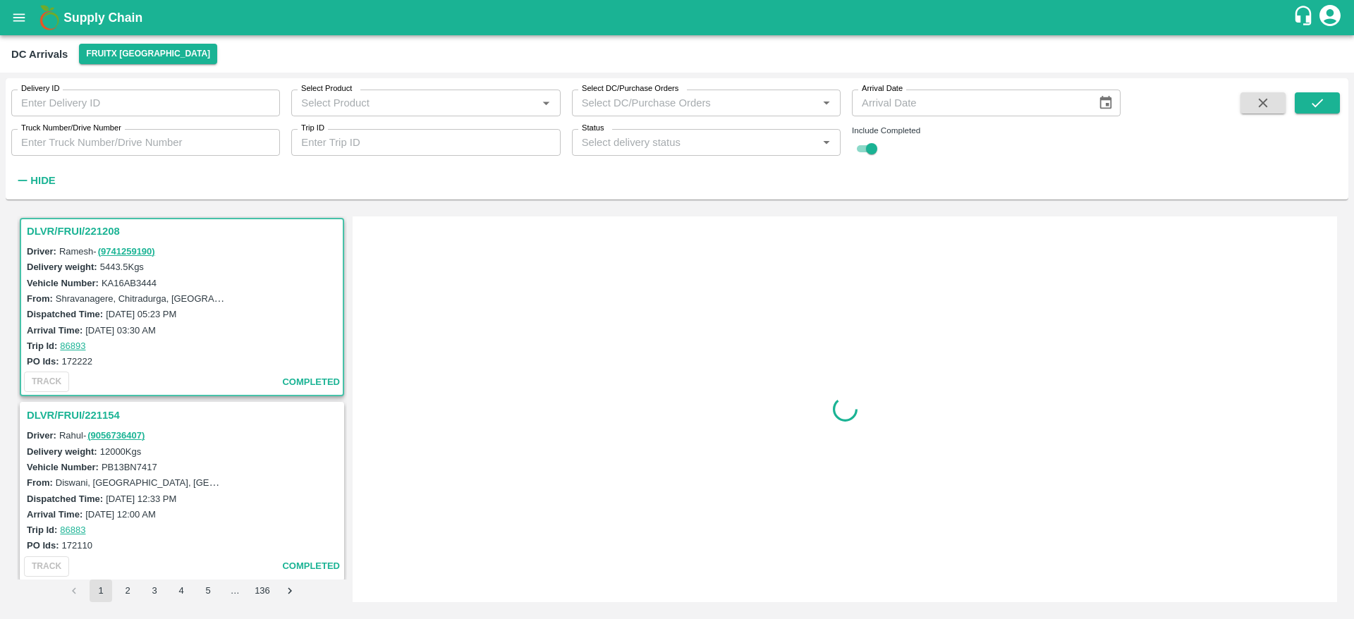
scroll to position [3569, 0]
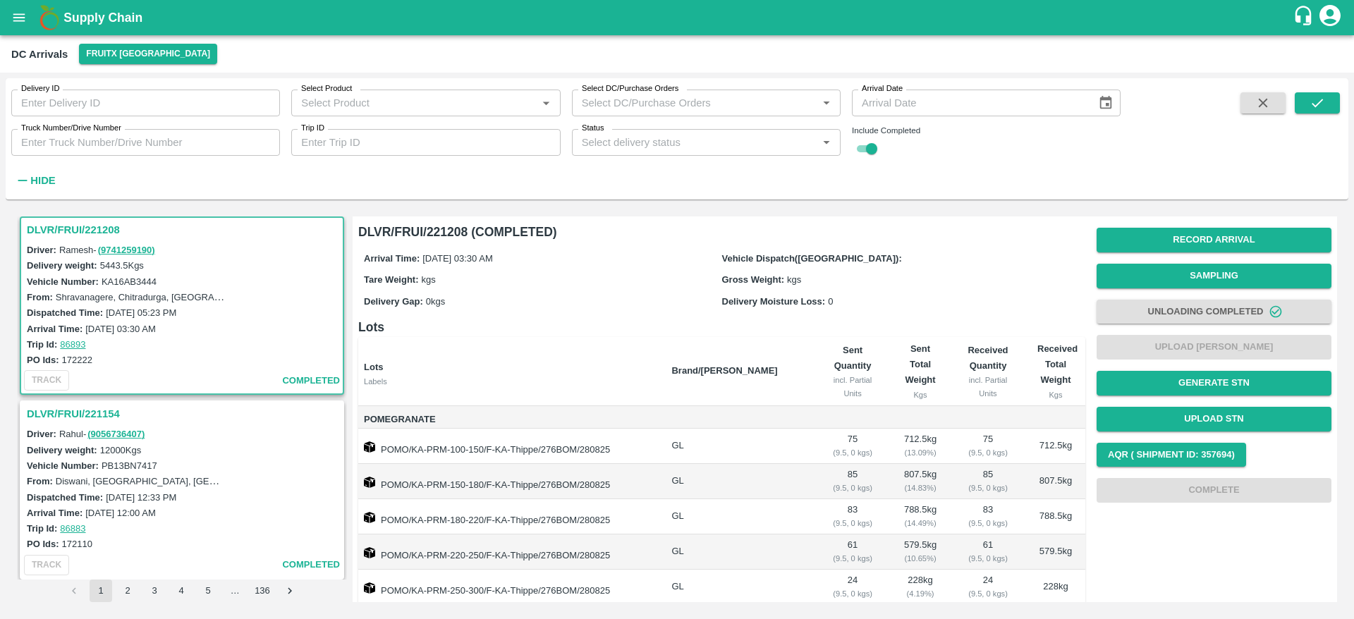
click at [75, 417] on h3 "DLVR/FRUI/221154" at bounding box center [184, 414] width 315 height 18
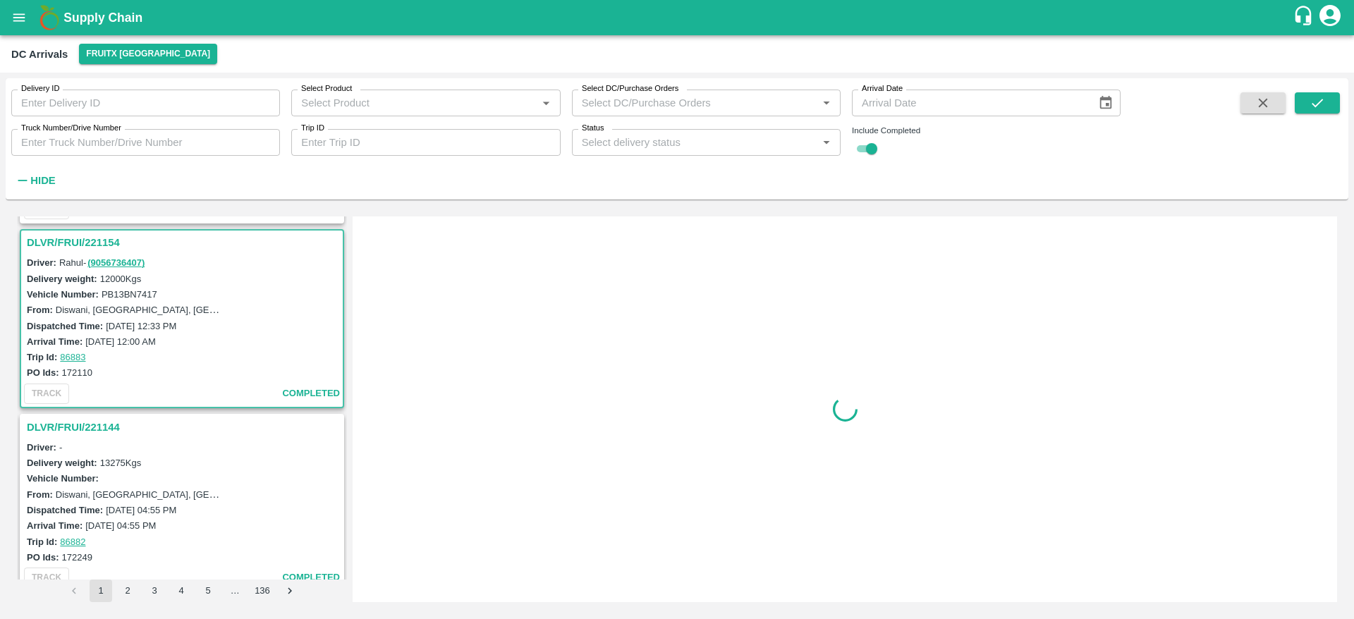
scroll to position [3753, 0]
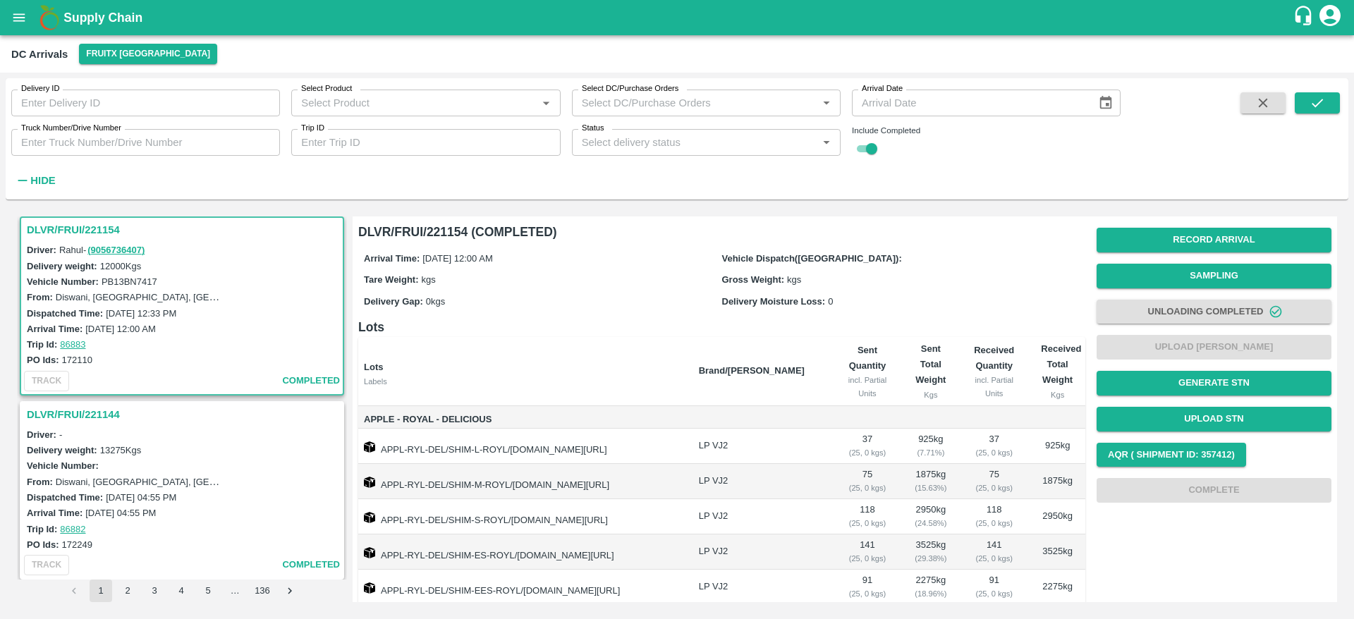
click at [82, 411] on h3 "DLVR/FRUI/221144" at bounding box center [184, 414] width 315 height 18
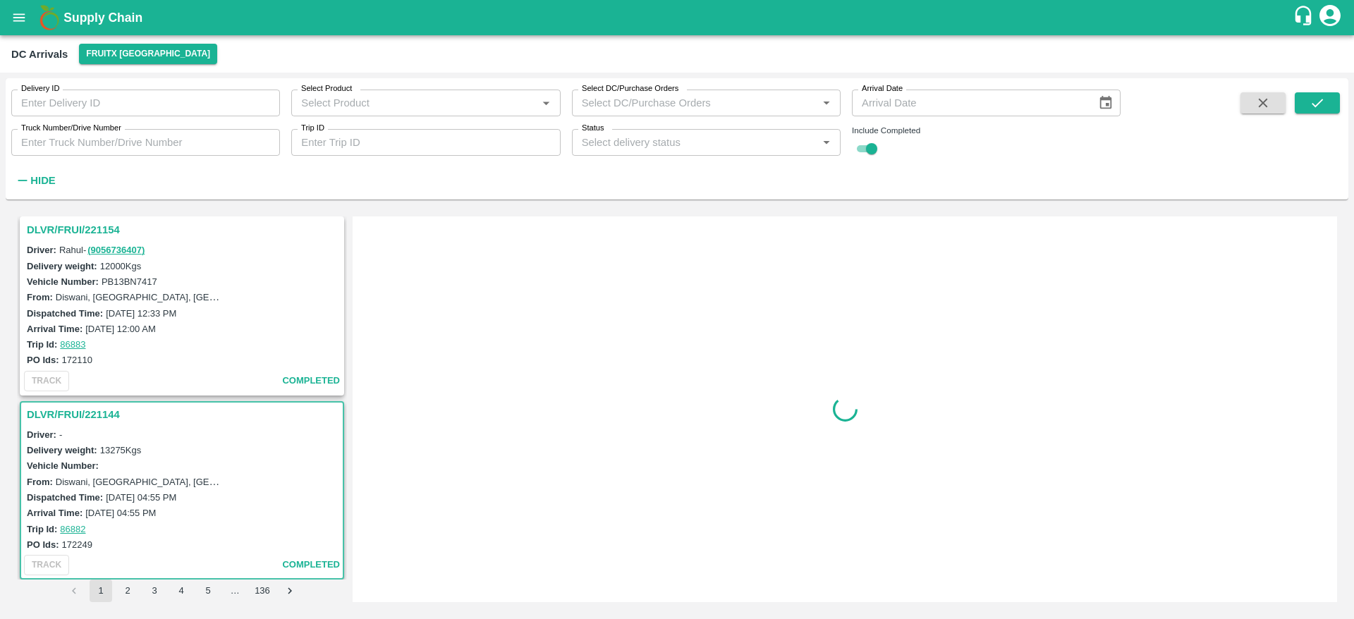
scroll to position [3759, 0]
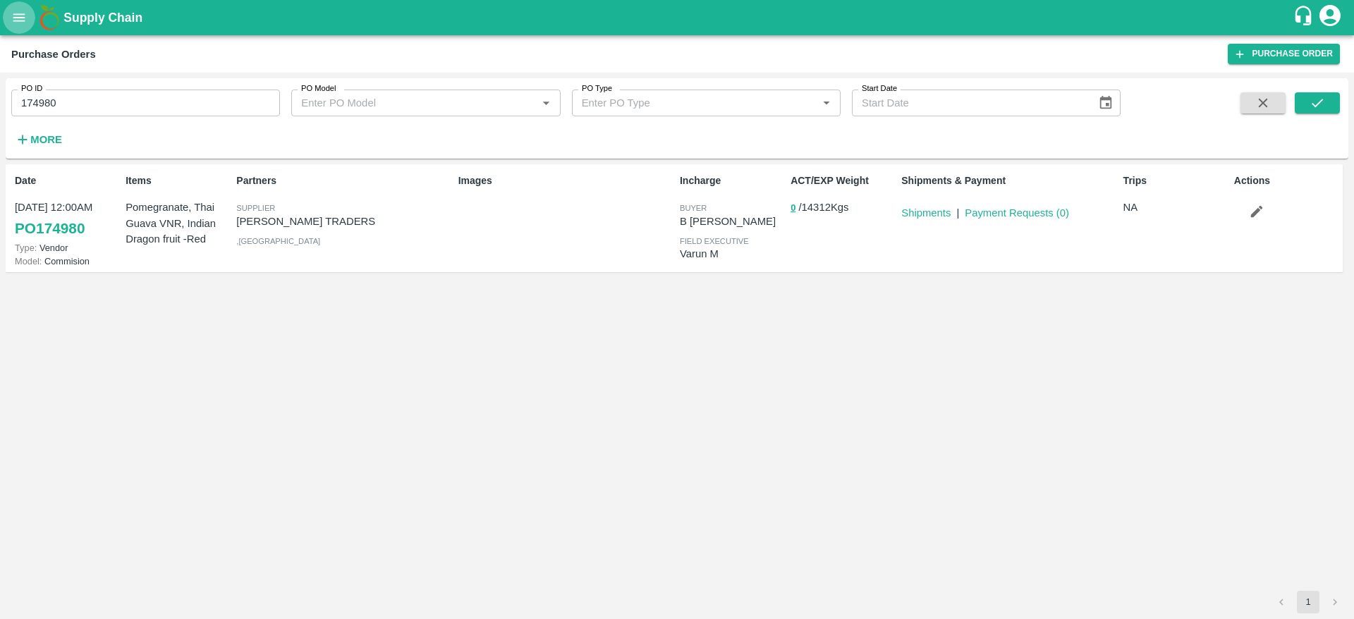
click at [8, 16] on button "open drawer" at bounding box center [19, 17] width 32 height 32
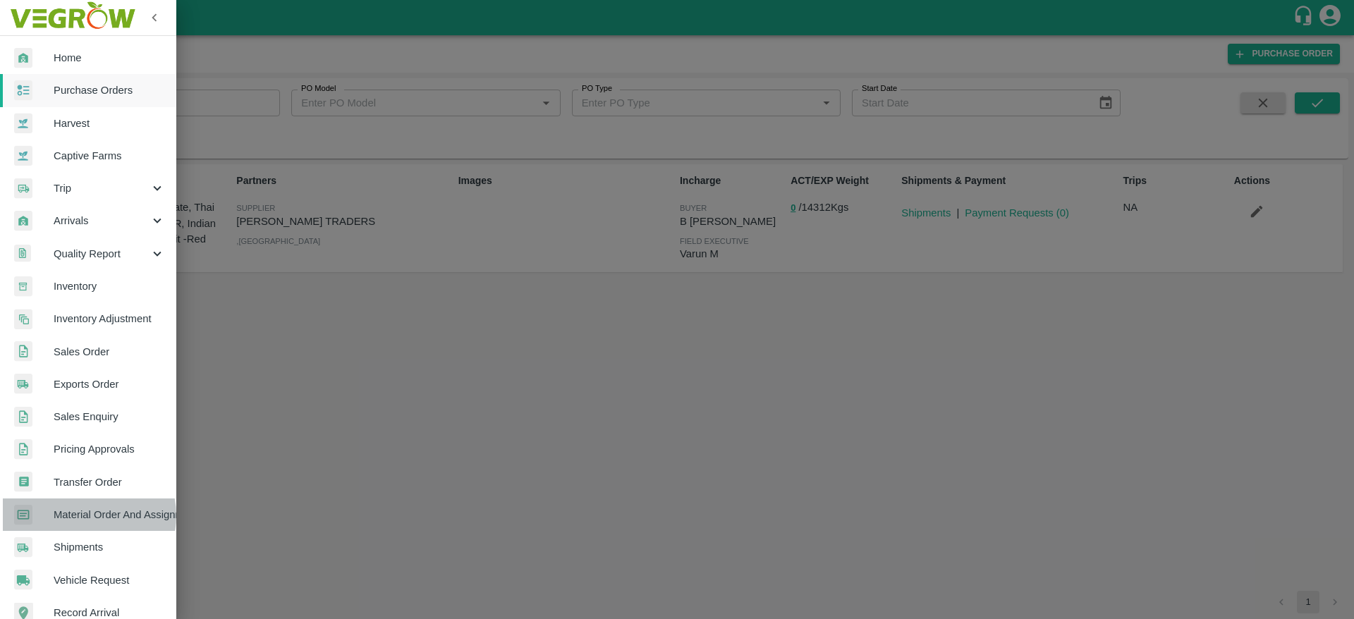
click at [81, 516] on span "Material Order And Assignment" at bounding box center [109, 515] width 111 height 16
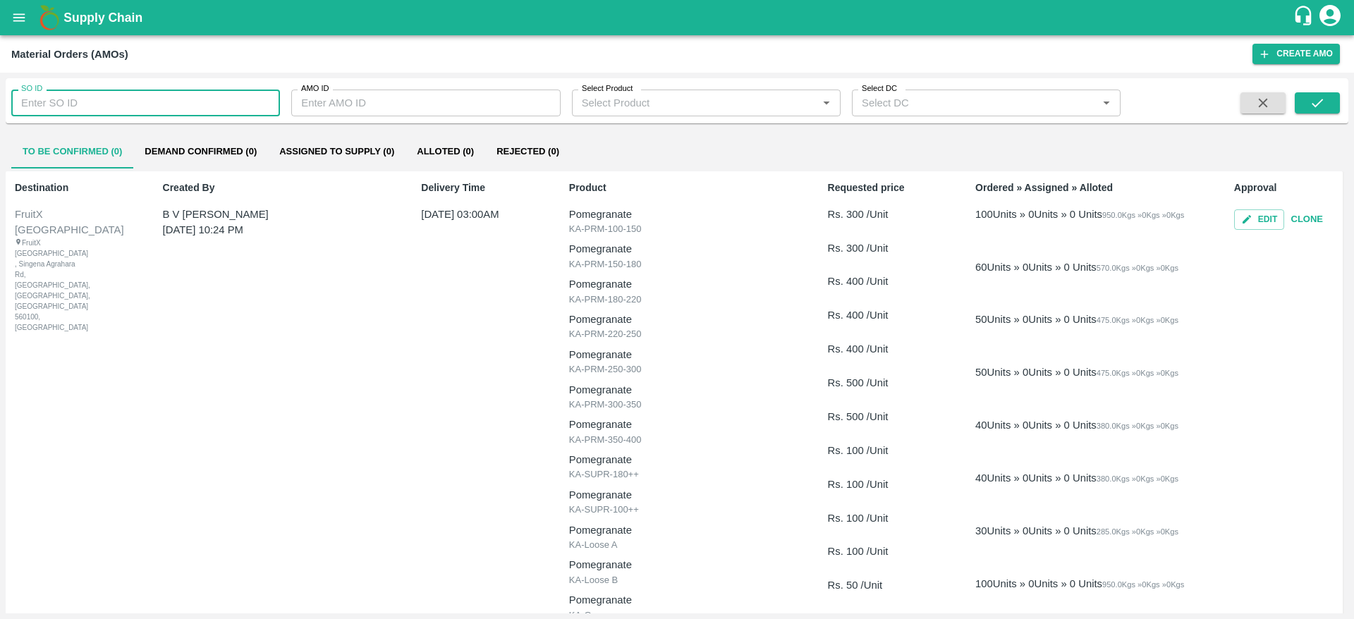
click at [152, 106] on input "SO ID" at bounding box center [145, 103] width 269 height 27
paste input "604512"
type input "604512"
click at [1315, 109] on icon "submit" at bounding box center [1318, 103] width 16 height 16
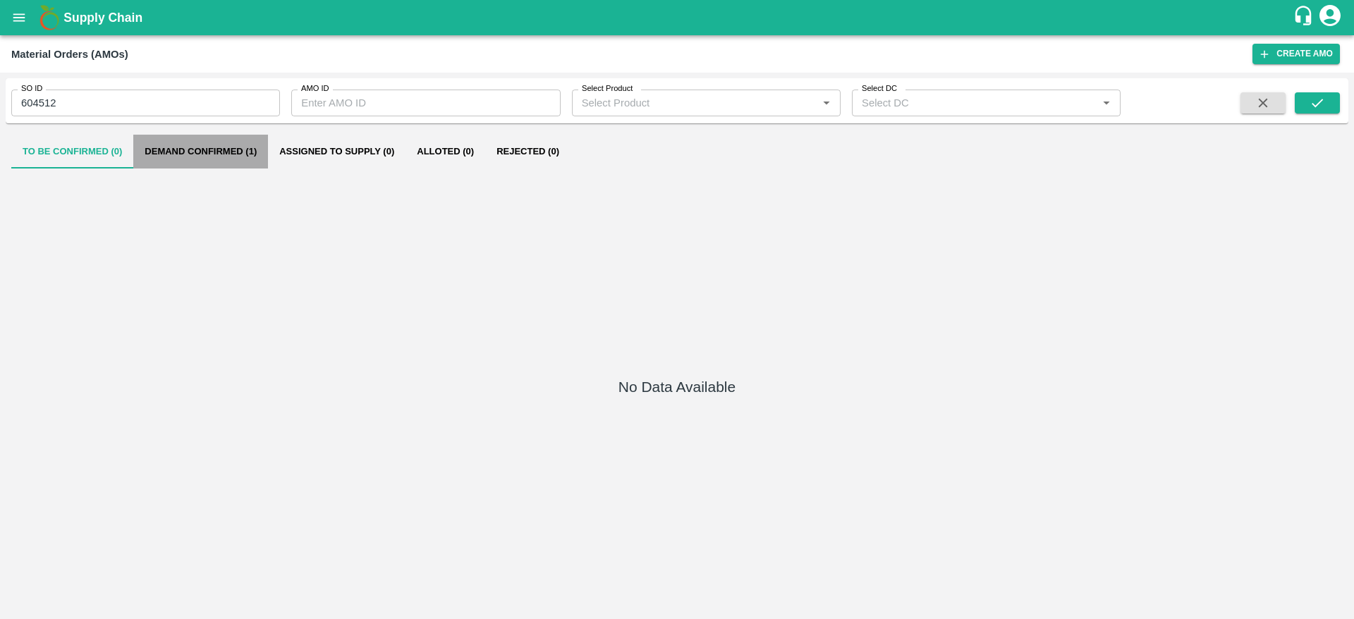
click at [249, 154] on button "Demand Confirmed (1)" at bounding box center [200, 152] width 135 height 34
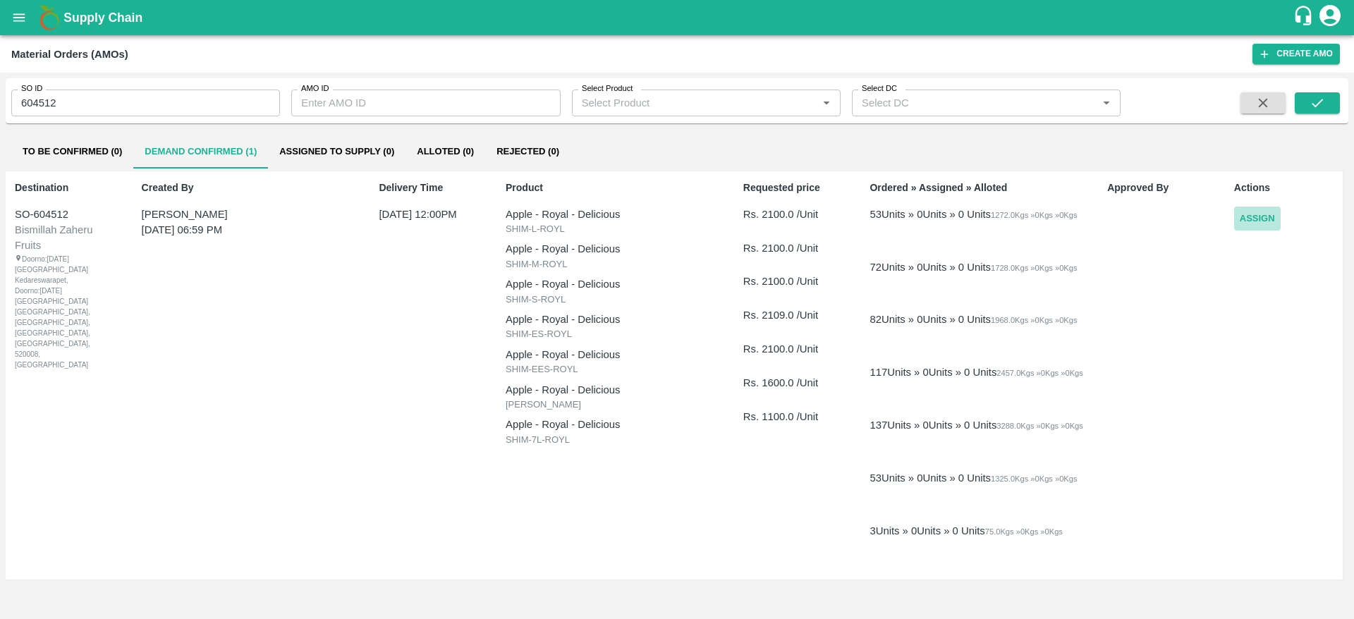
click at [1276, 216] on button "Assign" at bounding box center [1257, 219] width 47 height 25
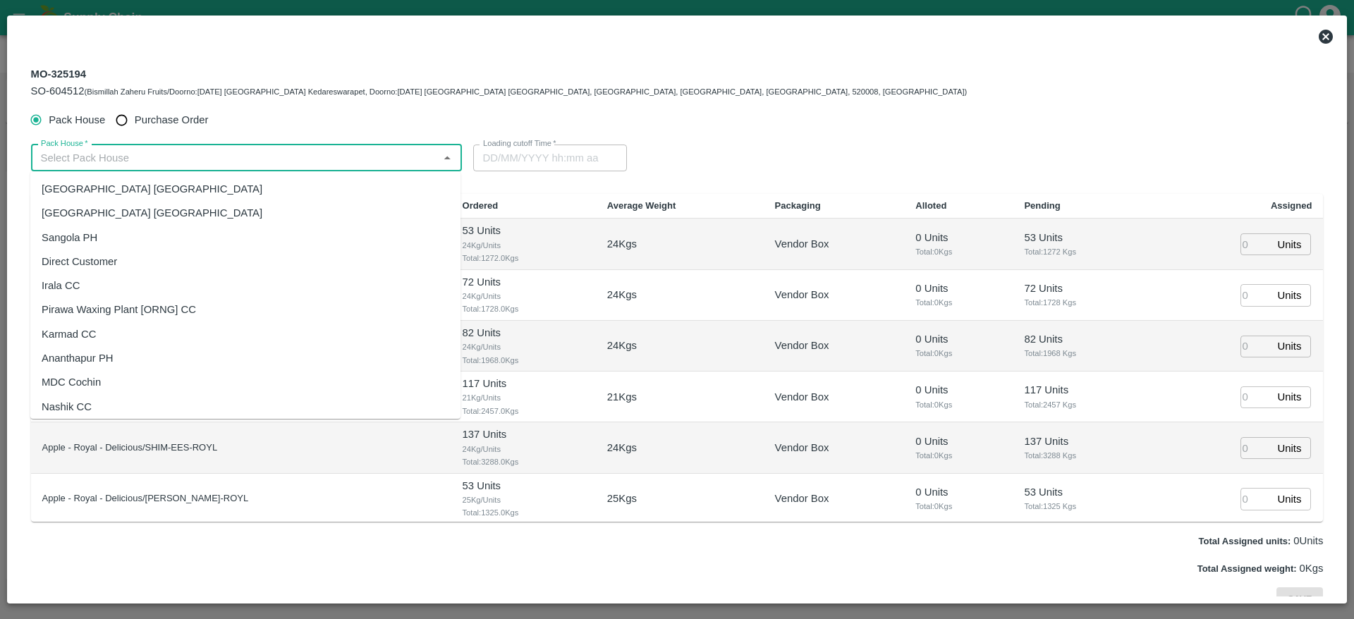
click at [365, 158] on input "Pack House   *" at bounding box center [234, 158] width 399 height 18
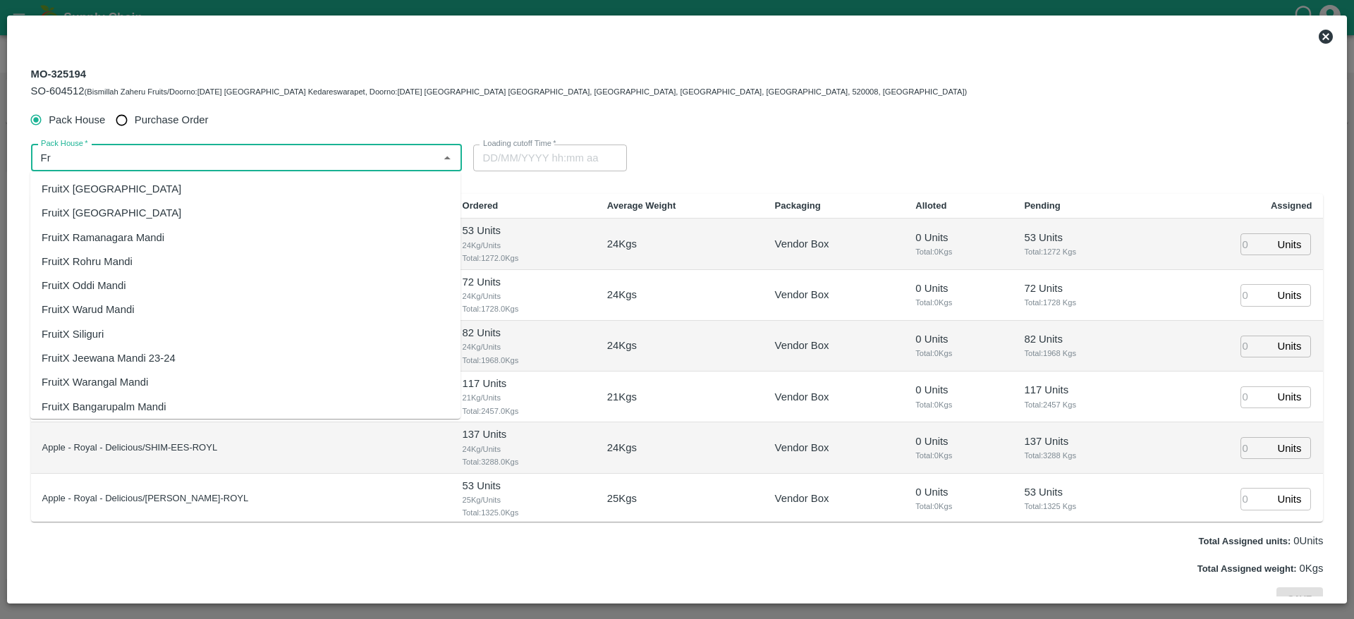
type input "Fr"
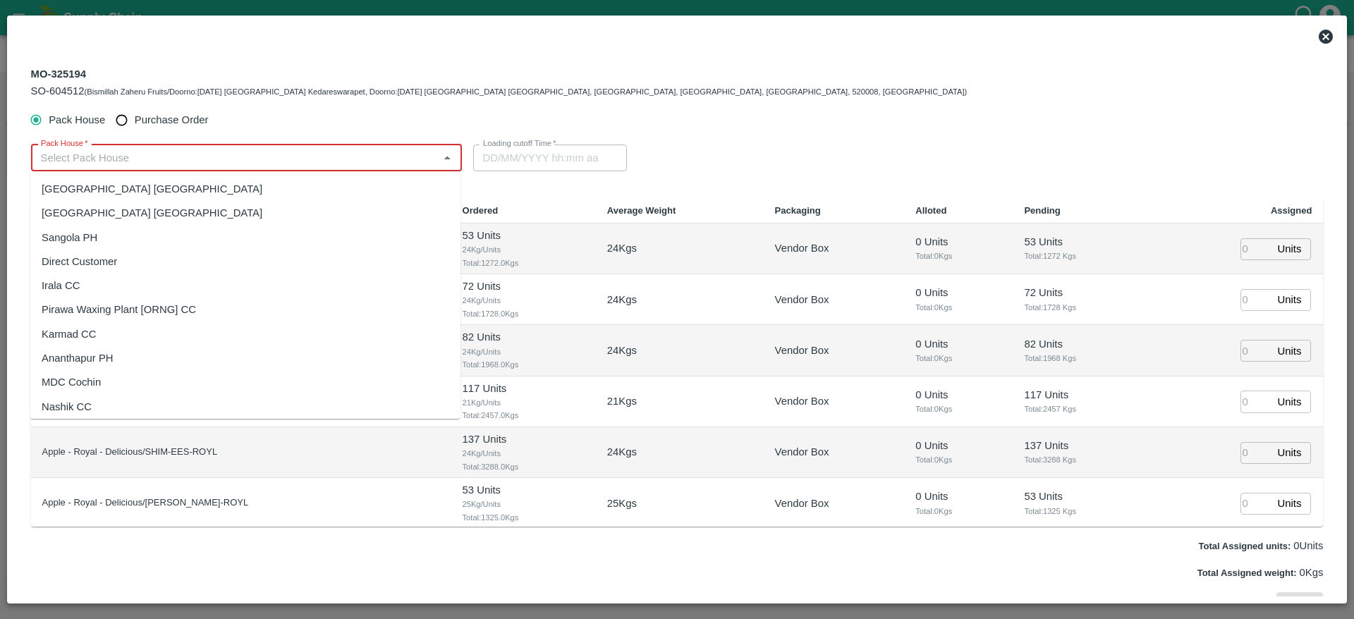
click at [365, 158] on input "Pack House   *" at bounding box center [234, 158] width 399 height 18
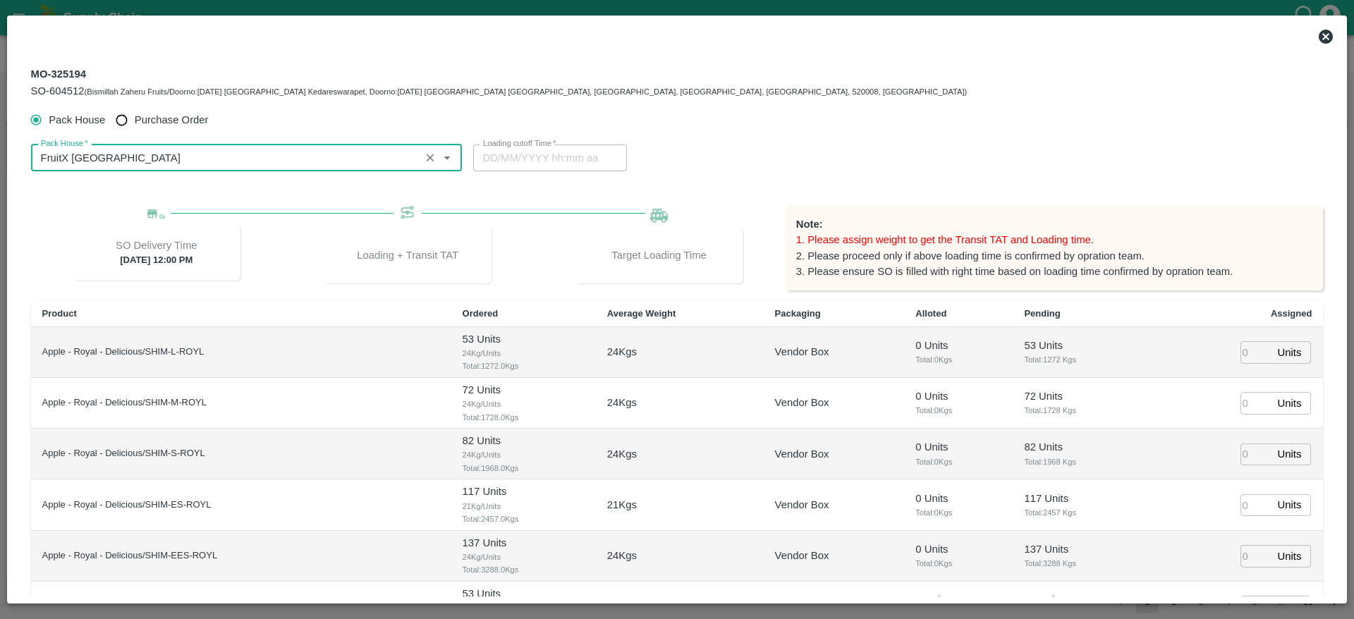
type input "FruitX [GEOGRAPHIC_DATA]"
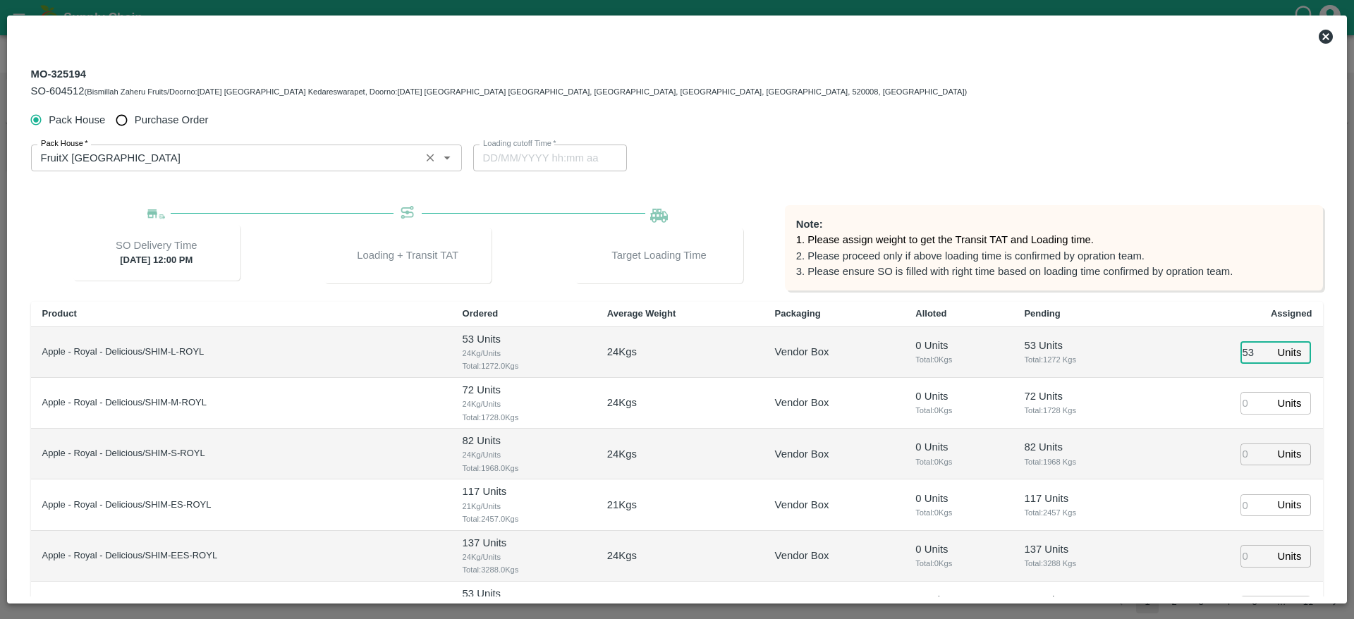
type input "53"
type input "72"
type input "82"
type input "117"
type input "137"
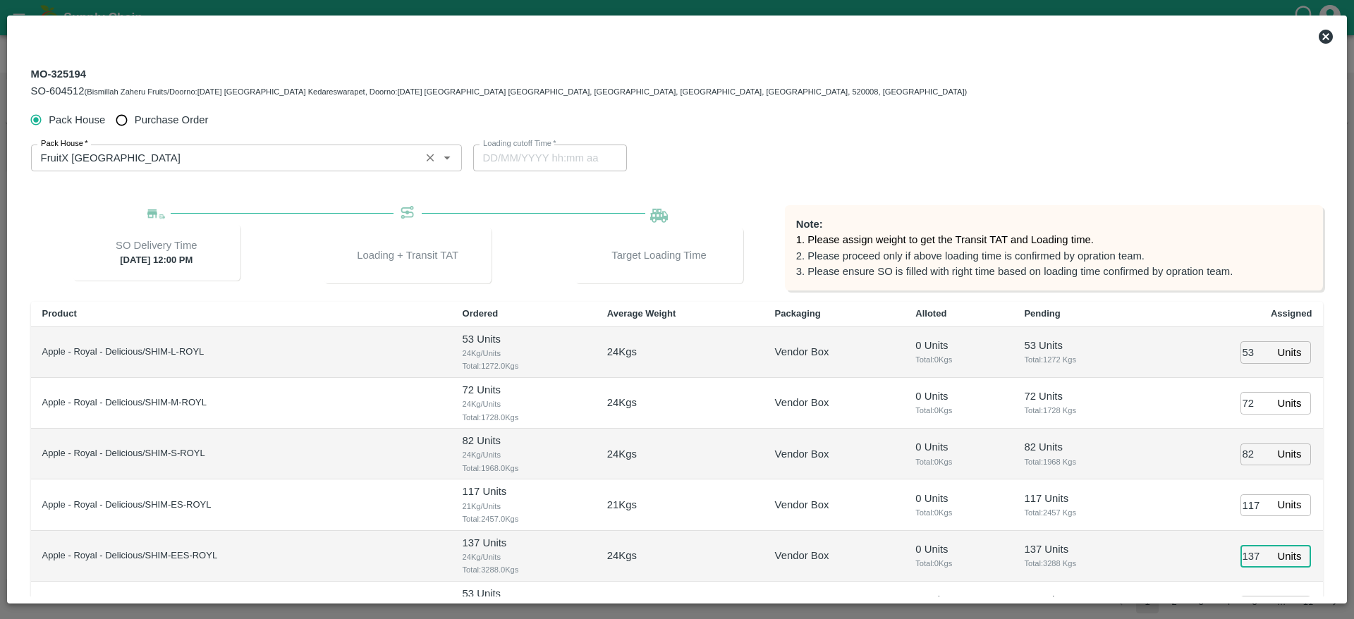
scroll to position [22, 0]
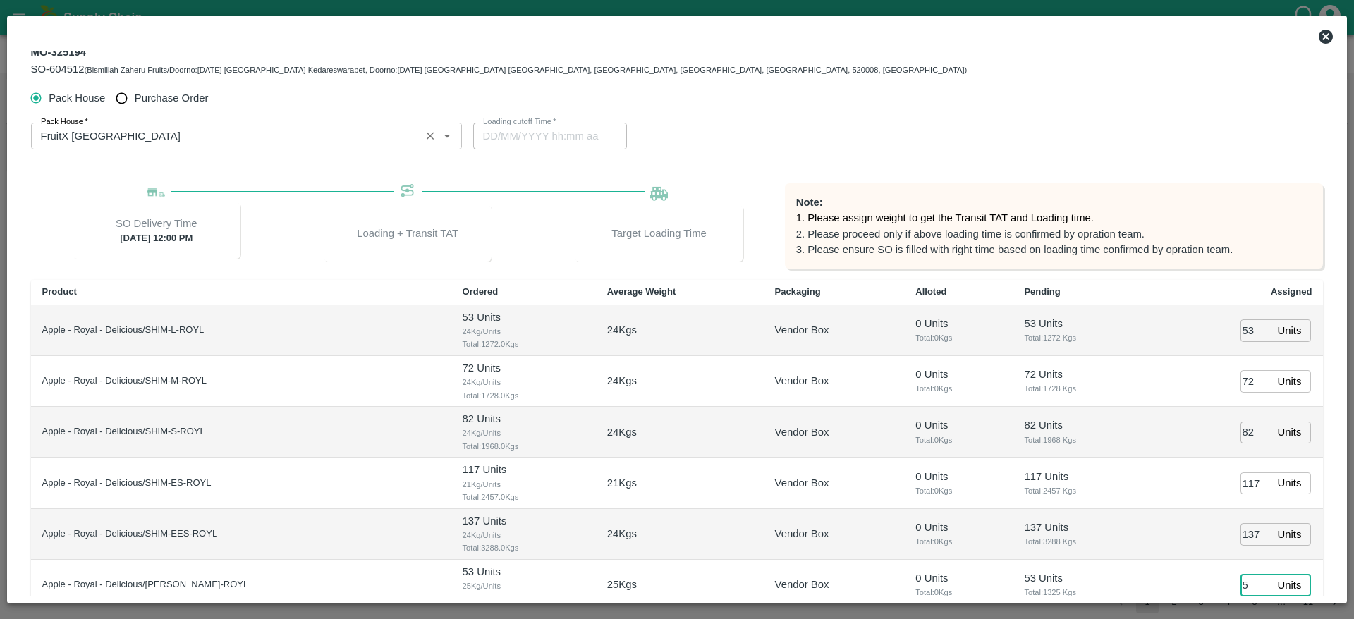
type input "53"
type input "10/09/2025 10:38 AM"
type input "53"
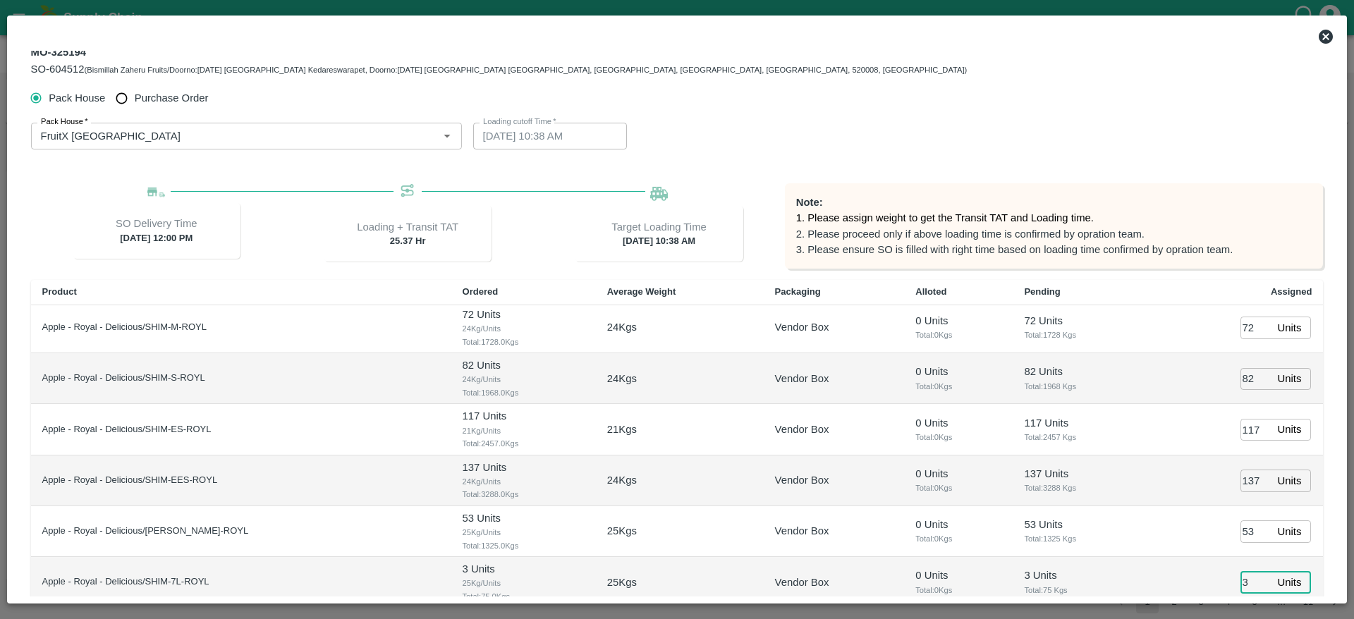
type input "3"
click at [937, 303] on th "Alloted" at bounding box center [958, 292] width 109 height 25
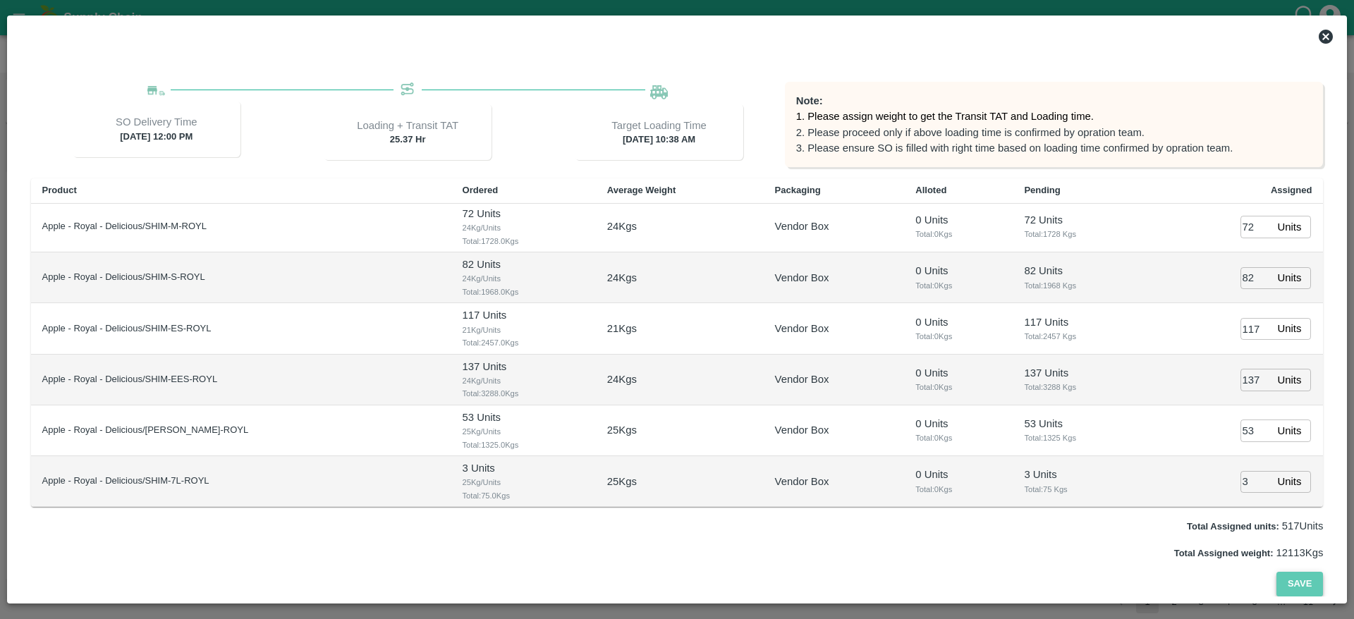
click at [1304, 578] on button "Save" at bounding box center [1299, 584] width 47 height 25
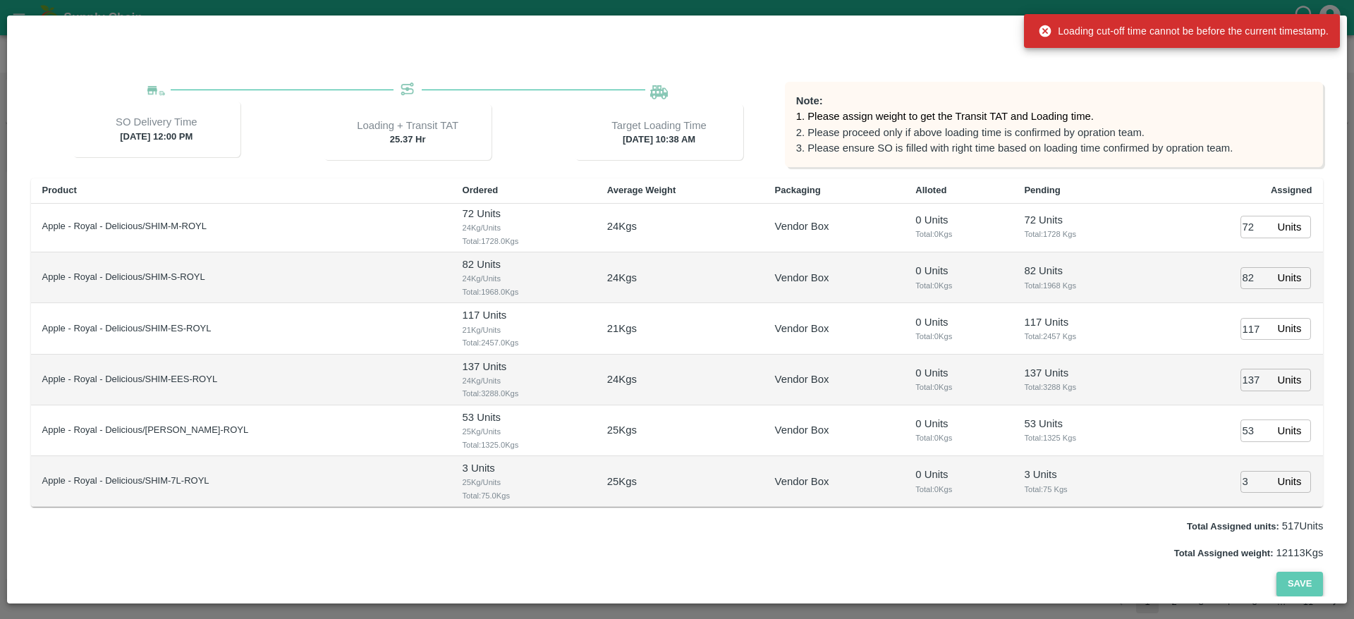
click at [1304, 578] on button "Save" at bounding box center [1299, 584] width 47 height 25
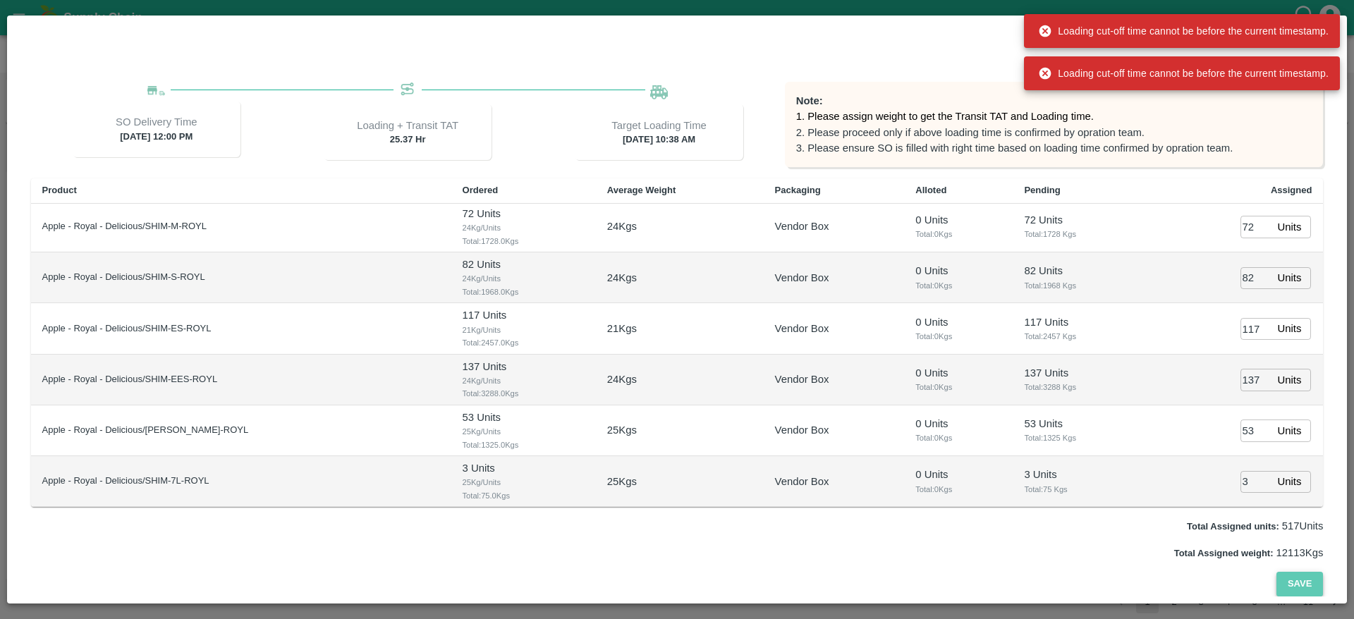
click at [1304, 578] on button "Save" at bounding box center [1299, 584] width 47 height 25
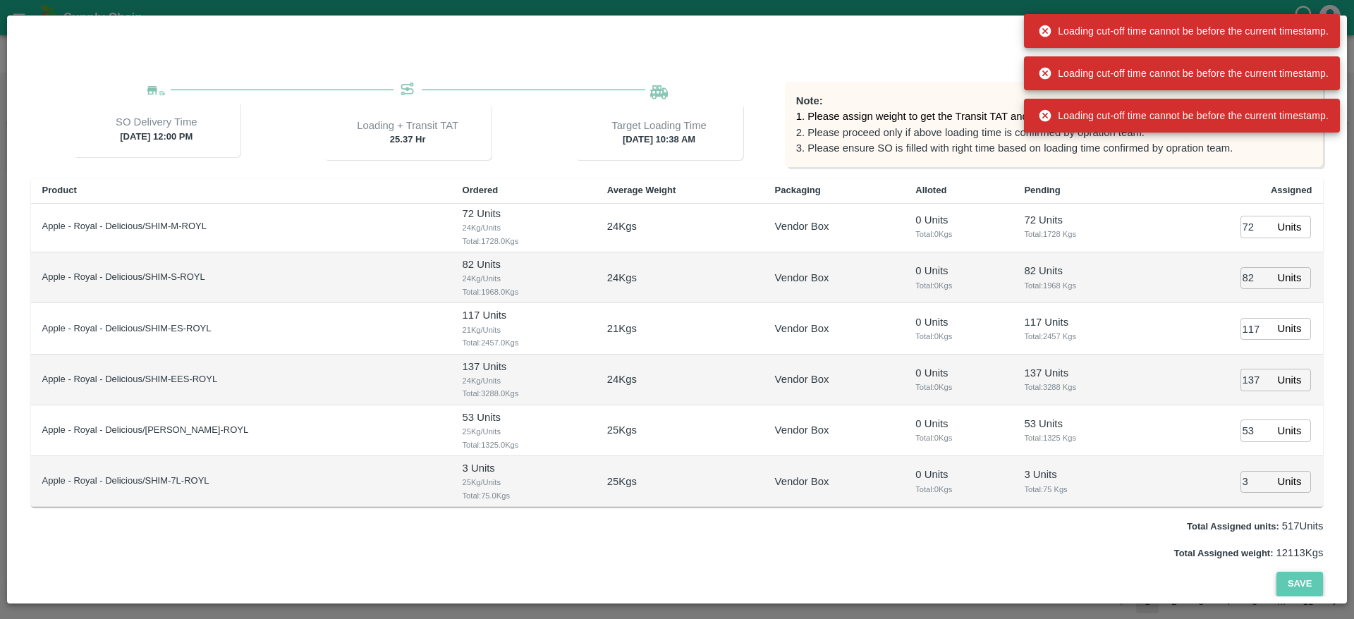
click at [1304, 578] on button "Save" at bounding box center [1299, 584] width 47 height 25
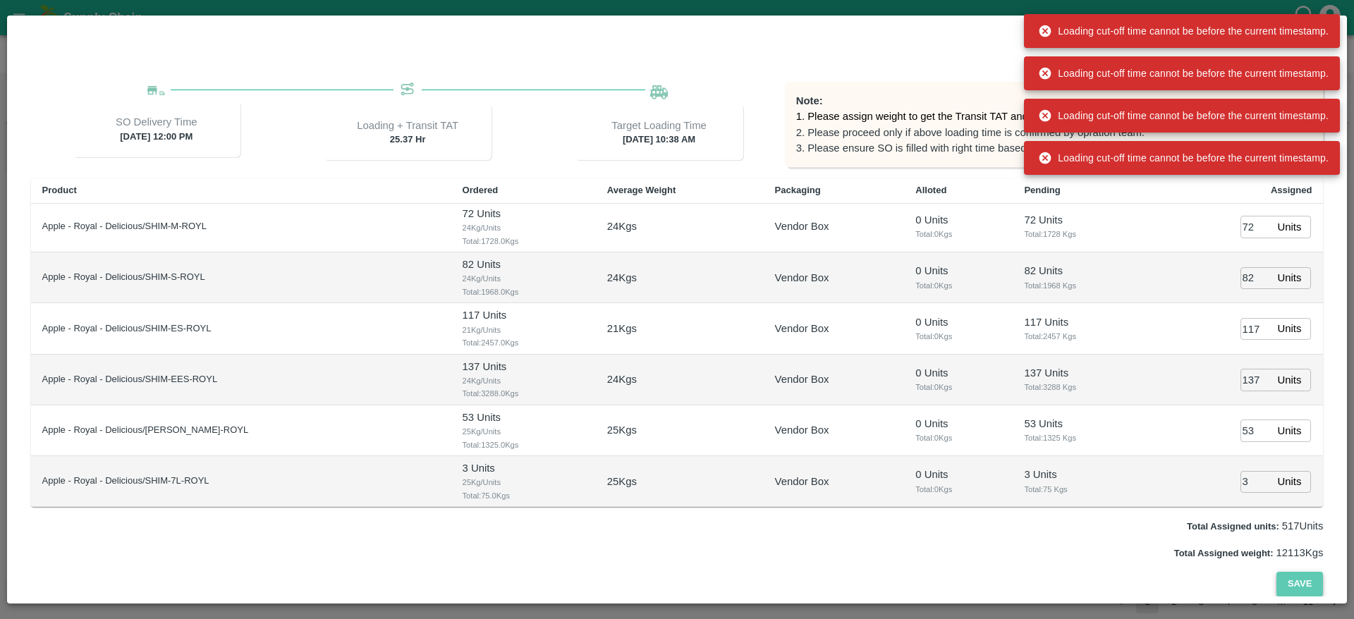
click at [1304, 578] on button "Save" at bounding box center [1299, 584] width 47 height 25
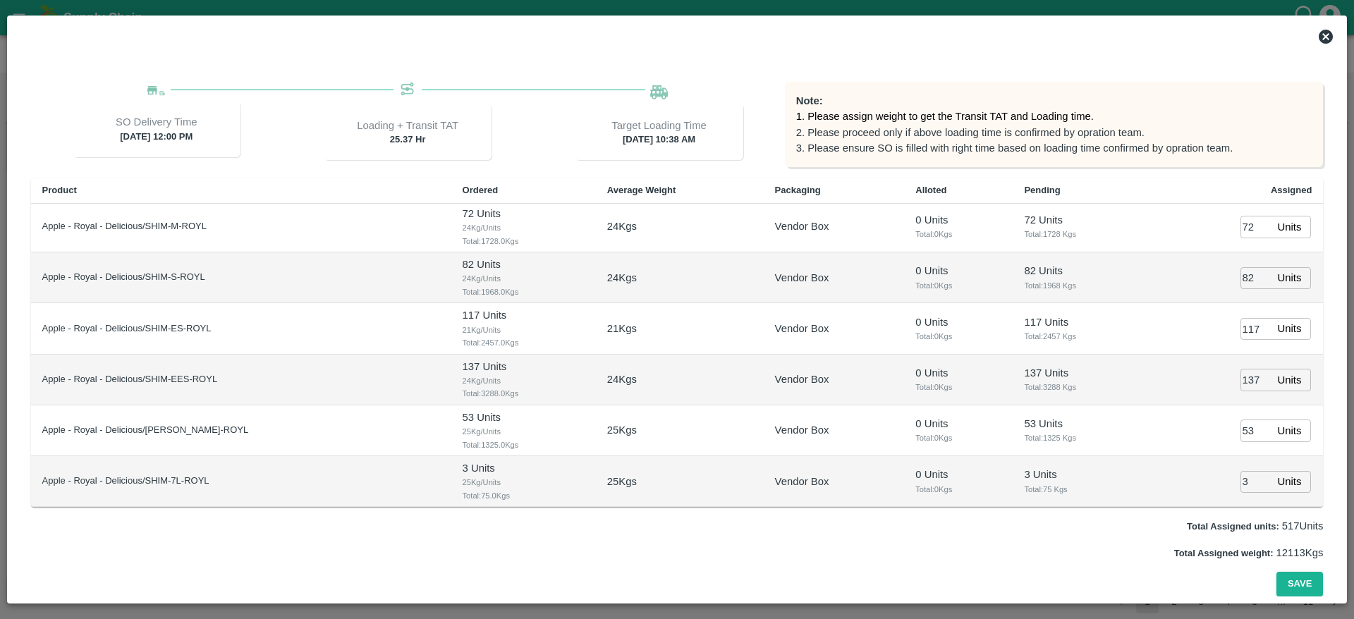
click at [1324, 33] on icon at bounding box center [1326, 37] width 14 height 14
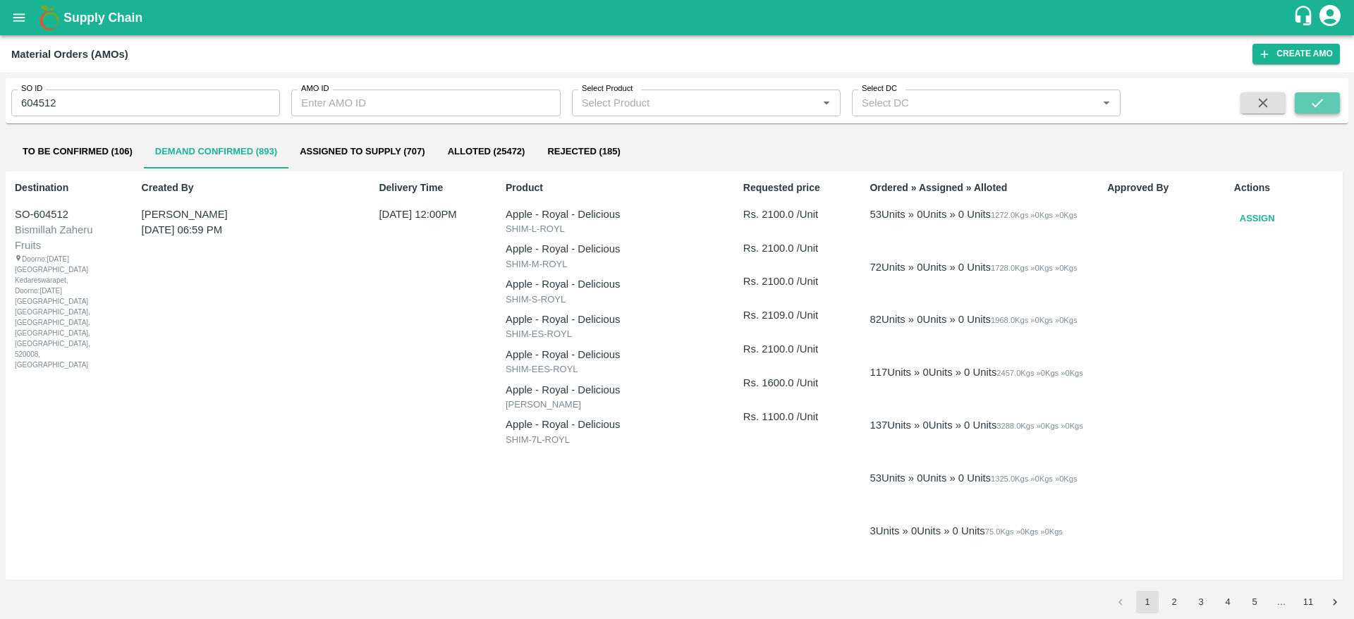
click at [1315, 109] on icon "submit" at bounding box center [1318, 103] width 16 height 16
click at [1255, 214] on button "Assign" at bounding box center [1257, 219] width 47 height 25
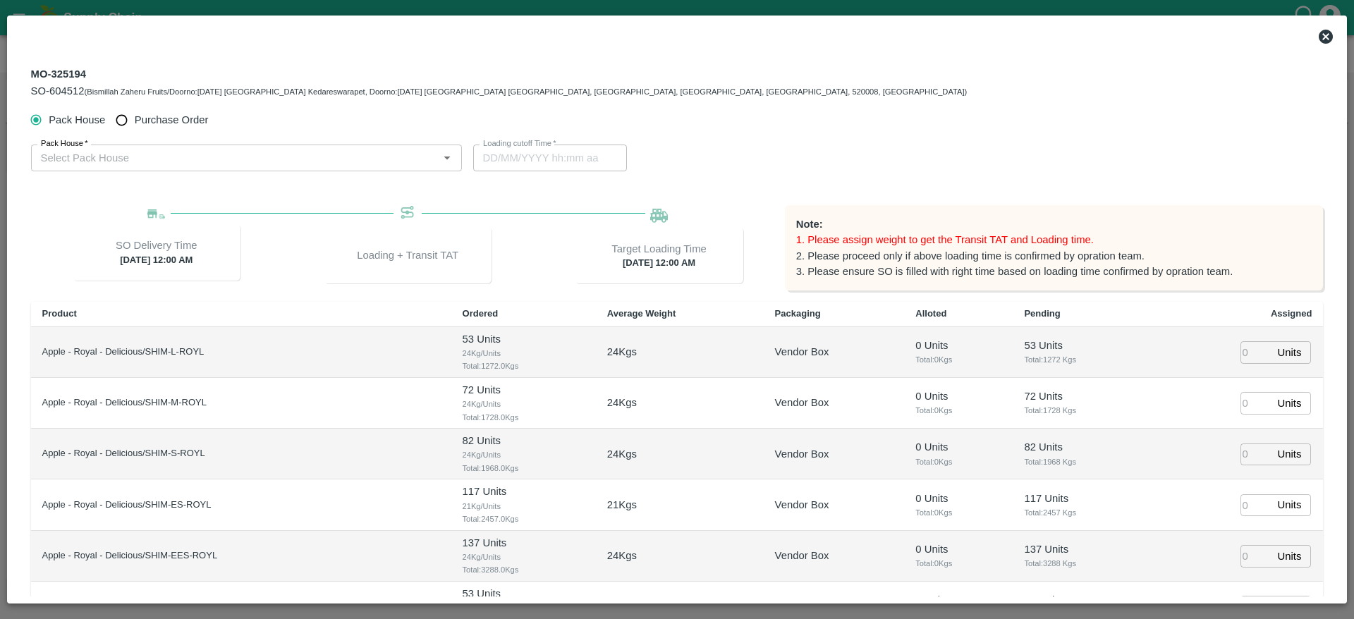
type input "12/09/2025 12:00 AM"
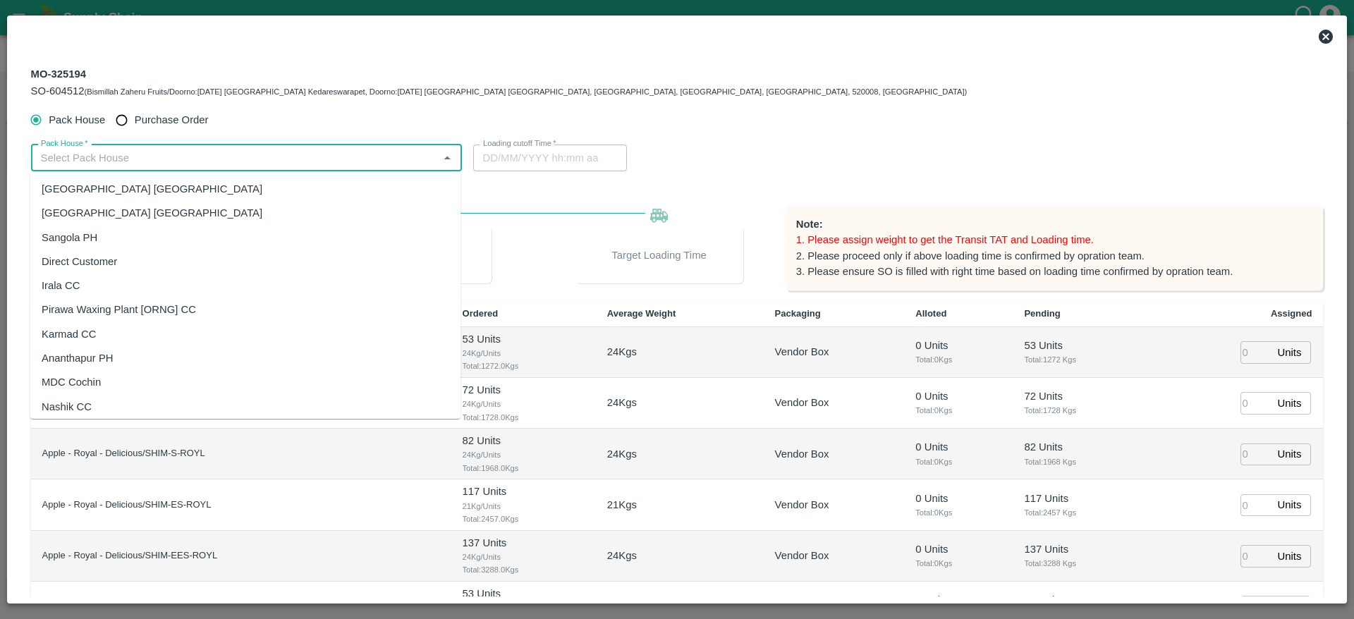
click at [351, 157] on input "Pack House   *" at bounding box center [234, 158] width 399 height 18
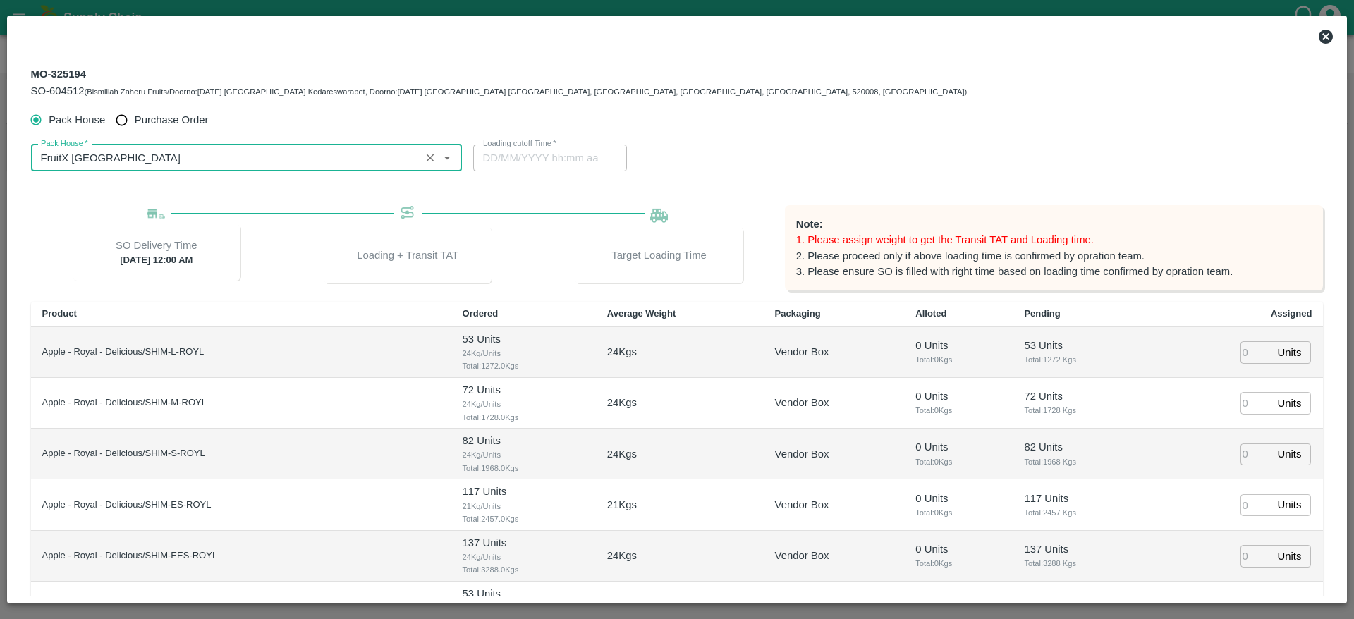
type input "FruitX [GEOGRAPHIC_DATA]"
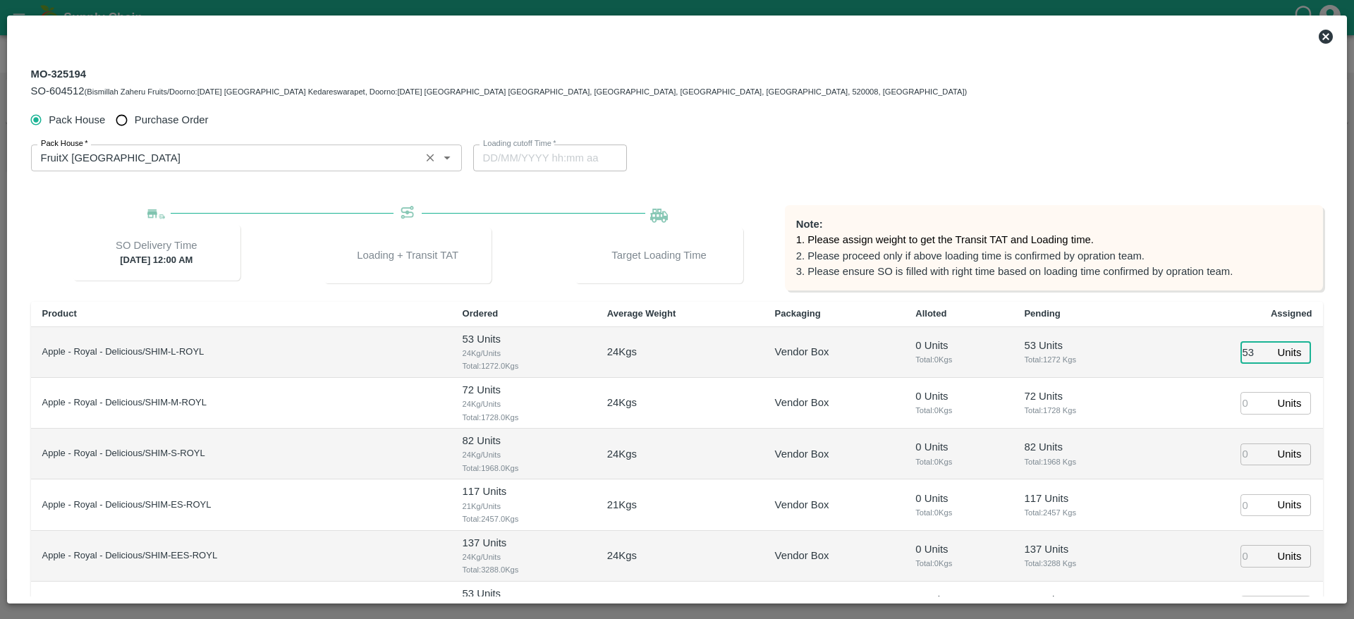
type input "53"
type input "72"
type input "11/09/2025 11:00 PM"
type input "82"
type input "11/09/2025 09:00 PM"
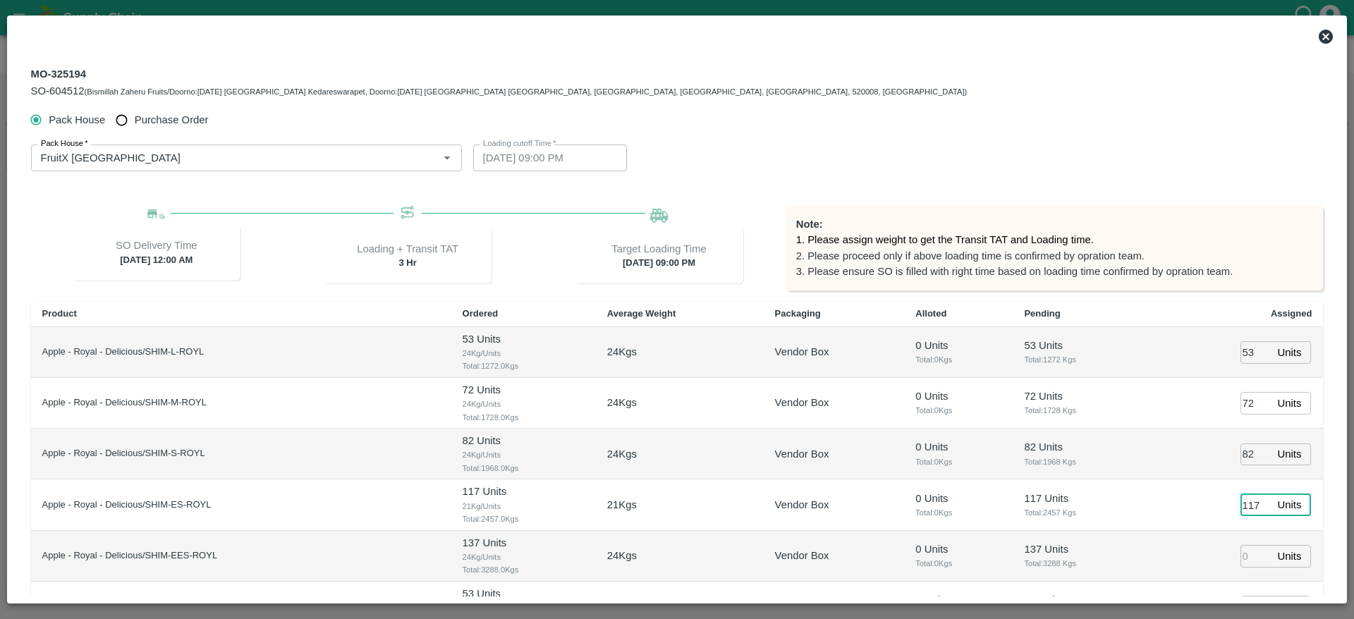
type input "117"
type input "137"
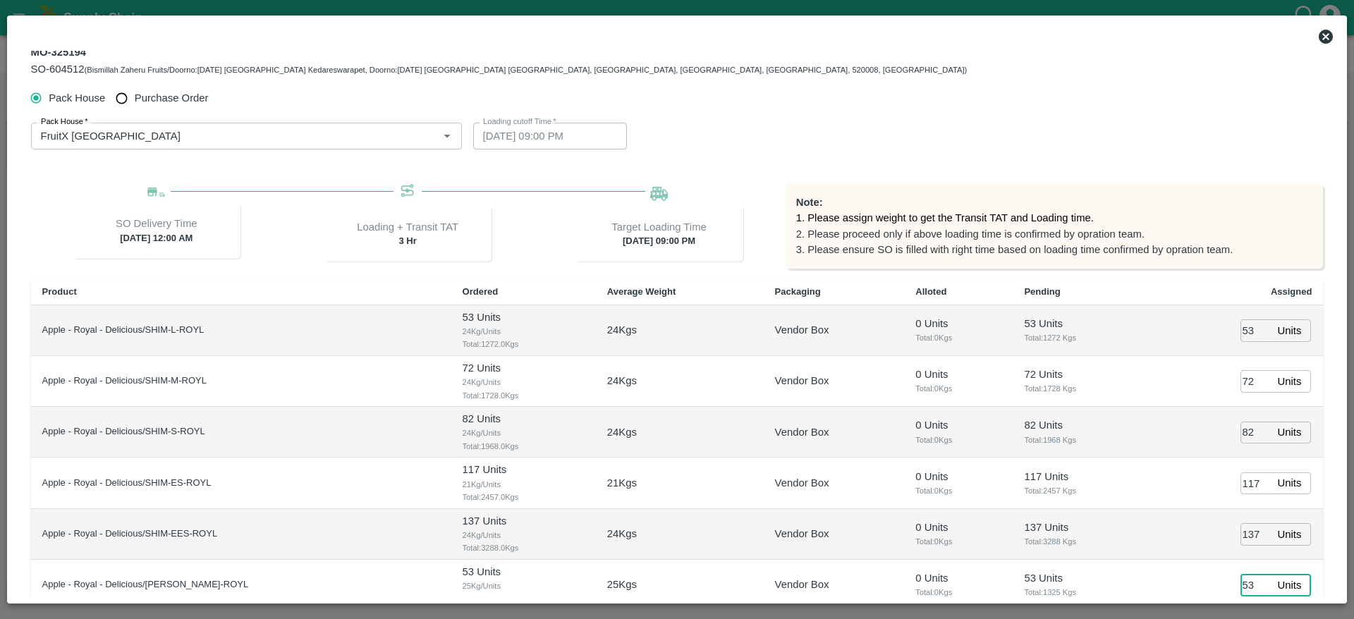
type input "53"
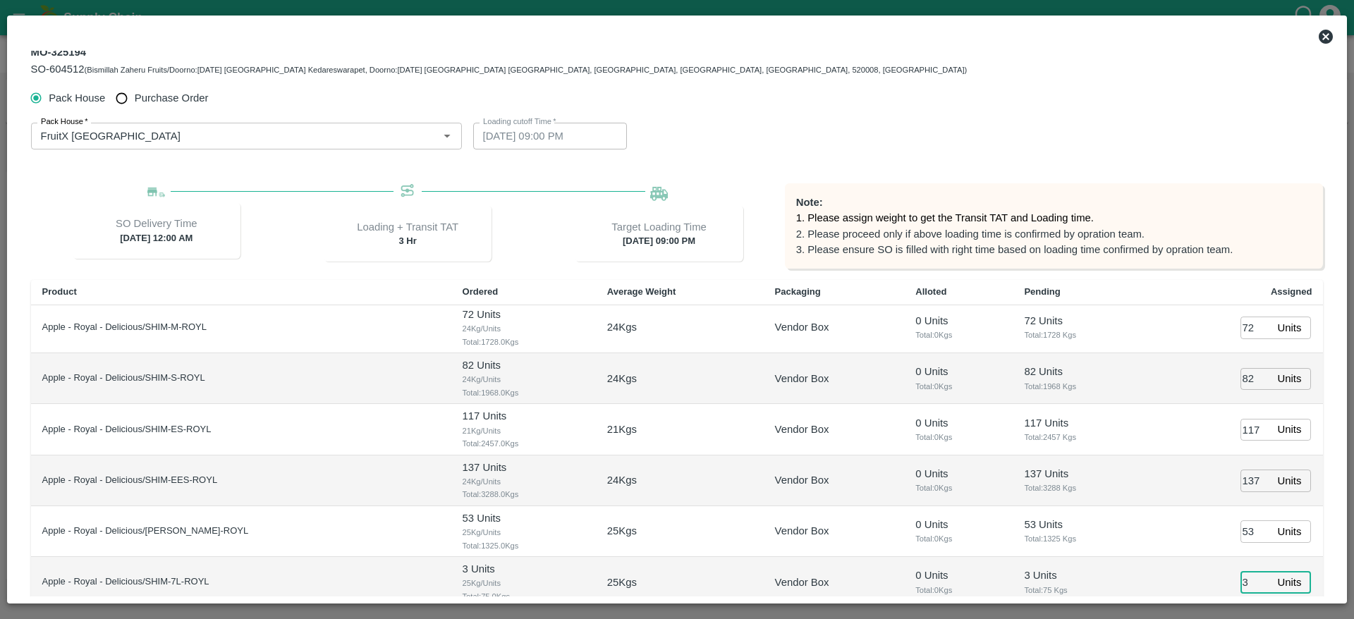
type input "3"
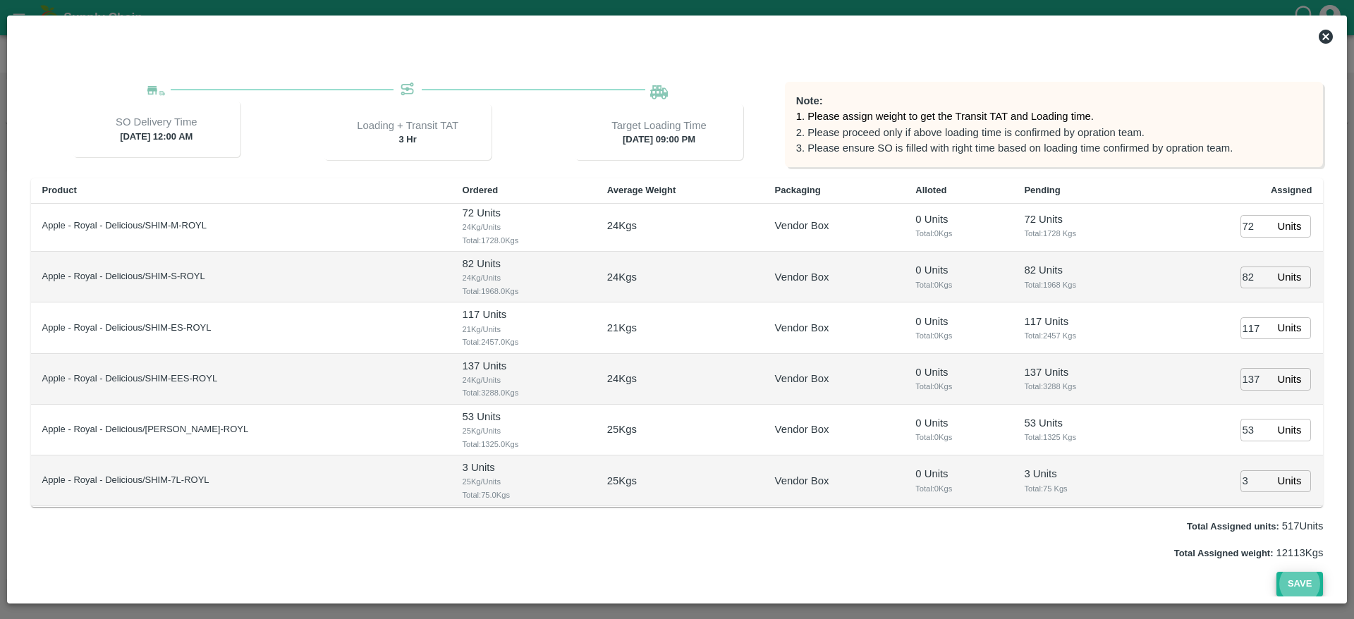
click at [1302, 583] on button "Save" at bounding box center [1299, 584] width 47 height 25
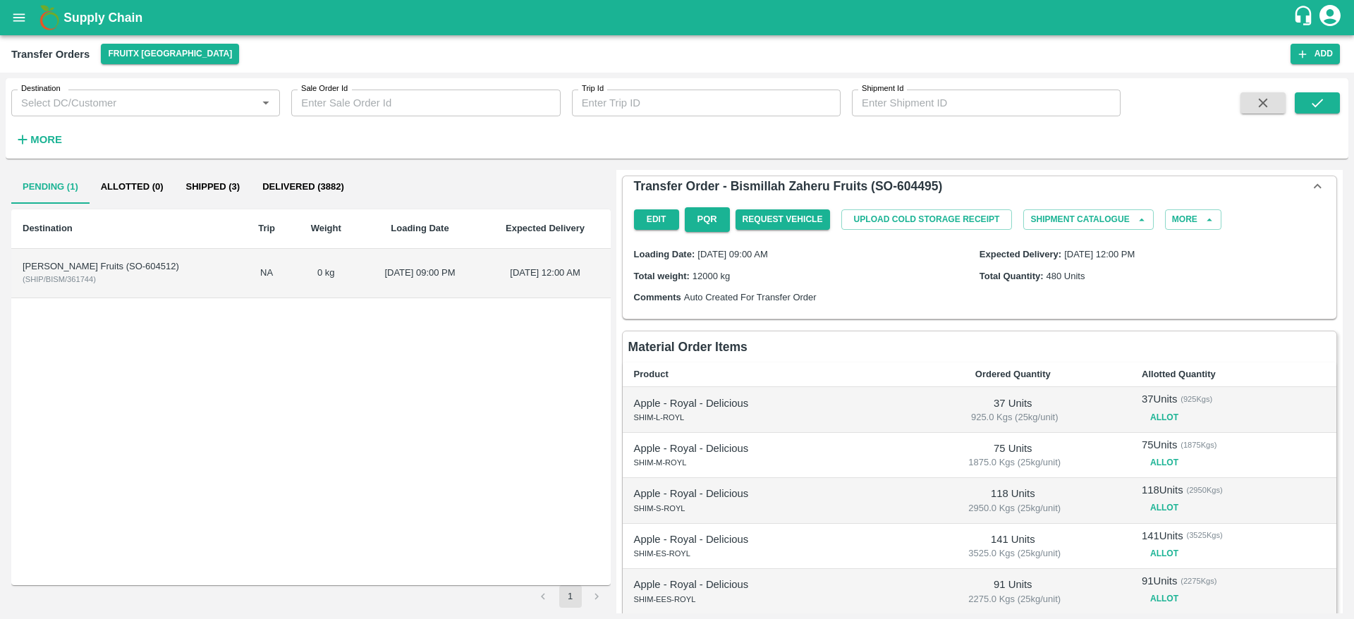
click at [180, 288] on td "[PERSON_NAME] Fruits (SO-604512) ( SHIP/BISM/361744 )" at bounding box center [126, 273] width 230 height 49
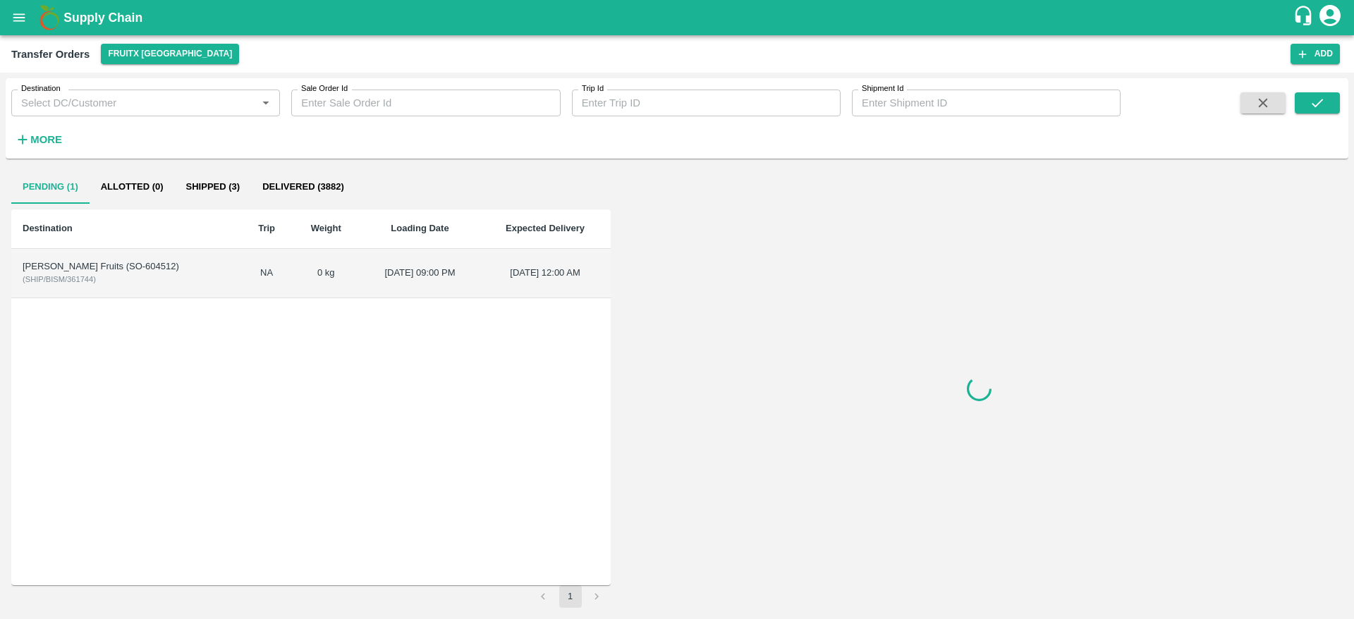
click at [180, 288] on td "[PERSON_NAME] Fruits (SO-604512) ( SHIP/BISM/361744 )" at bounding box center [126, 273] width 230 height 49
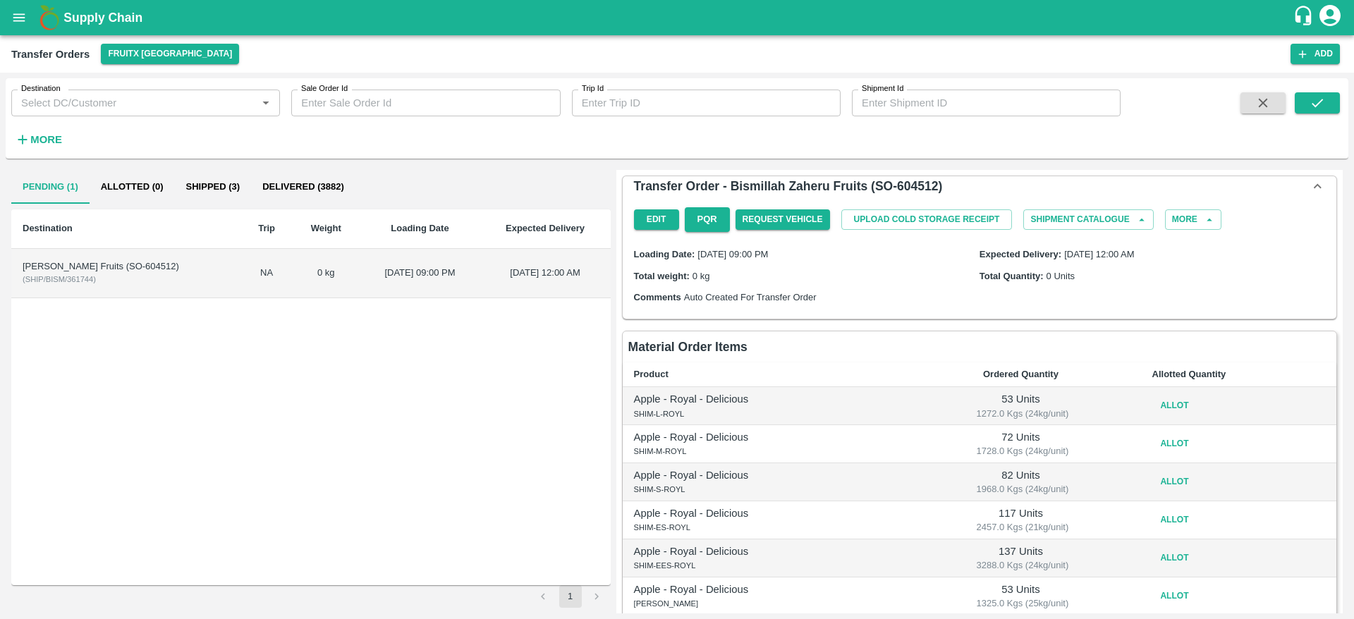
scroll to position [83, 0]
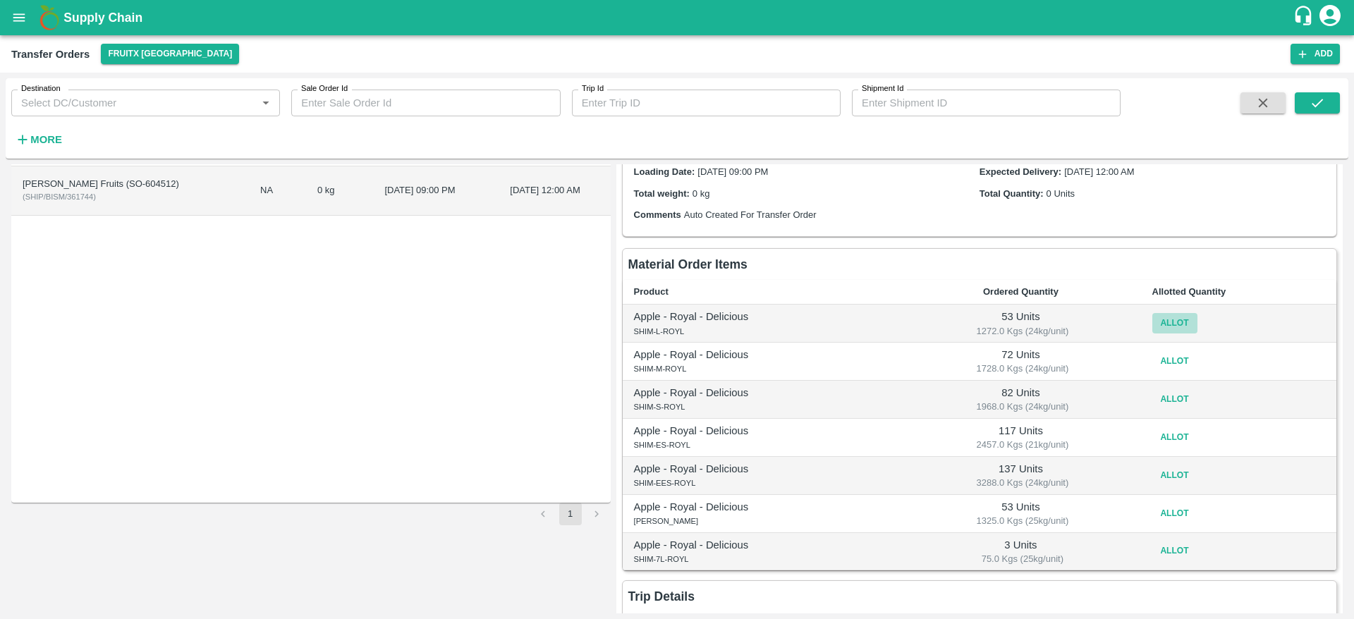
click at [1175, 327] on button "Allot" at bounding box center [1174, 323] width 45 height 20
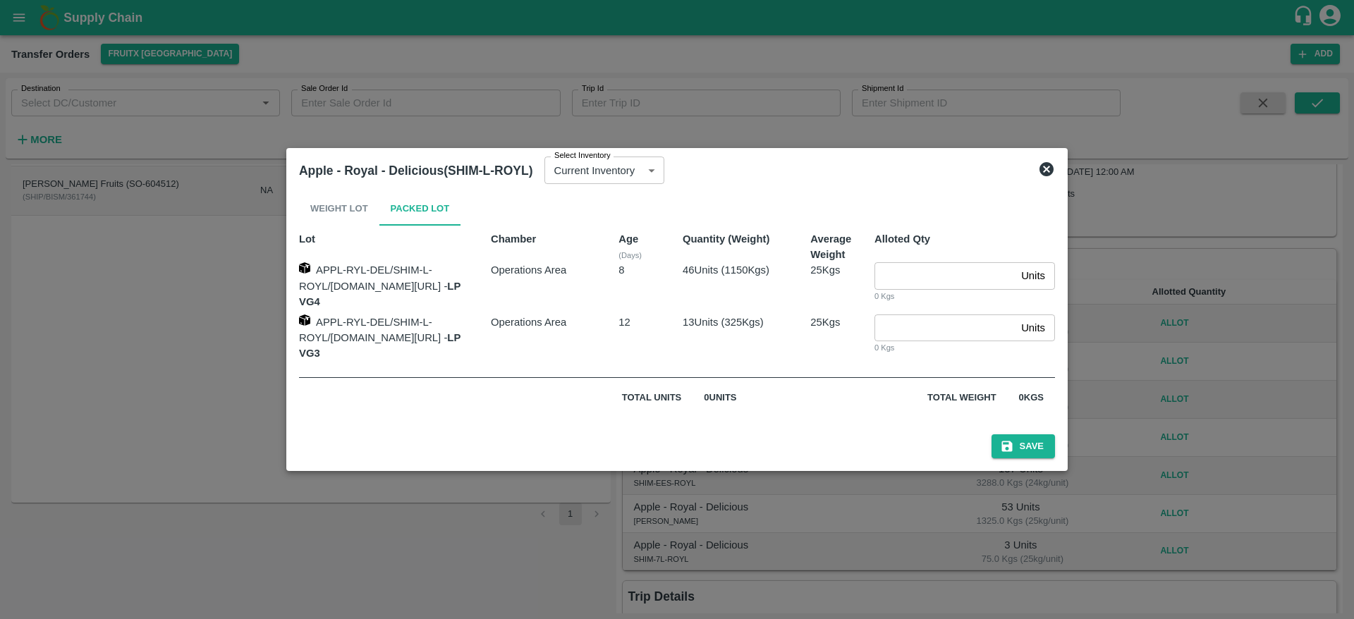
click at [1054, 176] on icon at bounding box center [1046, 169] width 14 height 14
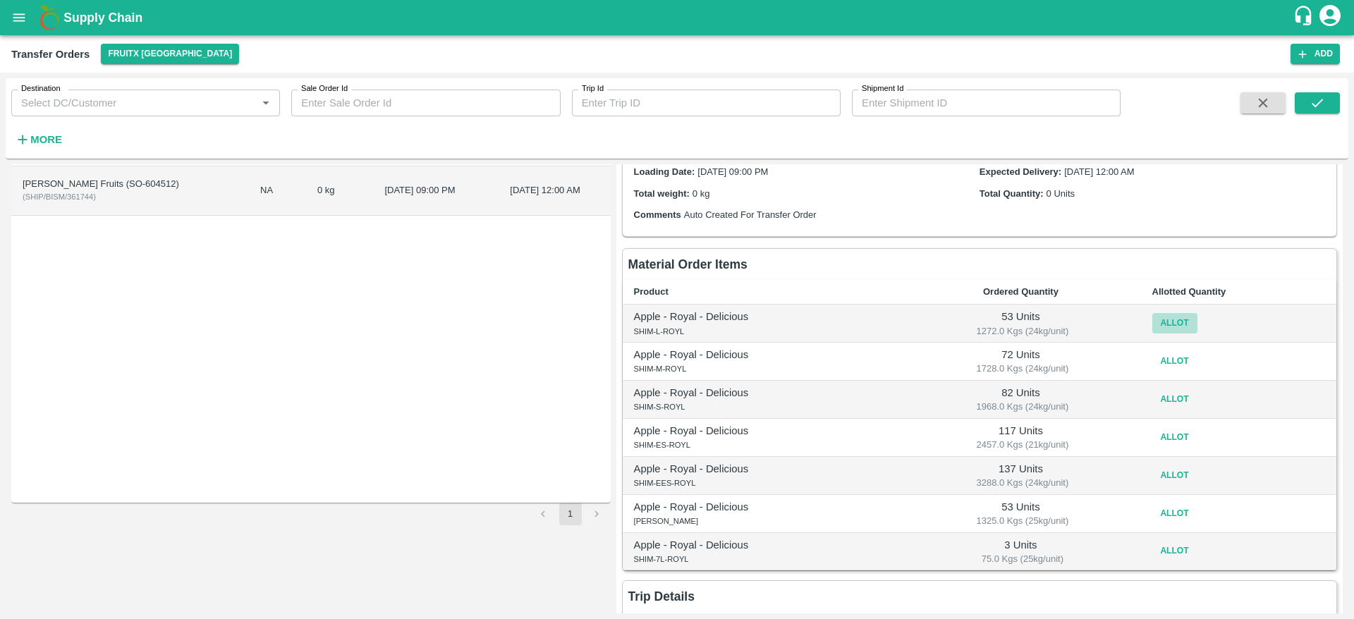
click at [1171, 325] on button "Allot" at bounding box center [1174, 323] width 45 height 20
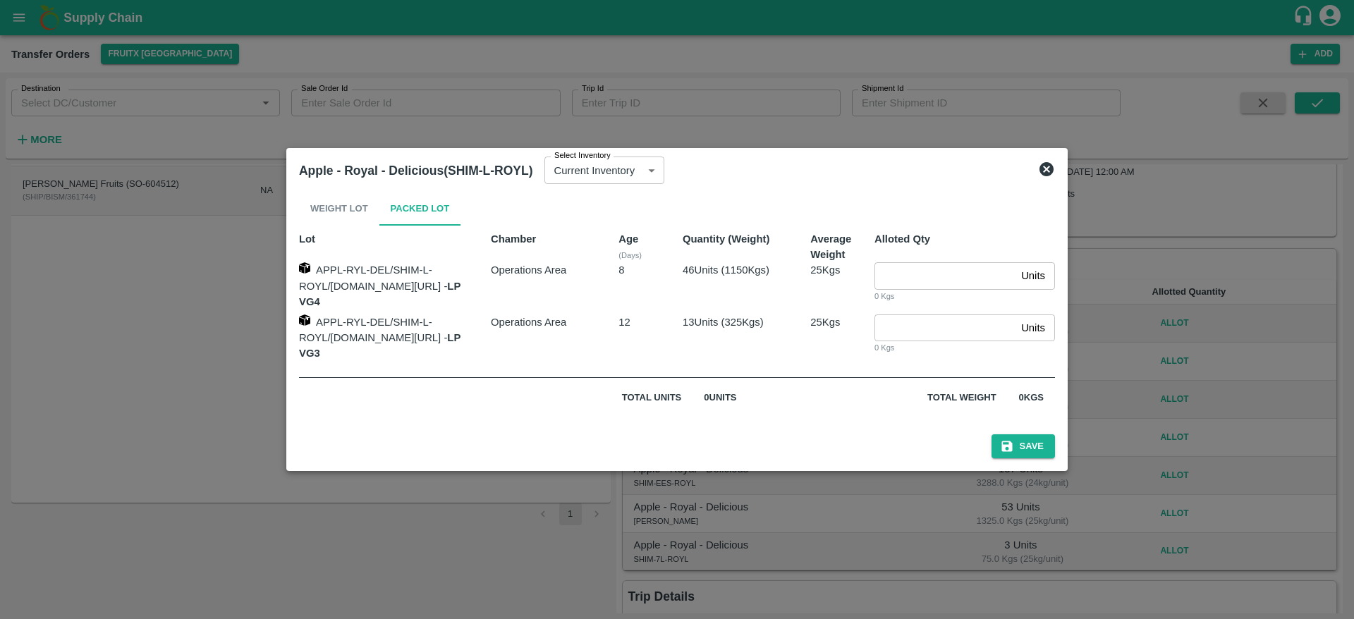
click at [1054, 176] on icon at bounding box center [1046, 169] width 14 height 14
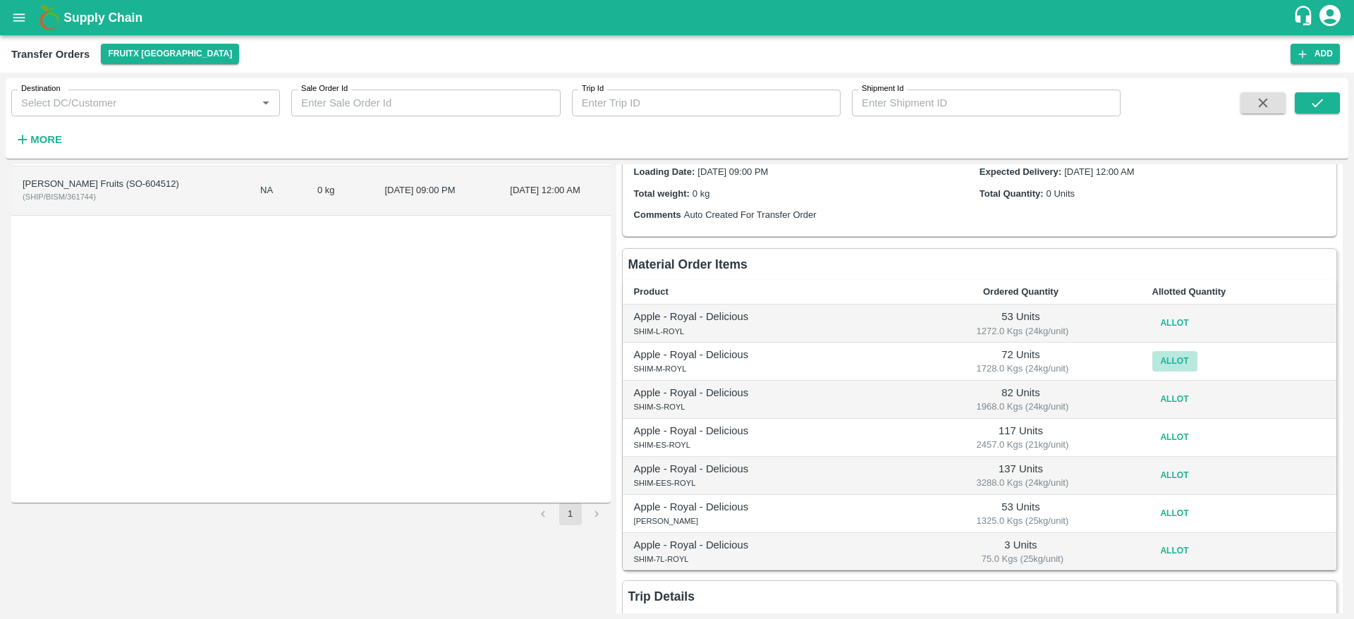
click at [1171, 357] on button "Allot" at bounding box center [1174, 361] width 45 height 20
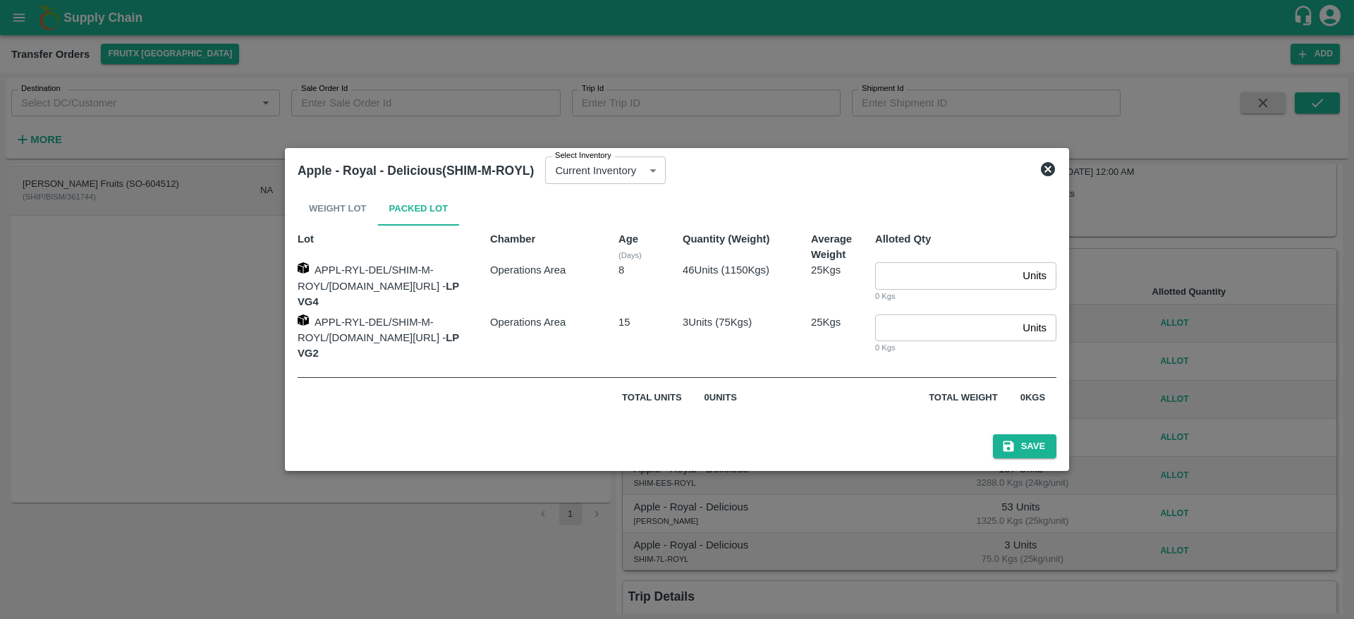
click at [1056, 178] on icon at bounding box center [1047, 169] width 17 height 17
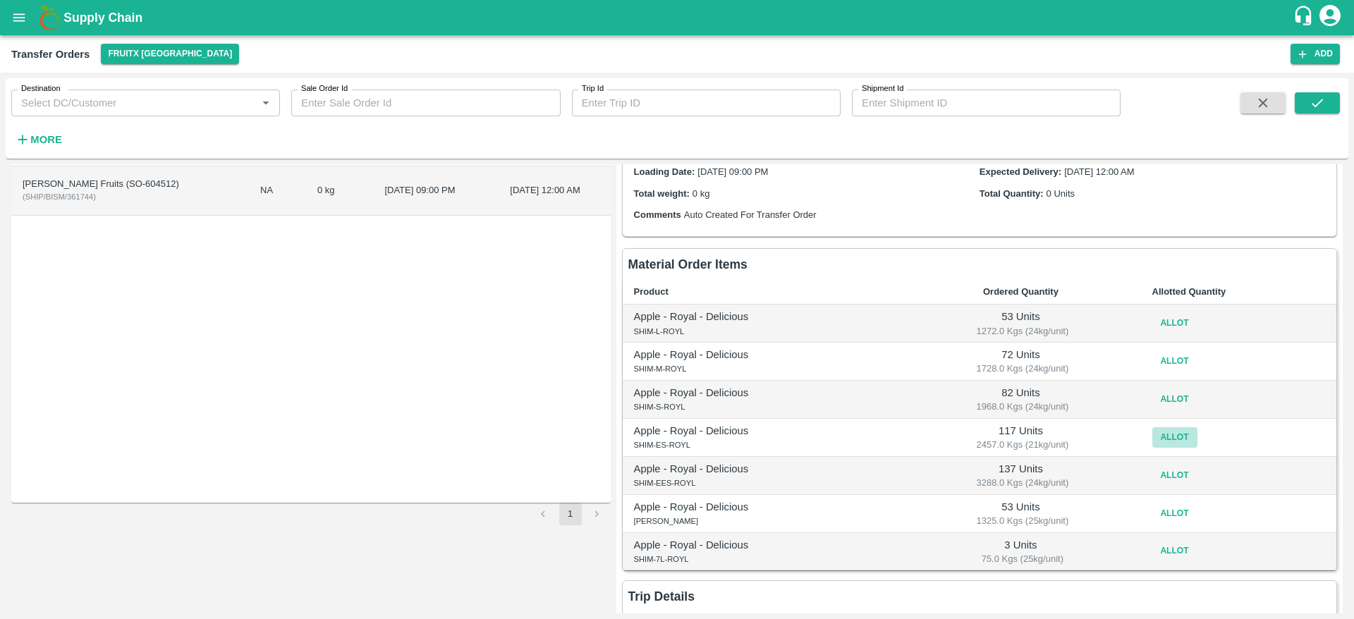
click at [1176, 435] on button "Allot" at bounding box center [1174, 437] width 45 height 20
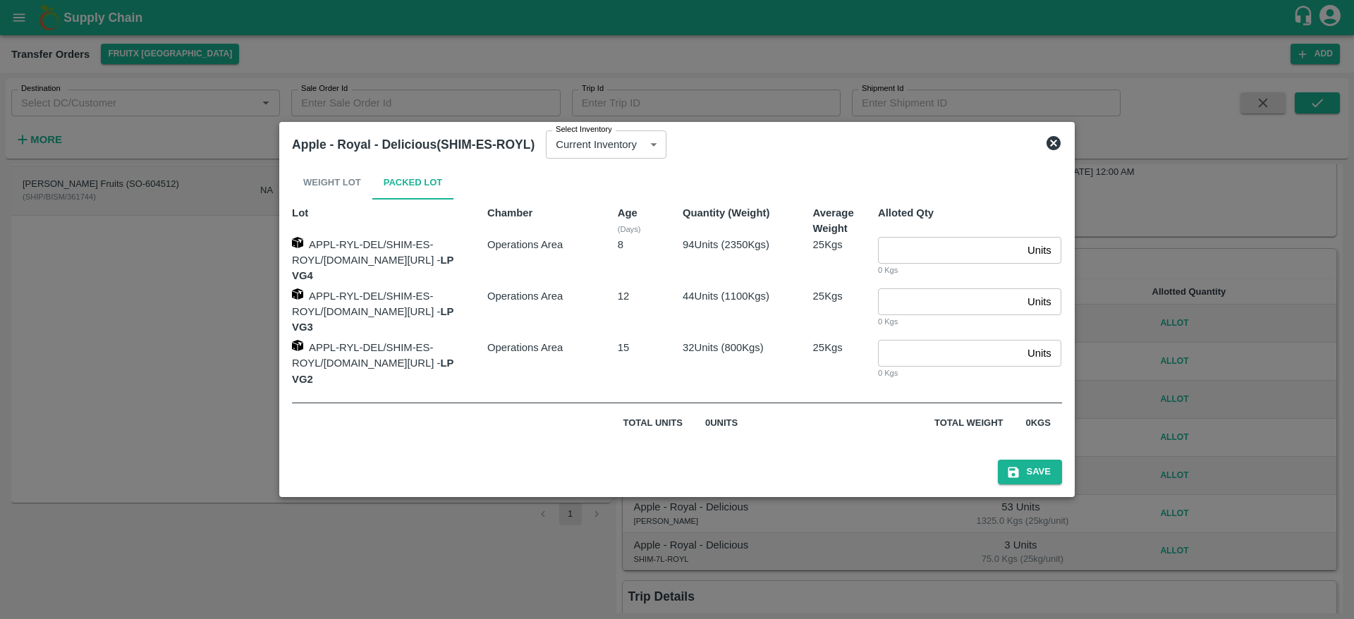
click at [1062, 152] on icon at bounding box center [1053, 143] width 17 height 17
